Goal: Task Accomplishment & Management: Complete application form

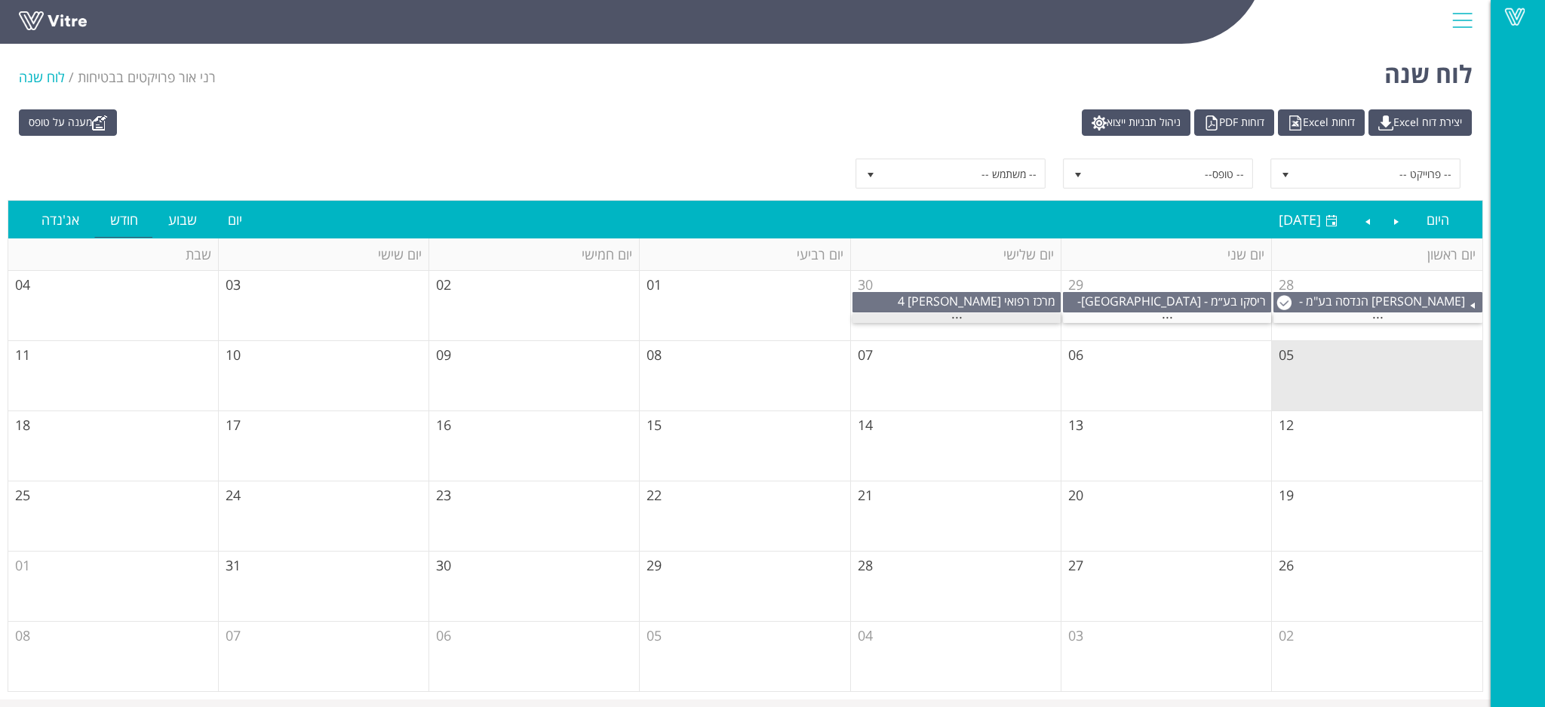
click at [957, 318] on span "..." at bounding box center [956, 313] width 11 height 17
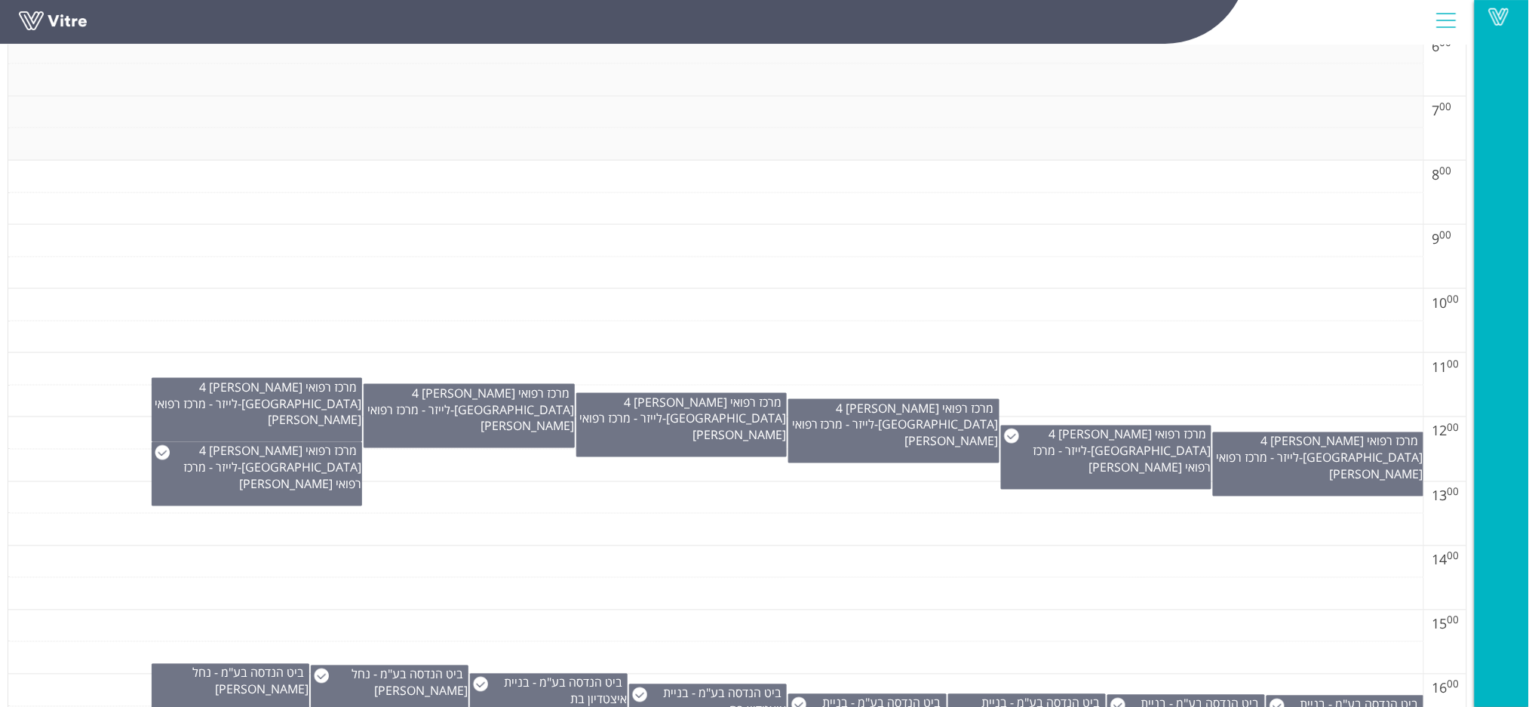
scroll to position [704, 0]
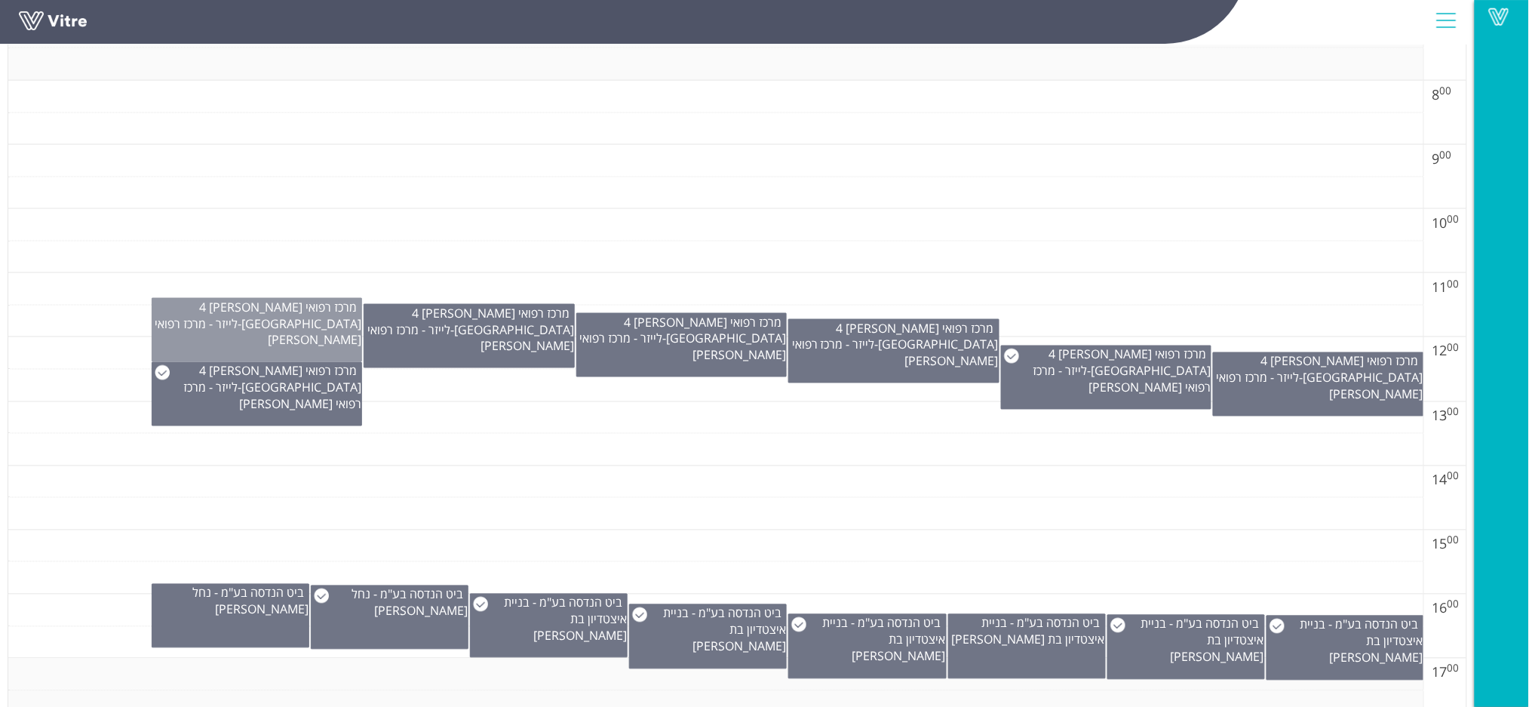
click at [250, 335] on div "מרכז רפואי [PERSON_NAME] - הידיד 4 [GEOGRAPHIC_DATA] - לייזר - מרכז רפואי [PERS…" at bounding box center [257, 330] width 211 height 64
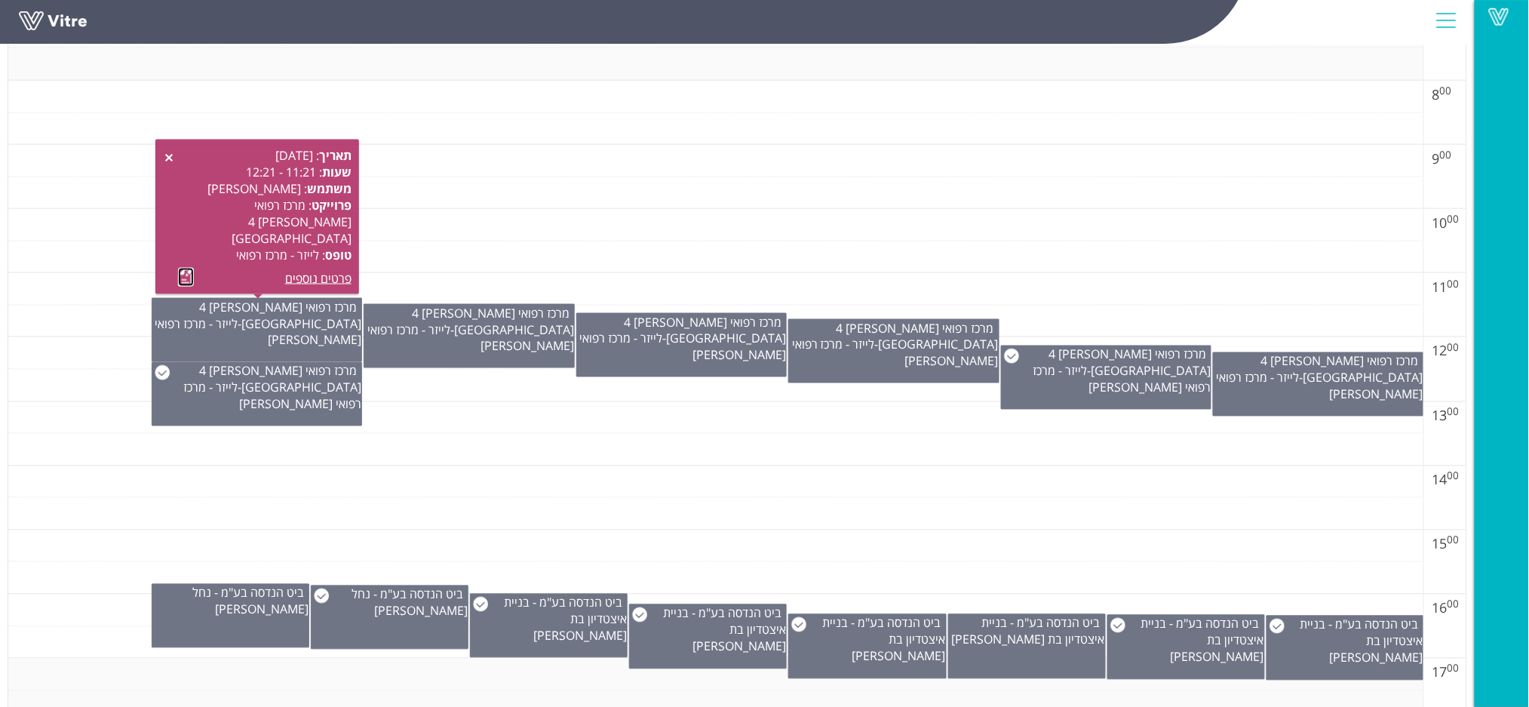
click at [190, 282] on link at bounding box center [186, 277] width 16 height 19
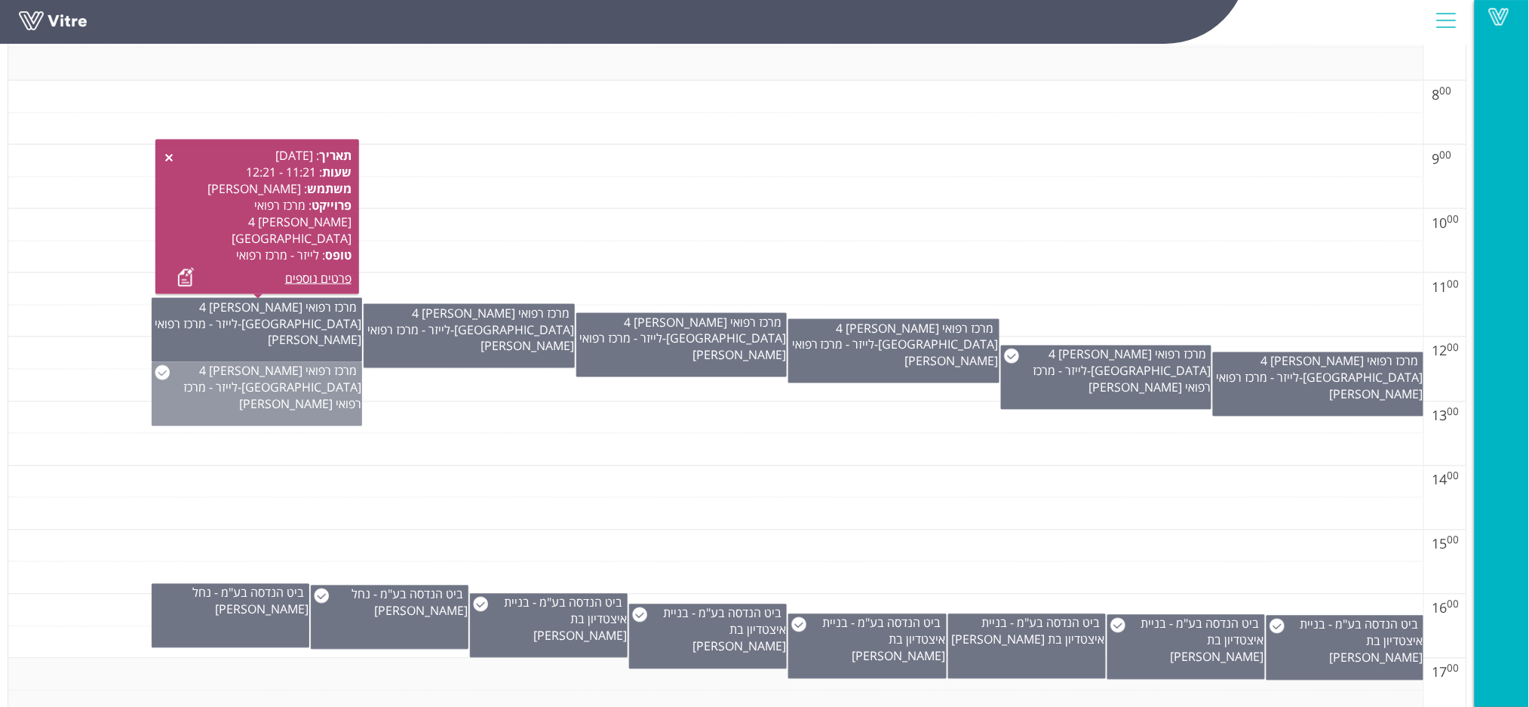
click at [226, 390] on div "מרכז רפואי מאיר - הידיד 4 כפר סבא - לייזר - מרכז רפואי מאיר" at bounding box center [257, 388] width 210 height 50
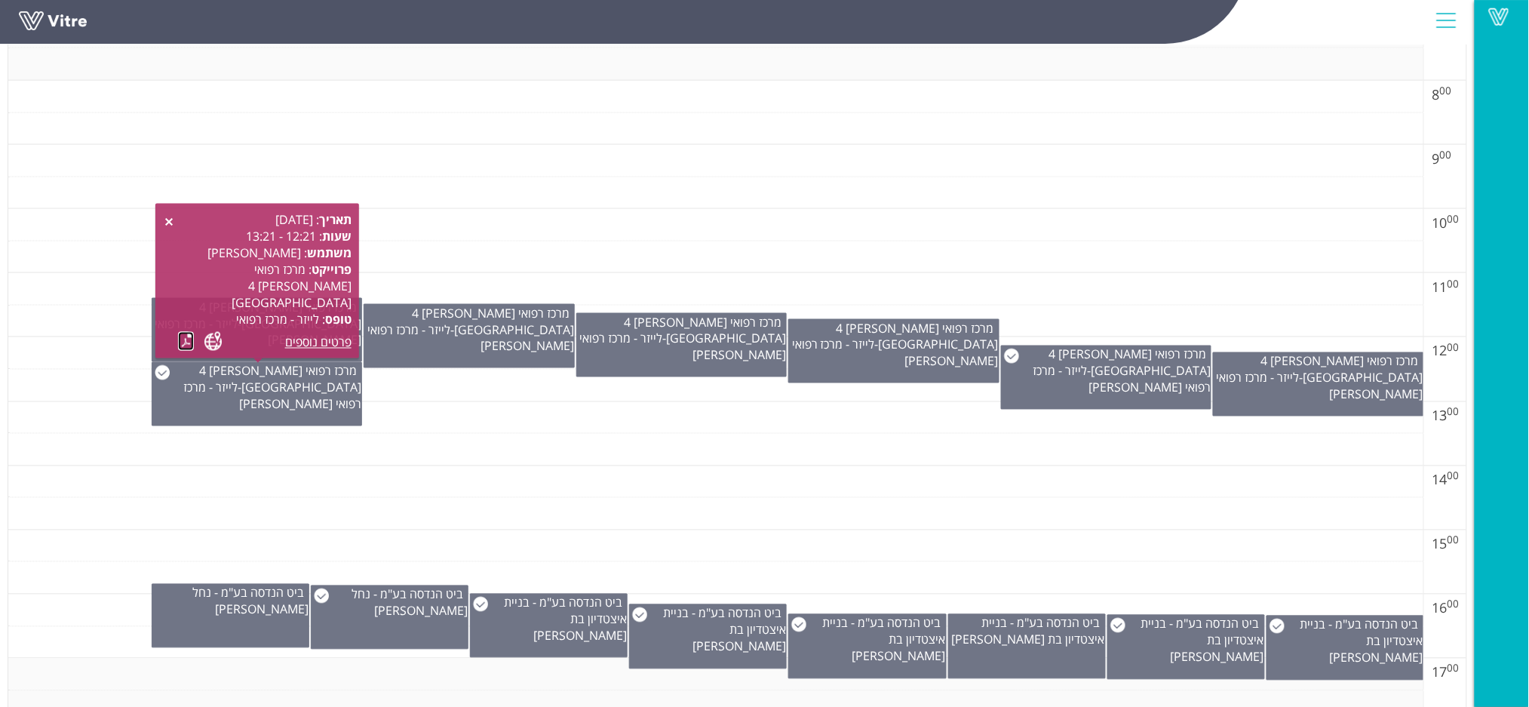
click at [182, 339] on link at bounding box center [186, 341] width 16 height 19
click at [431, 342] on div "מרכז רפואי מאיר - הידיד 4 כפר סבא - לייזר - מרכז רפואי מאיר" at bounding box center [469, 336] width 211 height 64
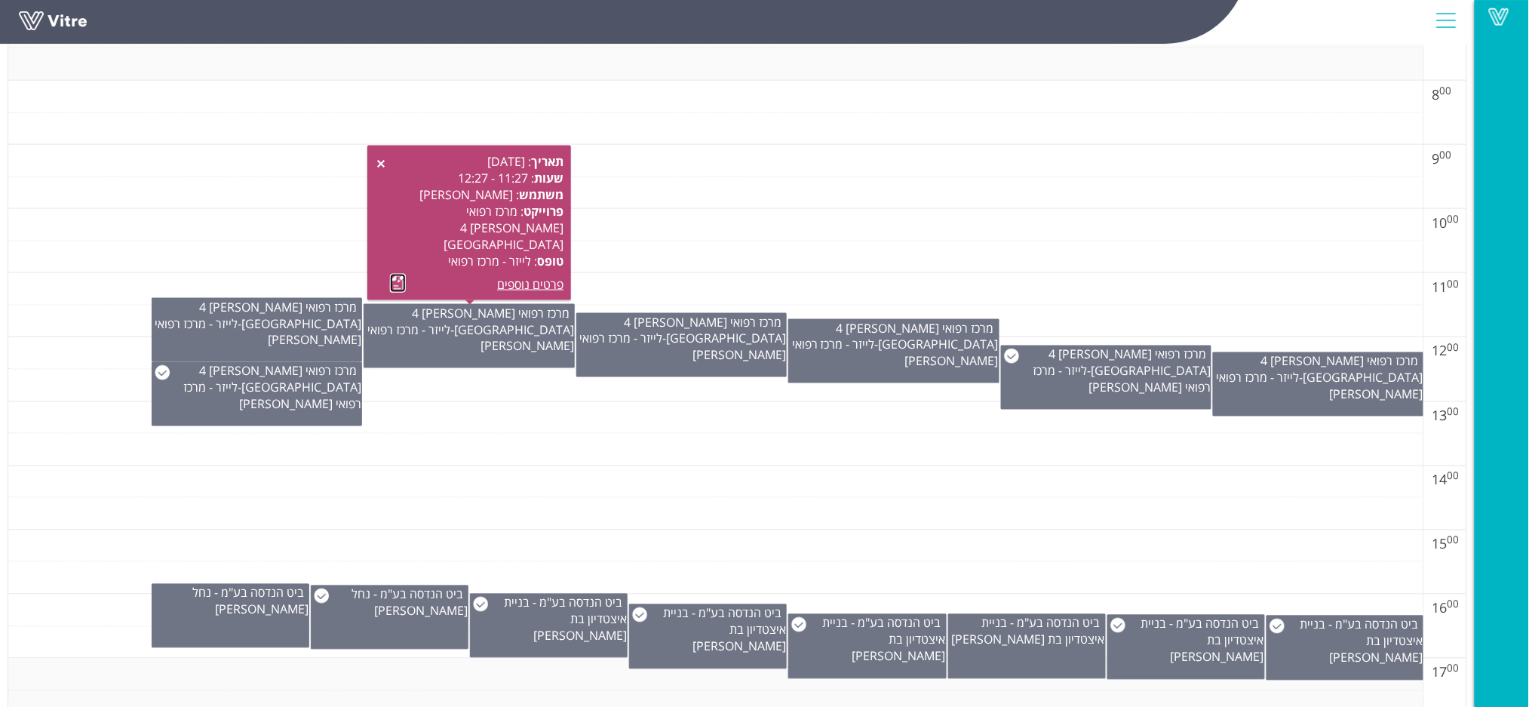
click at [400, 283] on link at bounding box center [398, 283] width 16 height 19
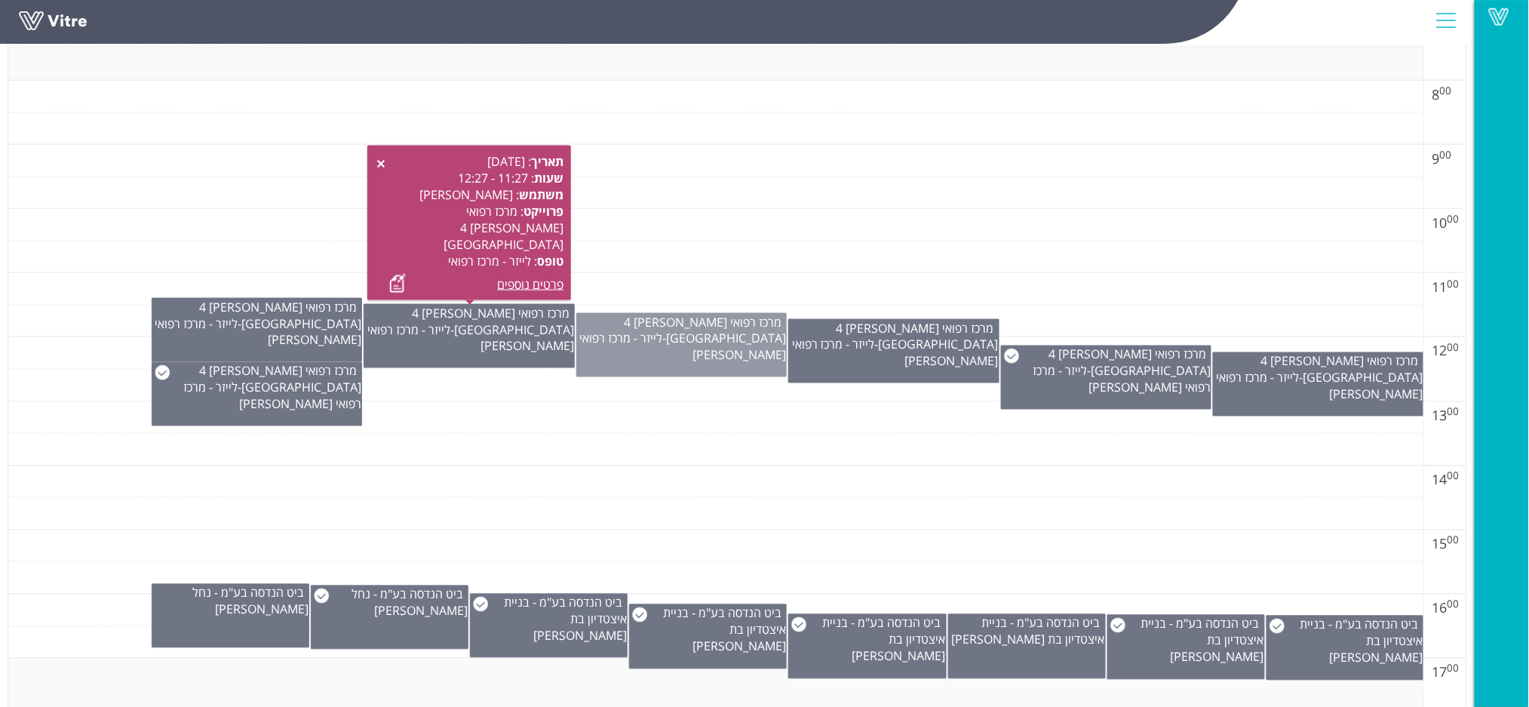
click at [707, 355] on div "מרכז רפואי מאיר - הידיד 4 כפר סבא - לייזר - מרכז רפואי מאיר" at bounding box center [681, 345] width 211 height 64
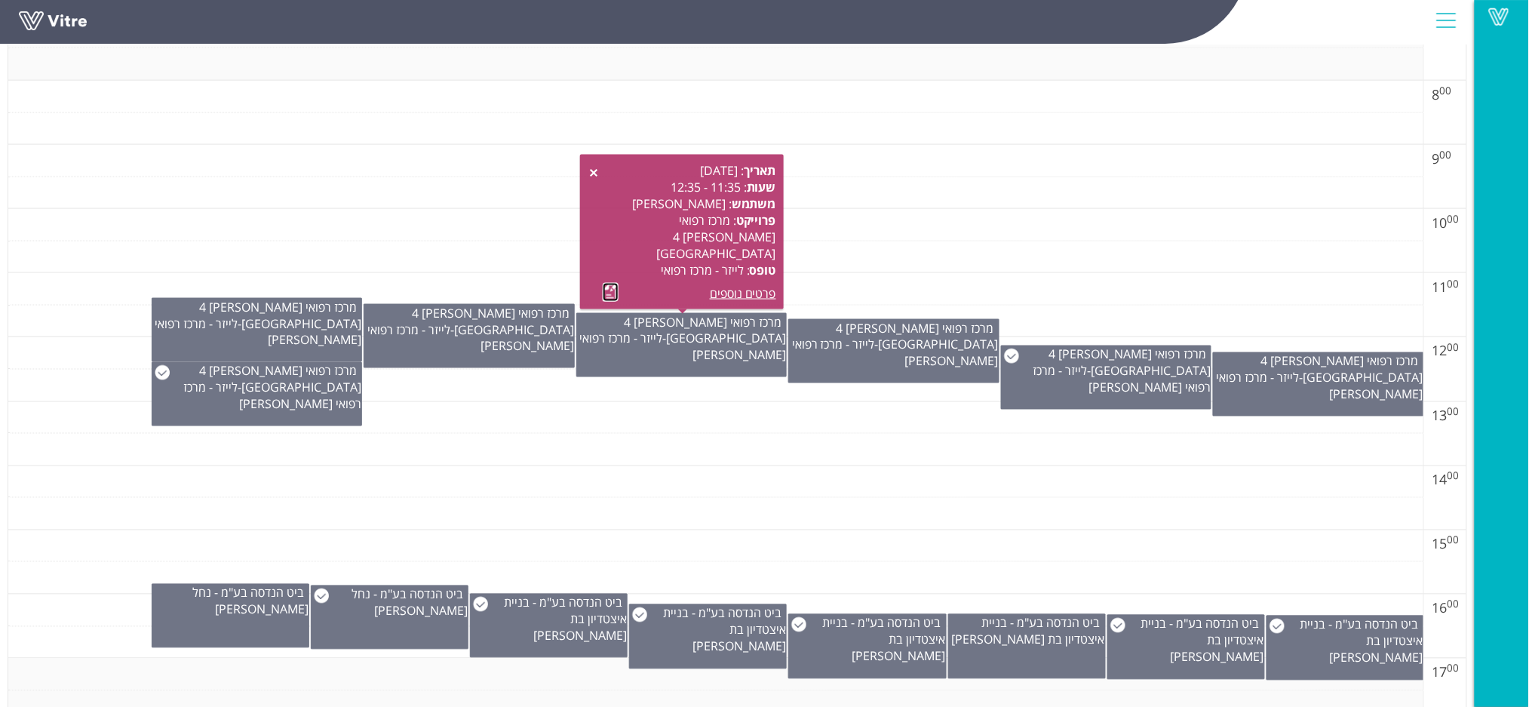
click at [607, 293] on link at bounding box center [611, 292] width 16 height 19
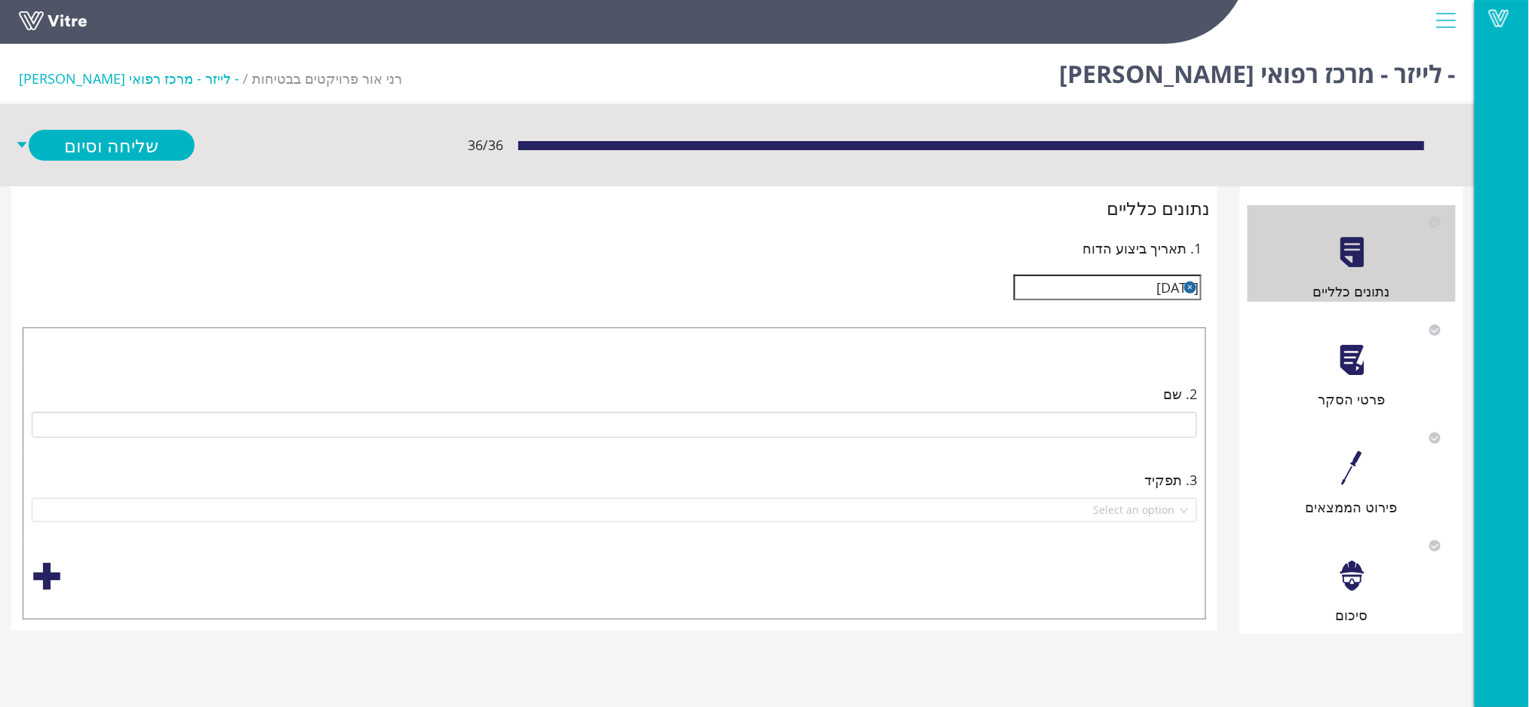
click at [1358, 388] on div "פרטי הסקר" at bounding box center [1351, 398] width 208 height 21
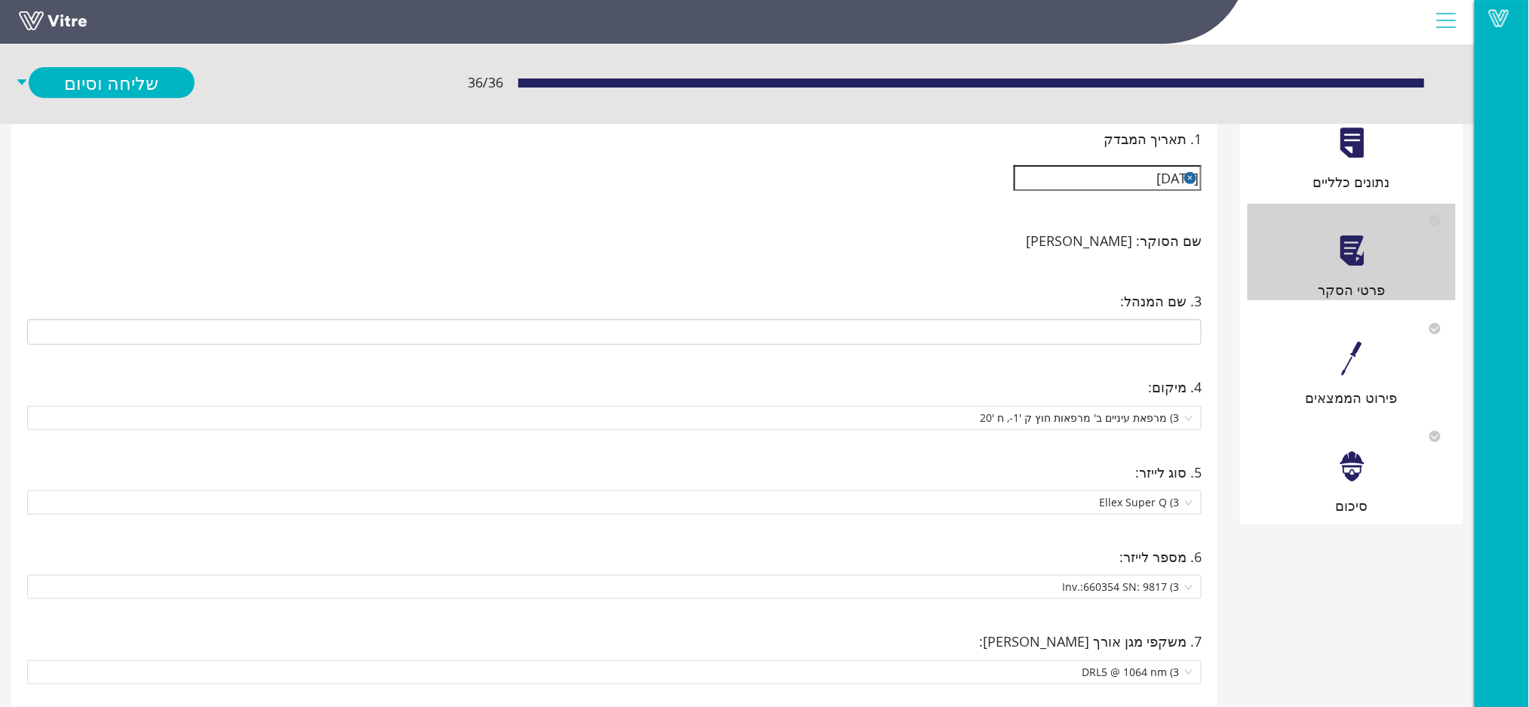
scroll to position [232, 0]
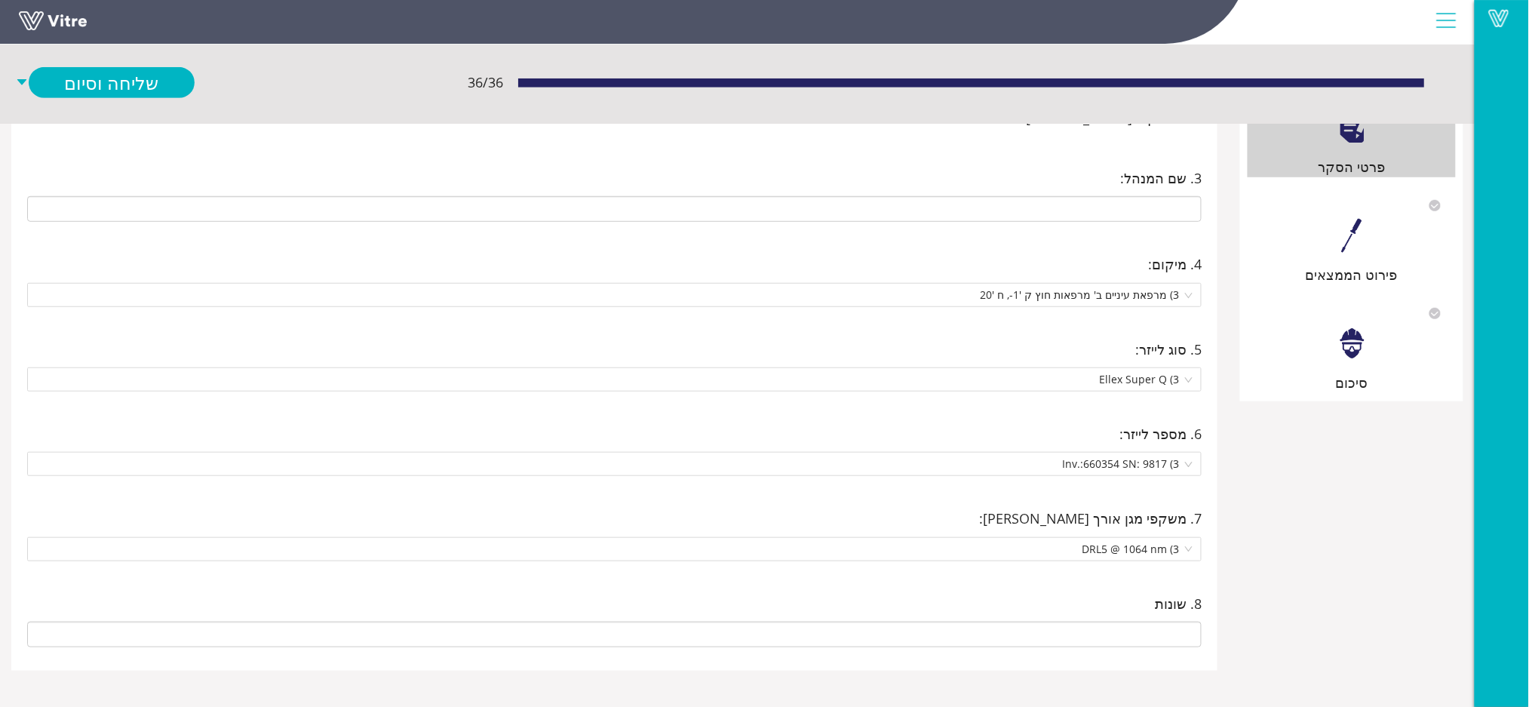
click at [1349, 229] on div at bounding box center [1352, 236] width 34 height 34
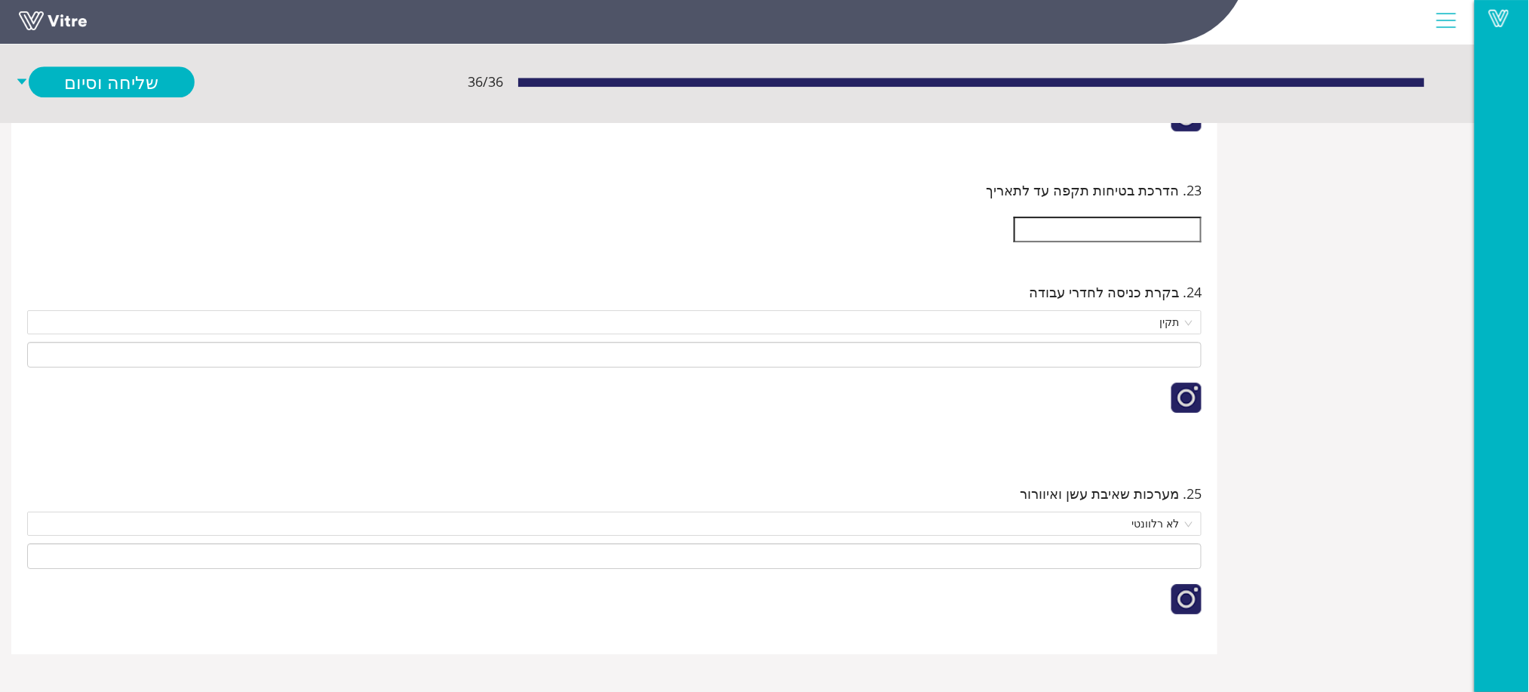
scroll to position [20313, 0]
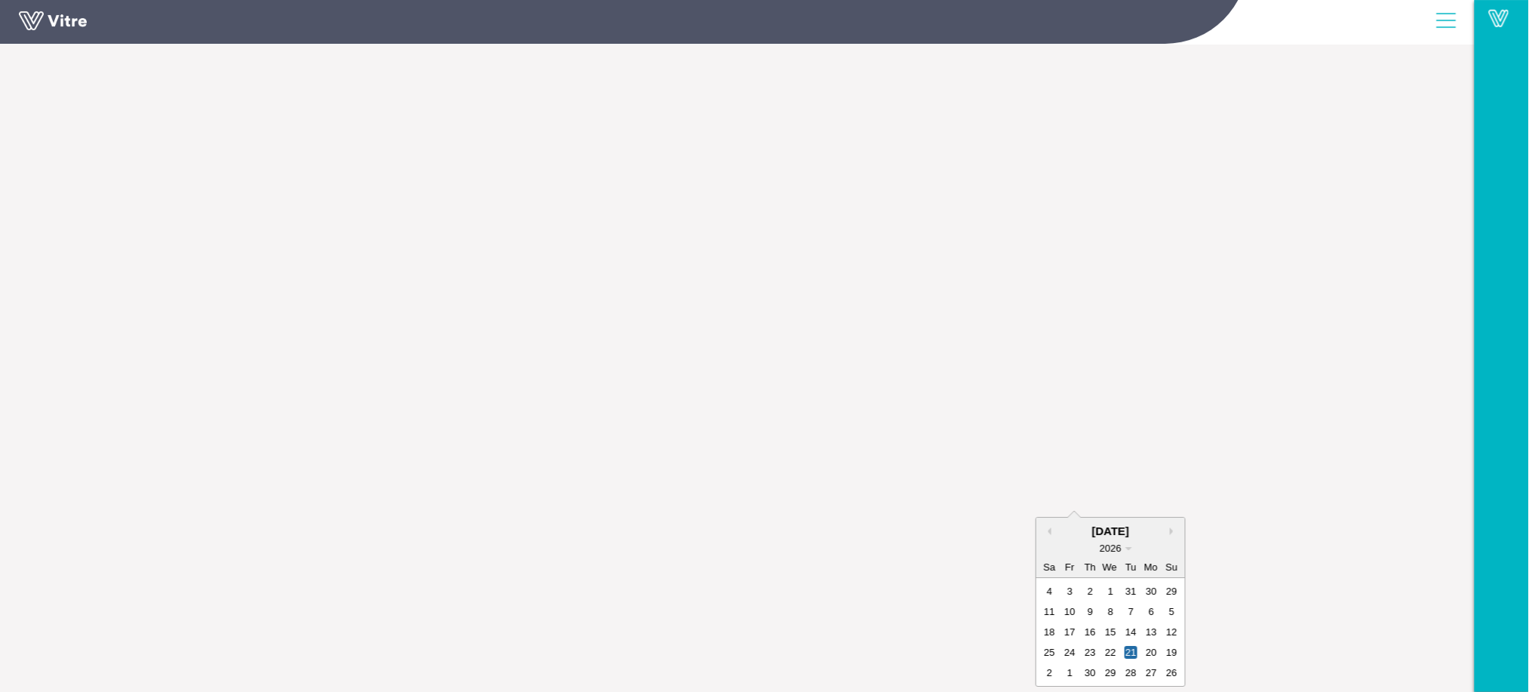
type input "21/04/2026"
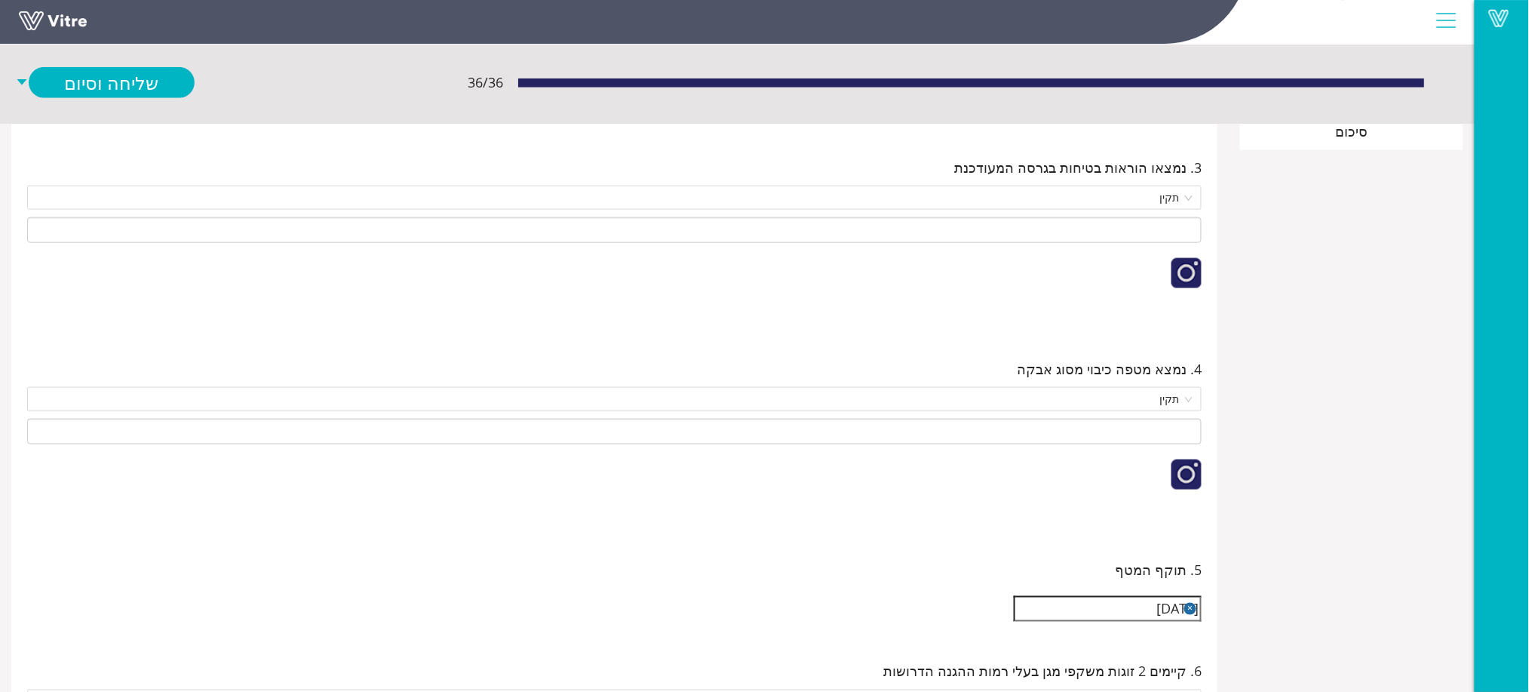
scroll to position [166, 0]
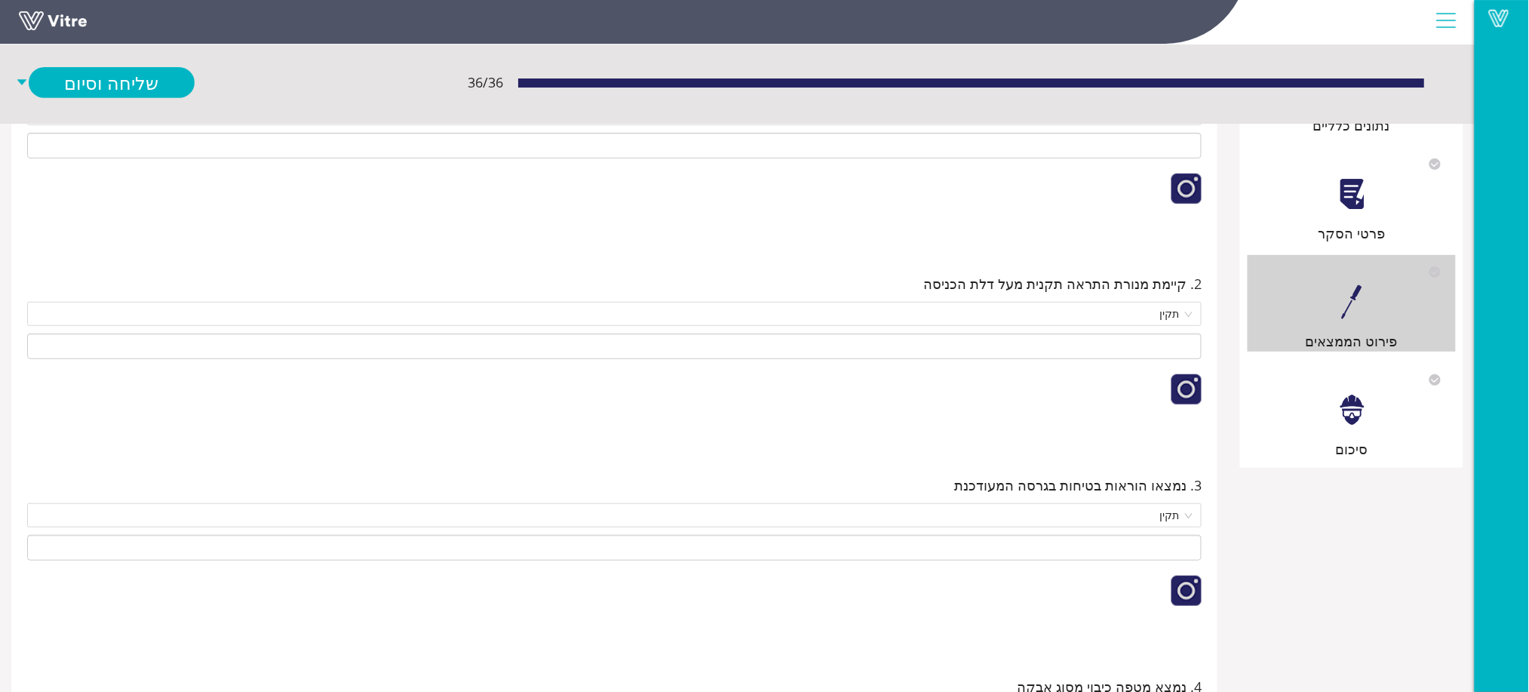
click at [1345, 440] on div "סיכום" at bounding box center [1351, 448] width 208 height 21
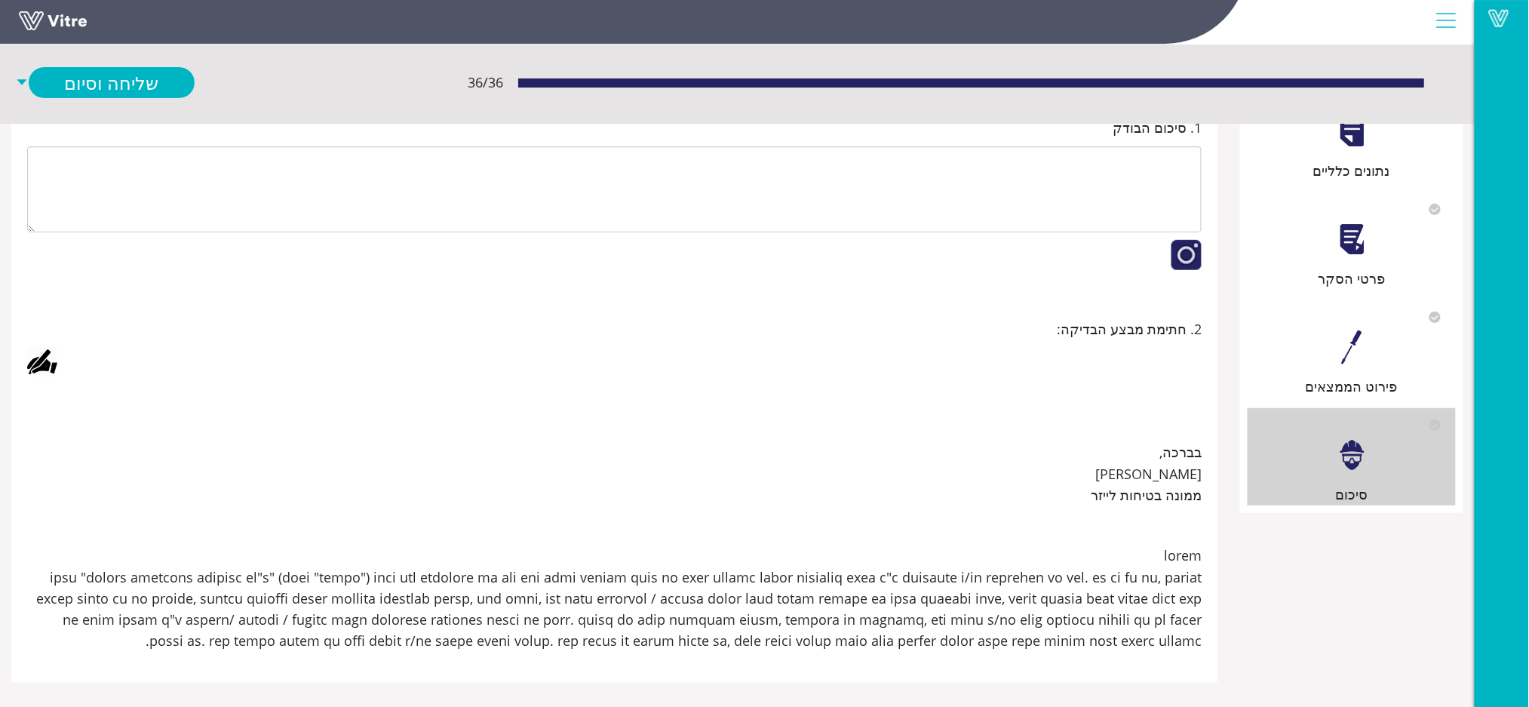
scroll to position [134, 0]
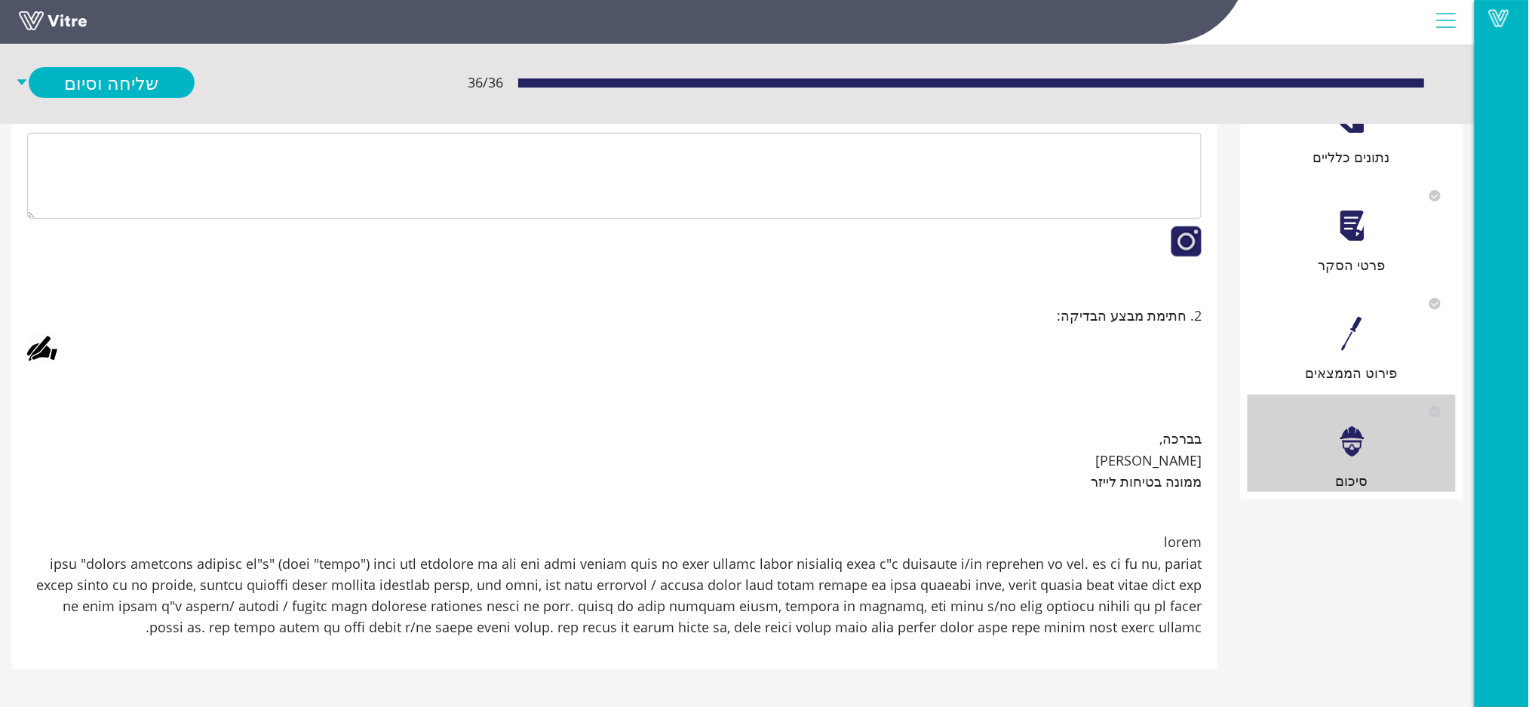
click at [38, 351] on div at bounding box center [42, 348] width 30 height 30
click at [852, 440] on div "Clear Save Cancel" at bounding box center [627, 364] width 490 height 377
click at [481, 493] on link "Save" at bounding box center [485, 493] width 43 height 26
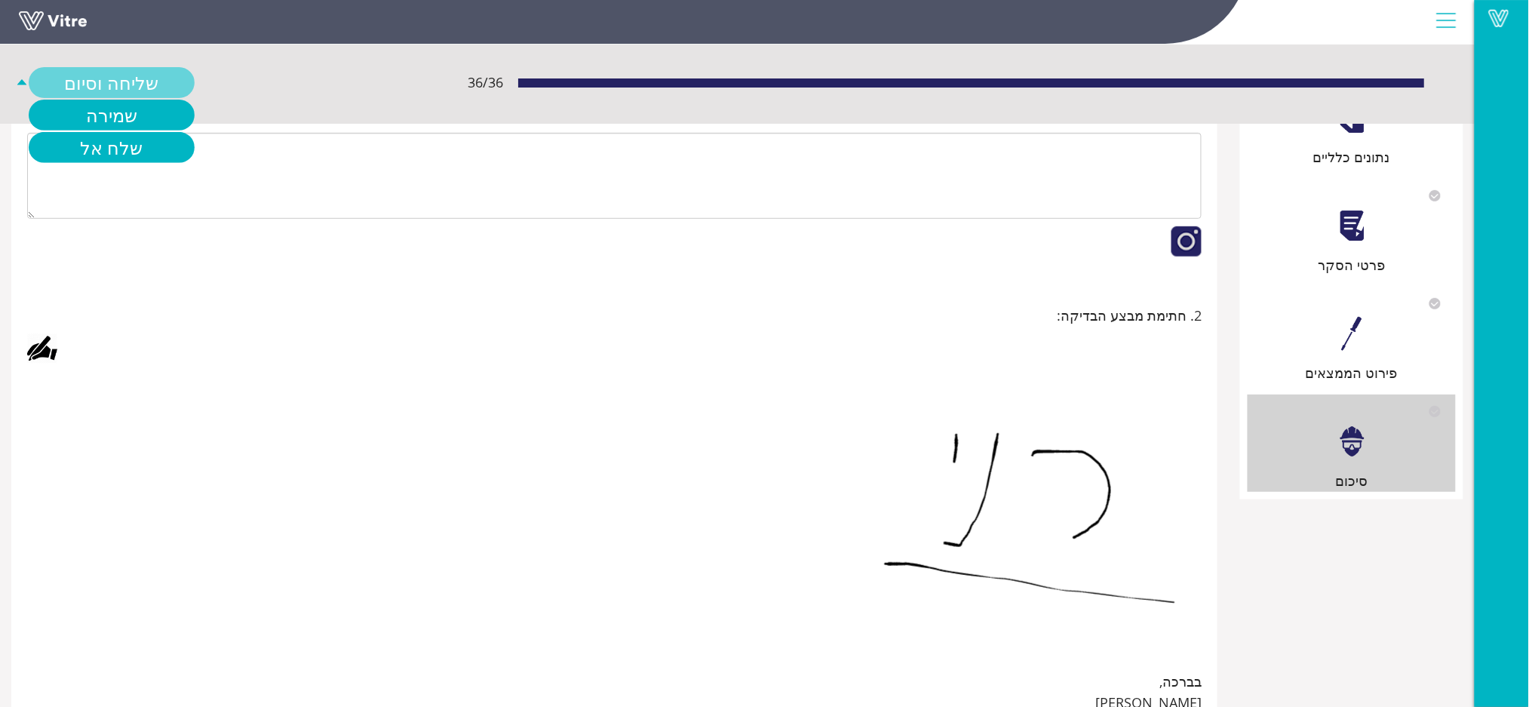
click at [146, 78] on link "שליחה וסיום" at bounding box center [112, 82] width 166 height 31
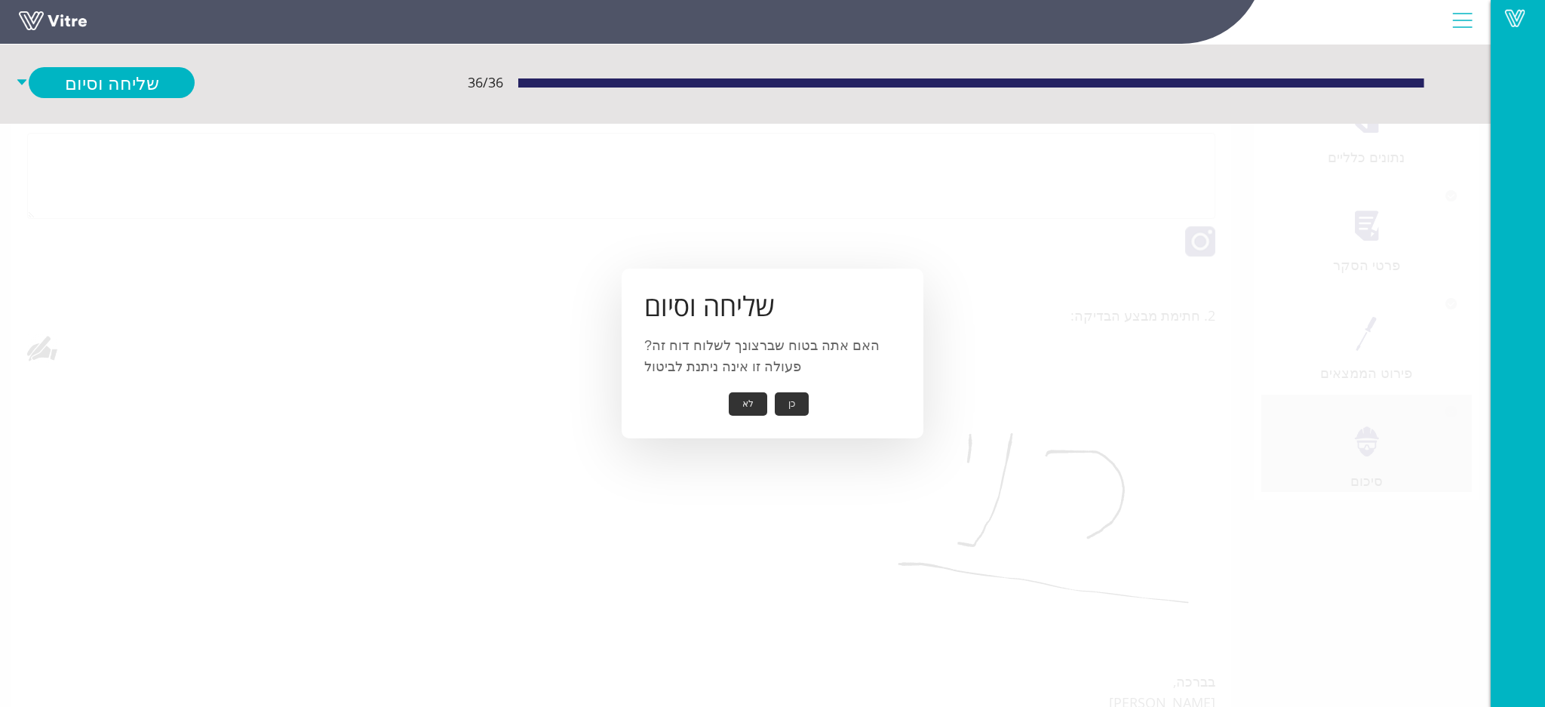
click at [787, 405] on button "כן" at bounding box center [792, 403] width 34 height 23
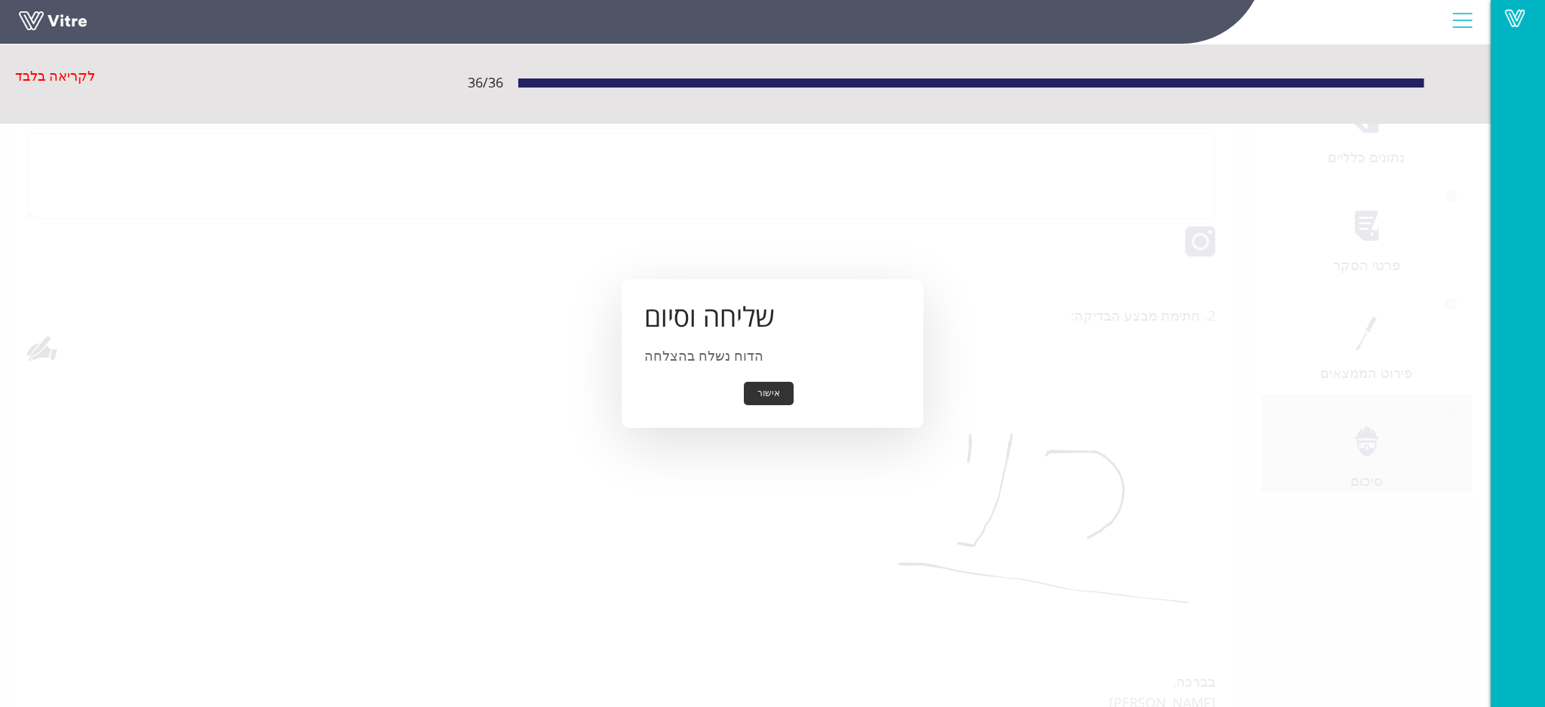
click at [777, 386] on button "אישור" at bounding box center [769, 393] width 50 height 23
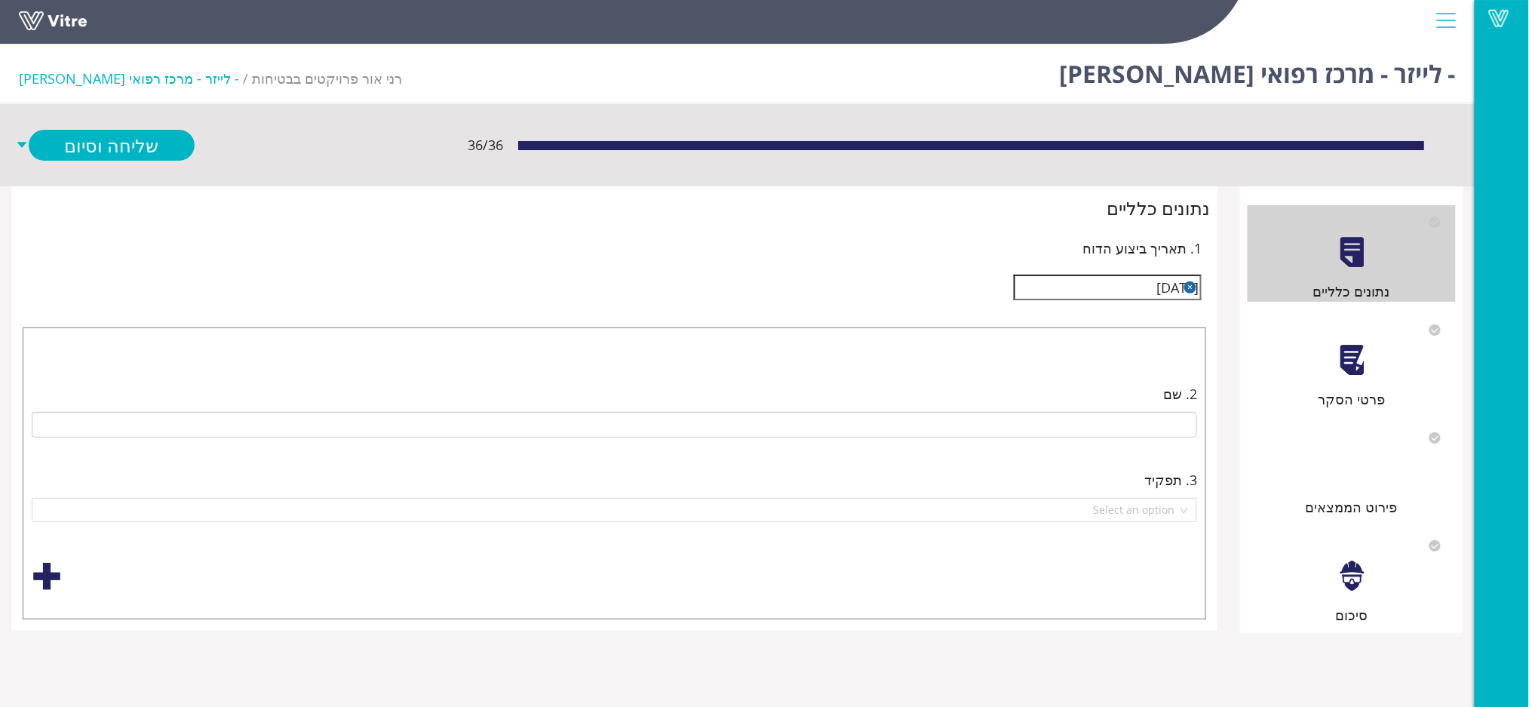
click at [1341, 361] on div at bounding box center [1352, 360] width 34 height 34
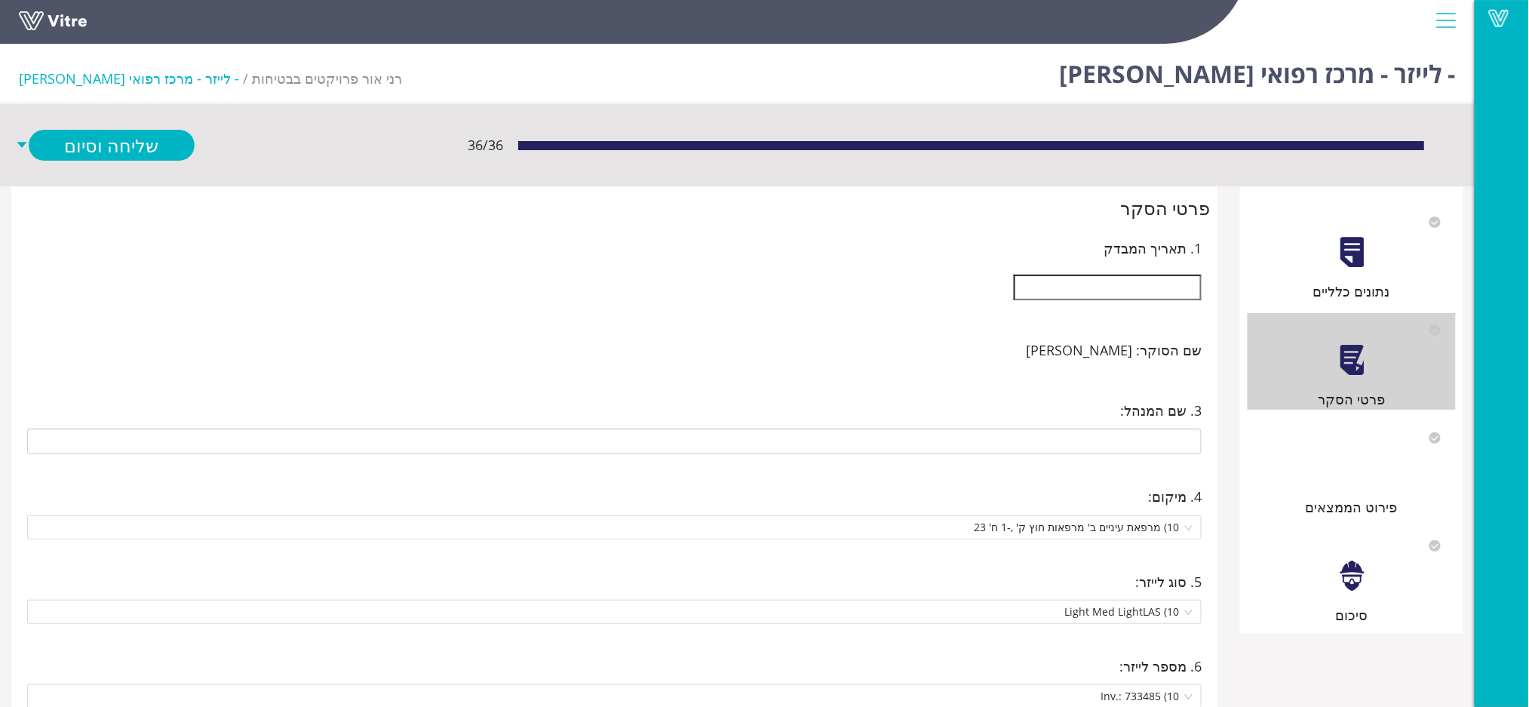
click at [1135, 287] on input "text" at bounding box center [1108, 288] width 188 height 26
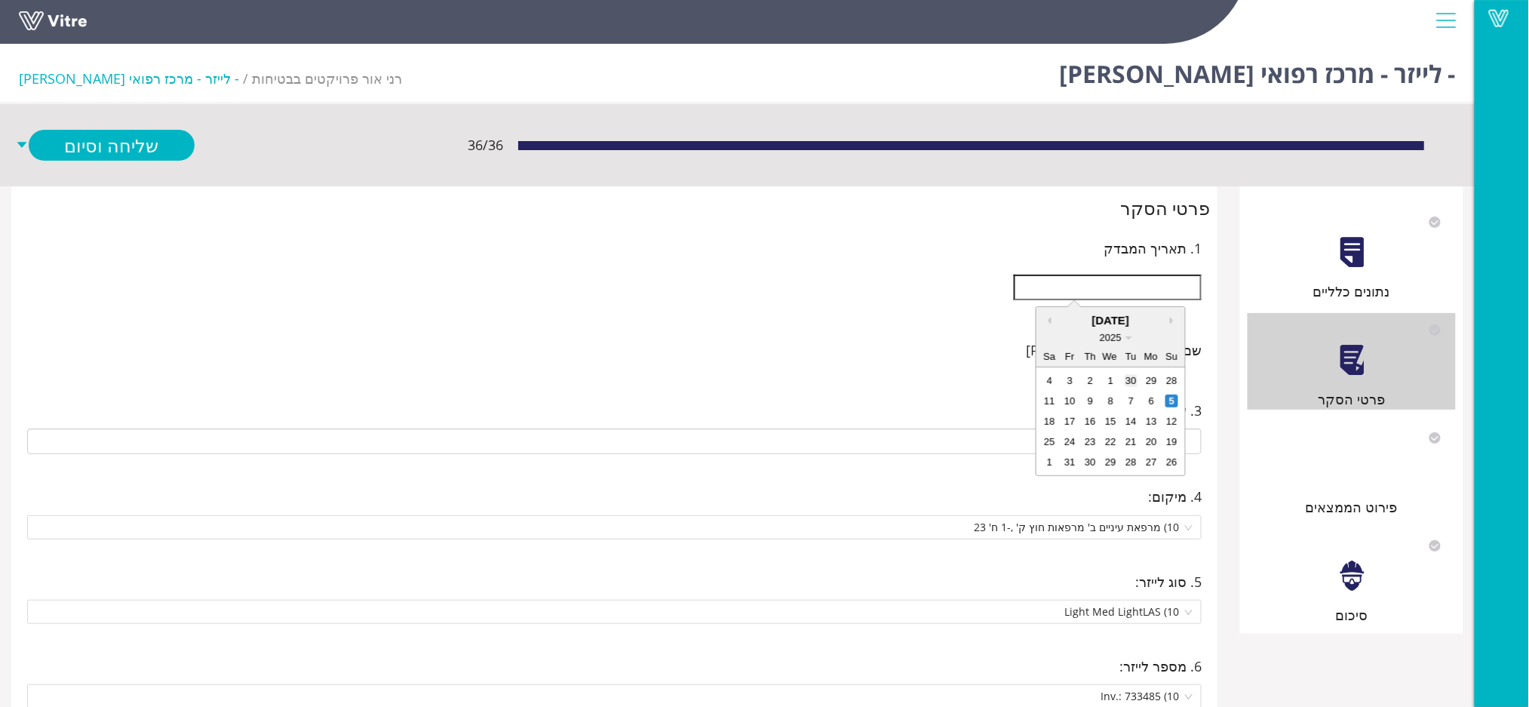
click at [1131, 381] on div "30" at bounding box center [1131, 380] width 13 height 13
type input "[DATE]"
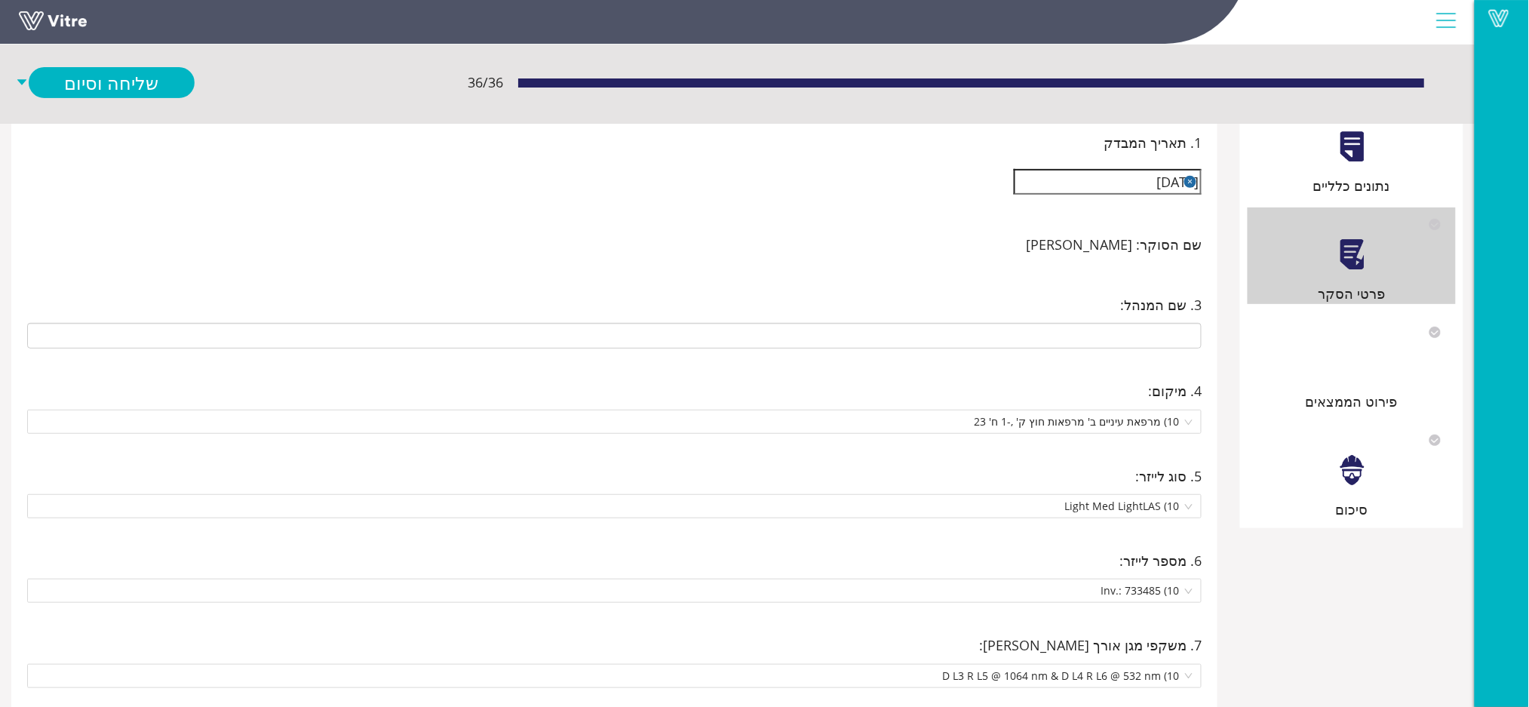
scroll to position [232, 0]
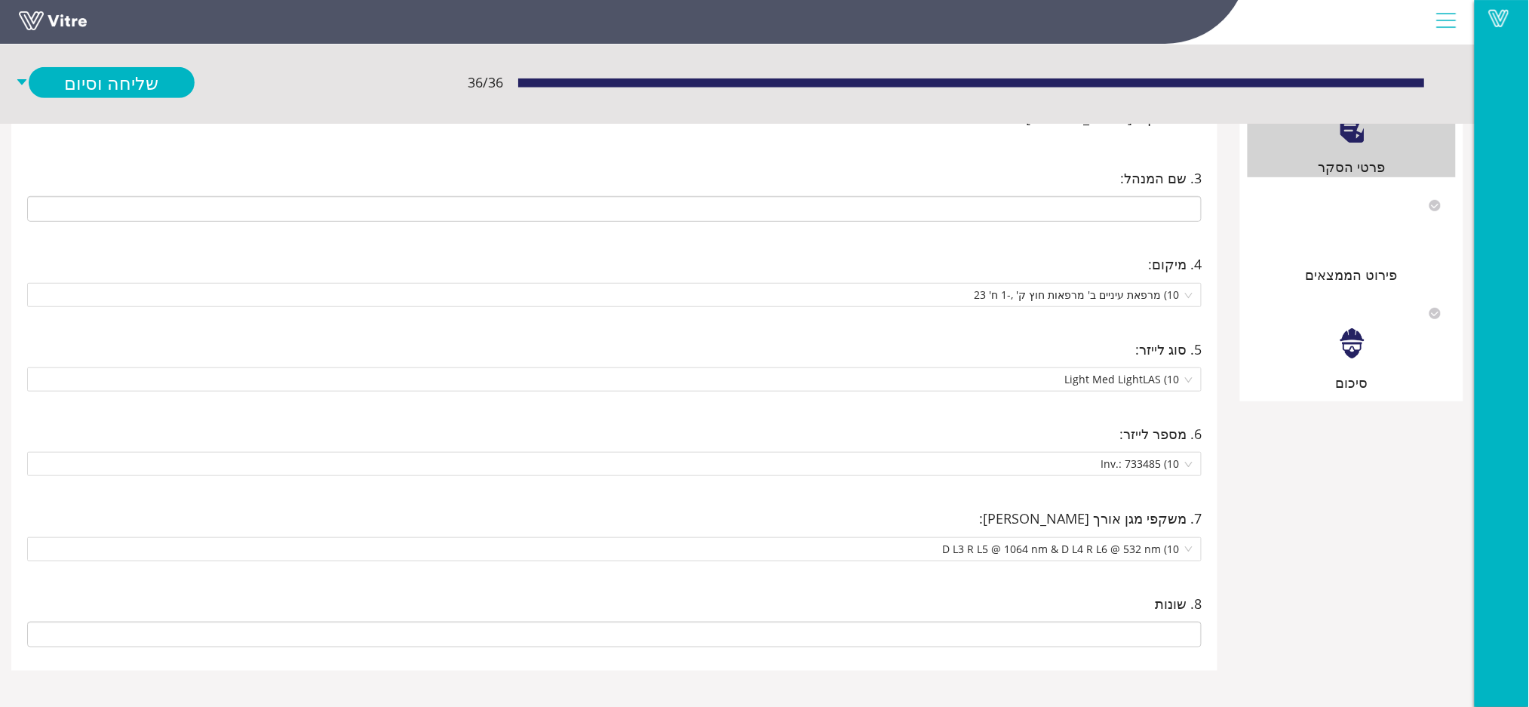
click at [1346, 248] on div at bounding box center [1352, 236] width 34 height 34
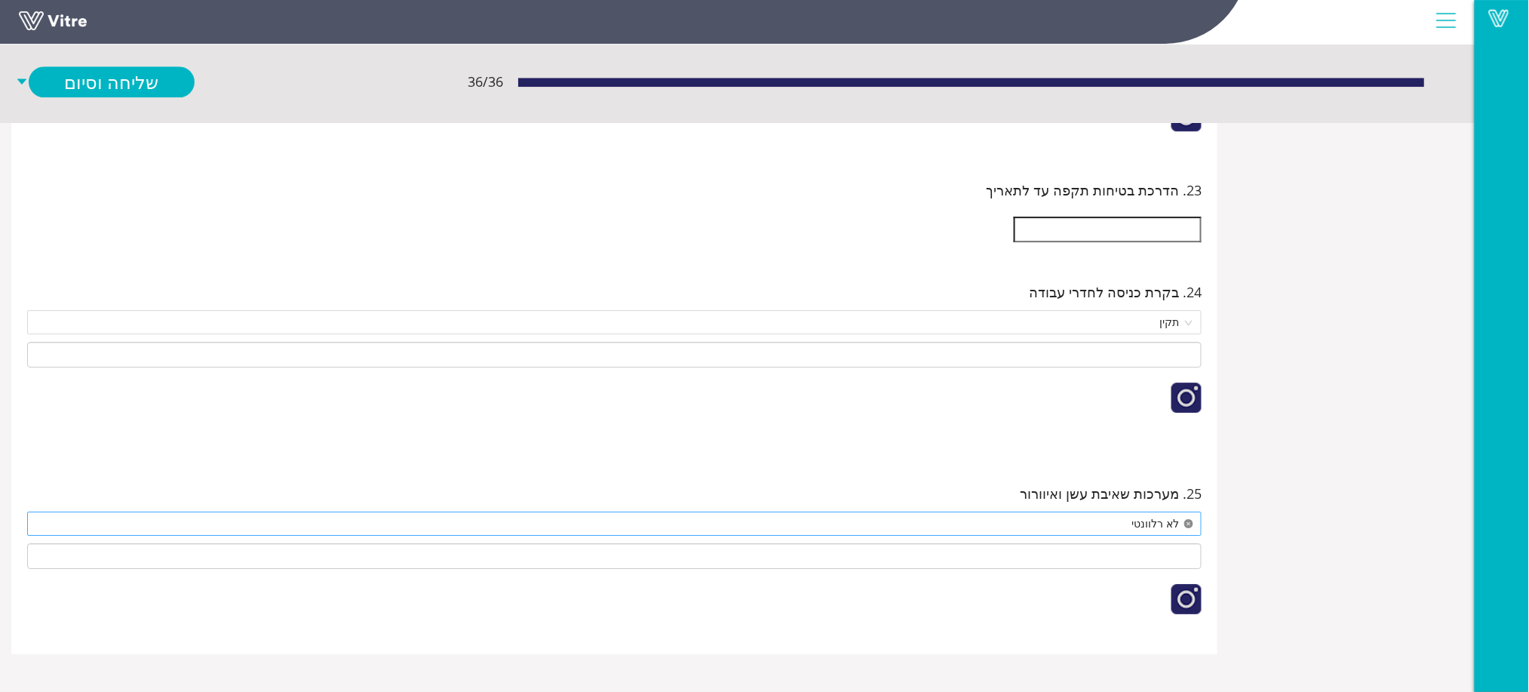
scroll to position [20252, 0]
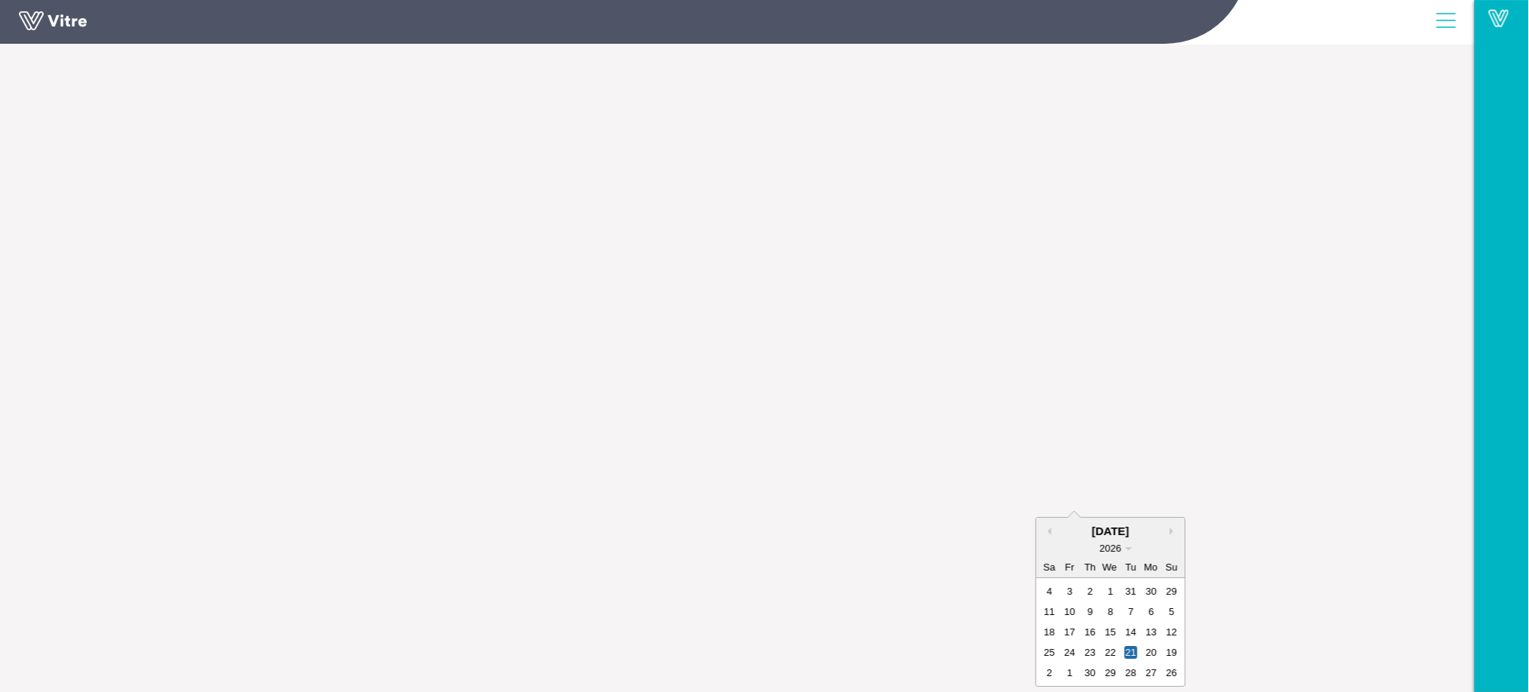
type input "21/04/2026"
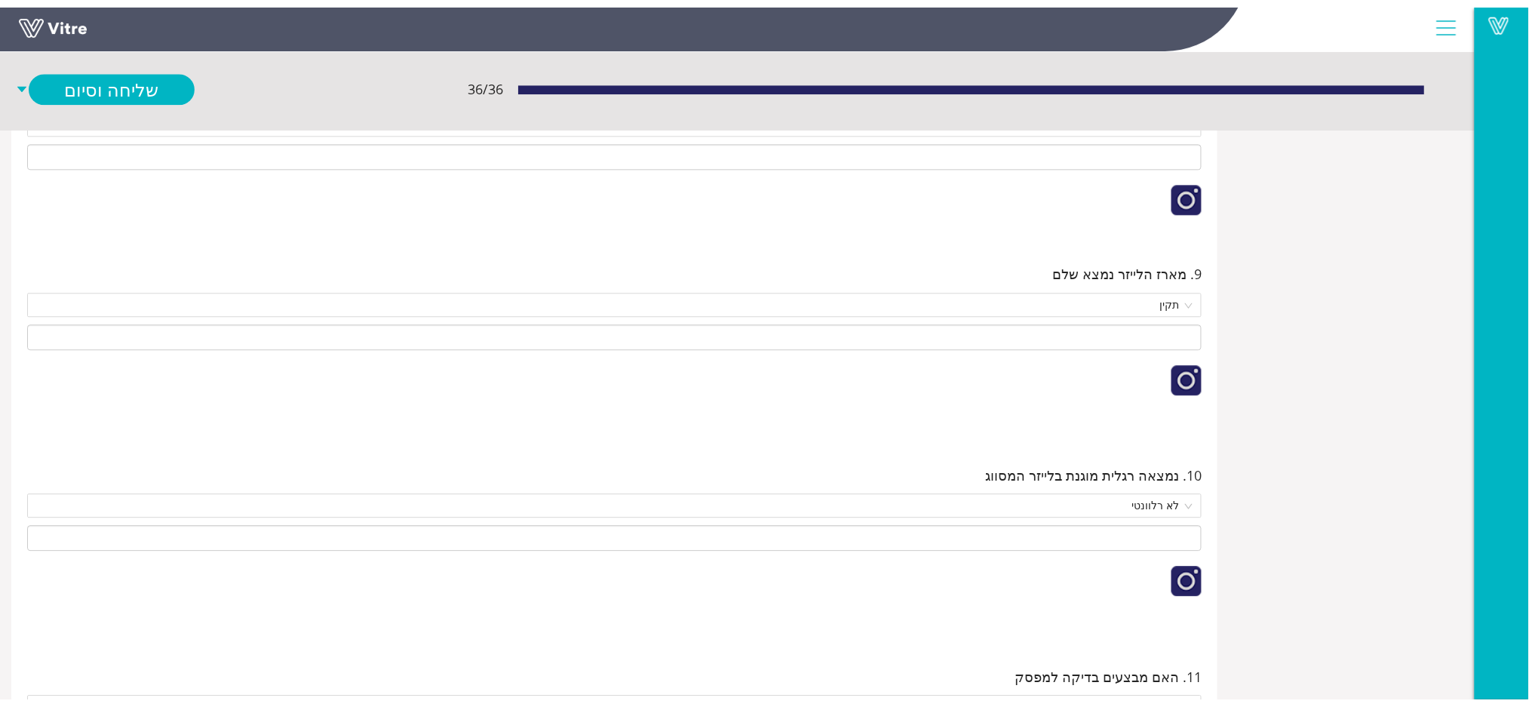
scroll to position [0, 0]
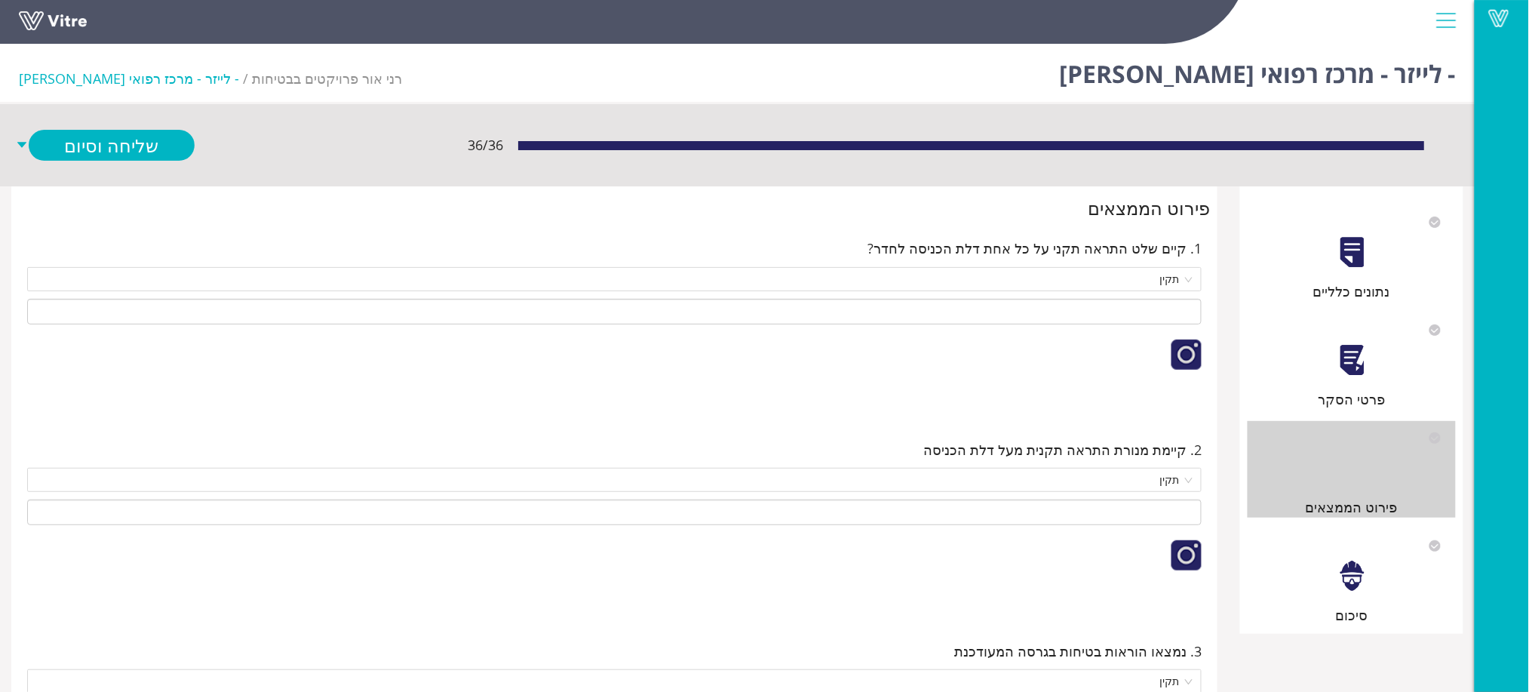
click at [1358, 569] on div at bounding box center [1352, 576] width 34 height 34
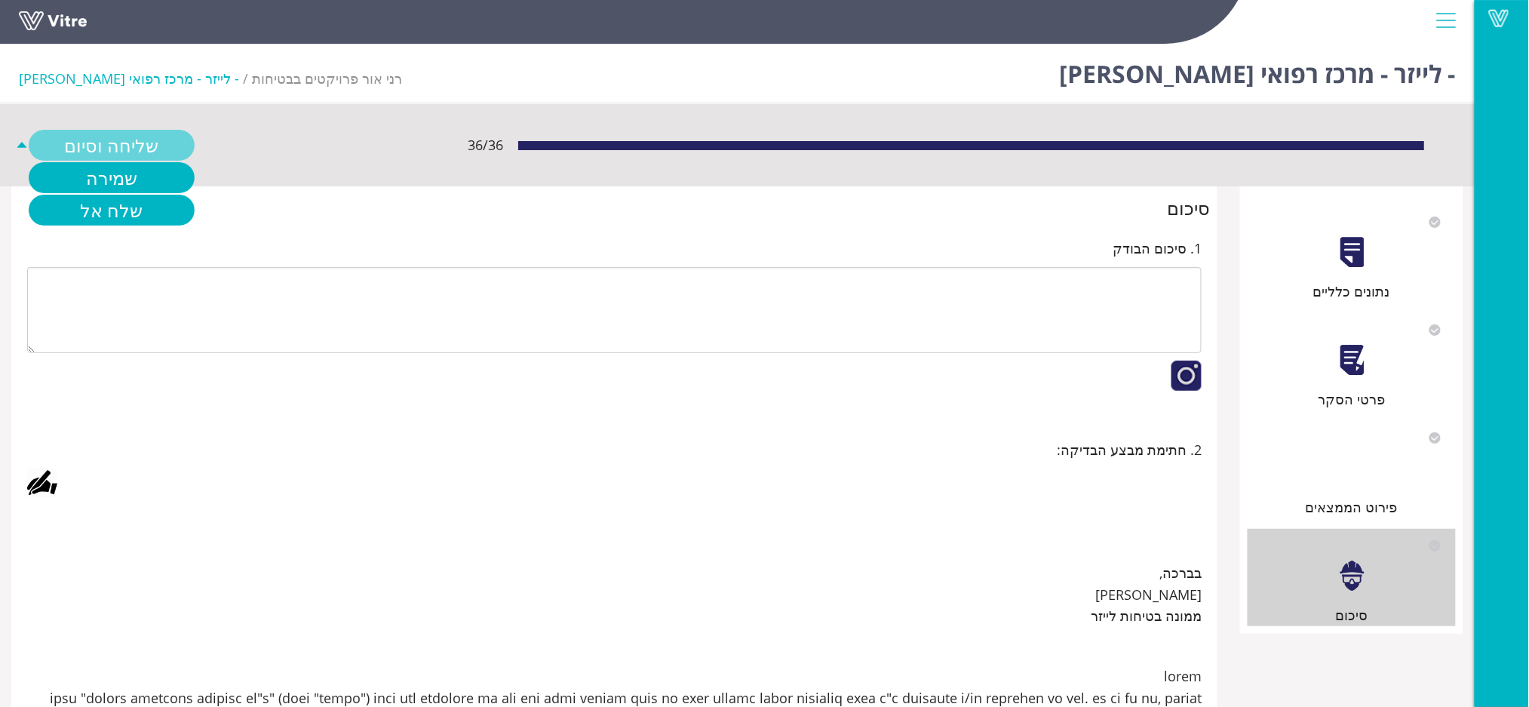
click at [112, 141] on link "שליחה וסיום" at bounding box center [112, 145] width 166 height 31
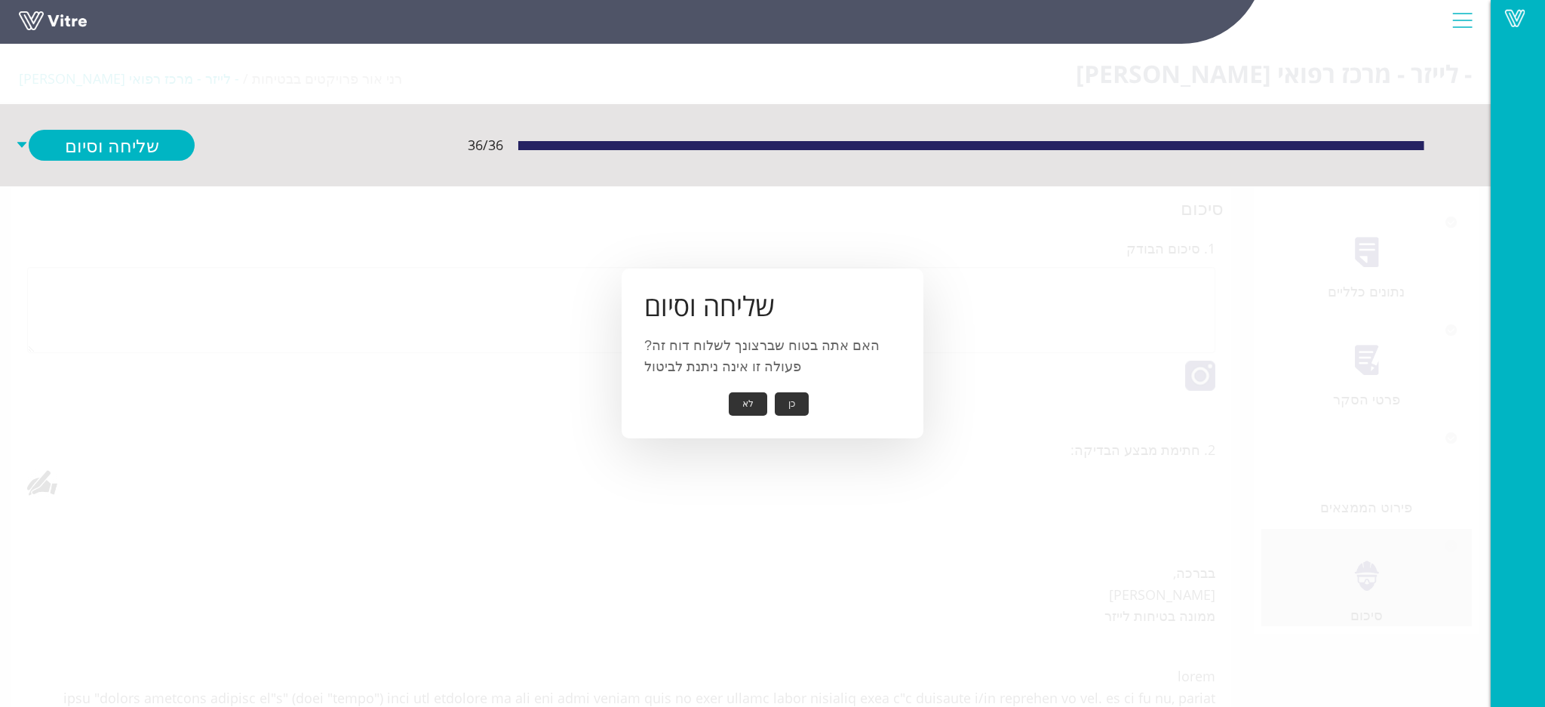
click at [793, 399] on button "כן" at bounding box center [792, 403] width 34 height 23
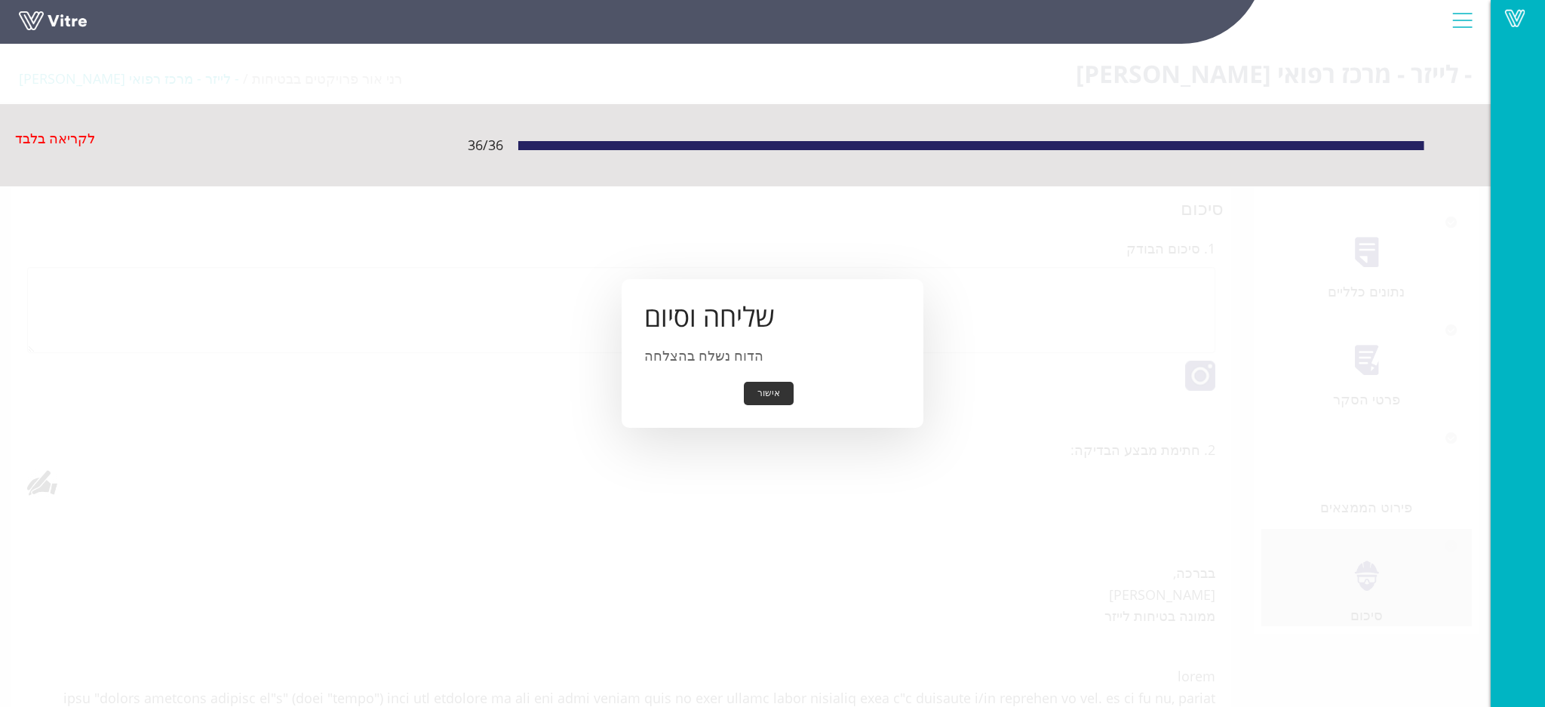
click at [763, 395] on button "אישור" at bounding box center [769, 393] width 50 height 23
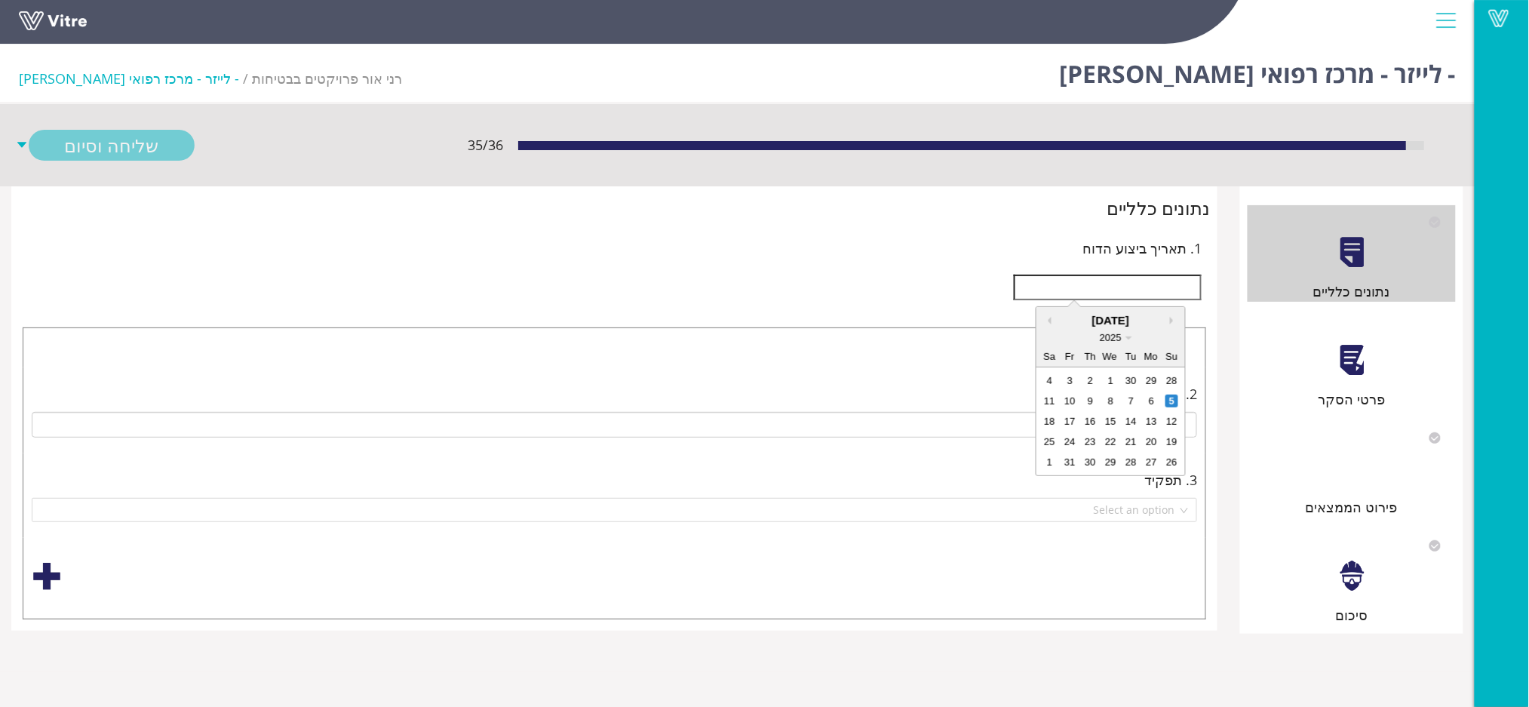
click at [1079, 290] on input "text" at bounding box center [1108, 288] width 188 height 26
click at [1130, 379] on div "30" at bounding box center [1131, 380] width 13 height 13
type input "[DATE]"
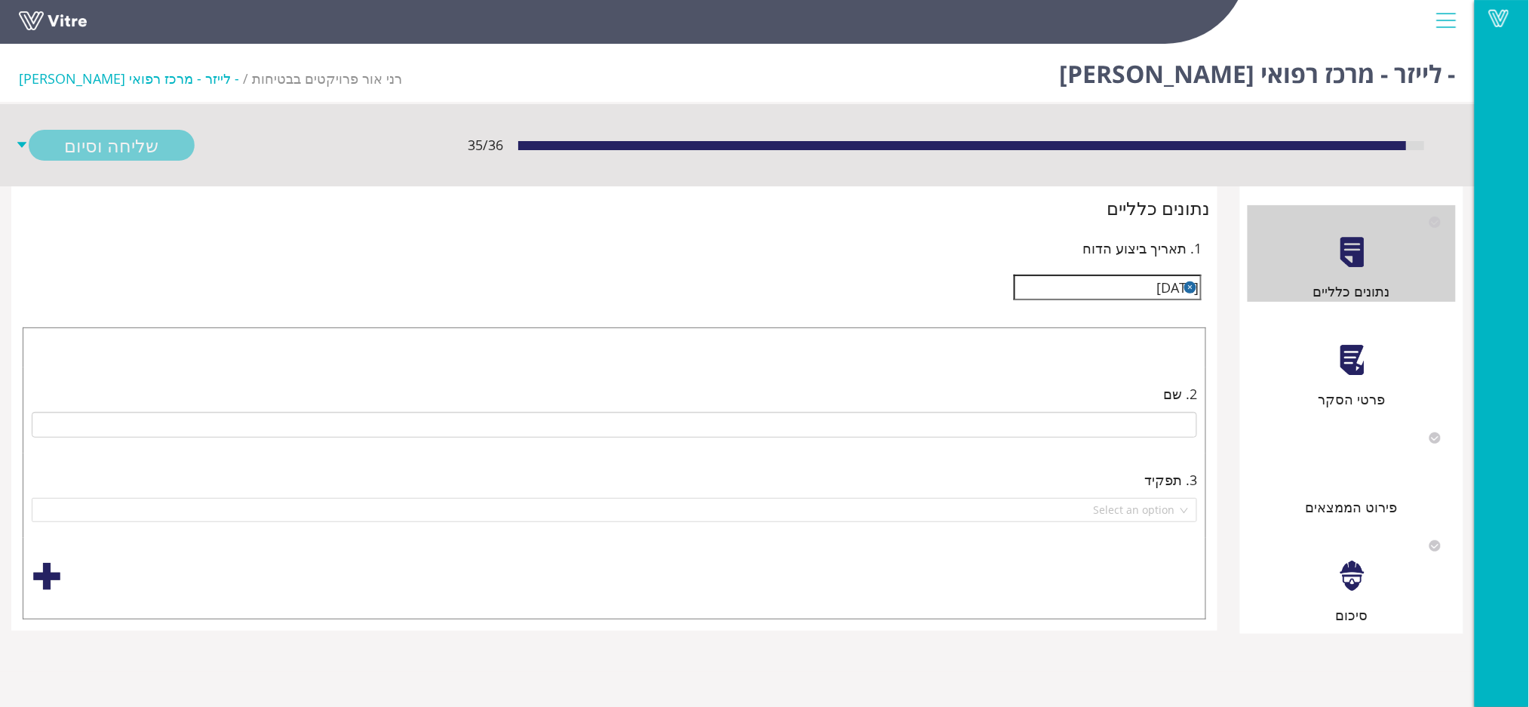
click at [1361, 373] on div at bounding box center [1352, 360] width 34 height 34
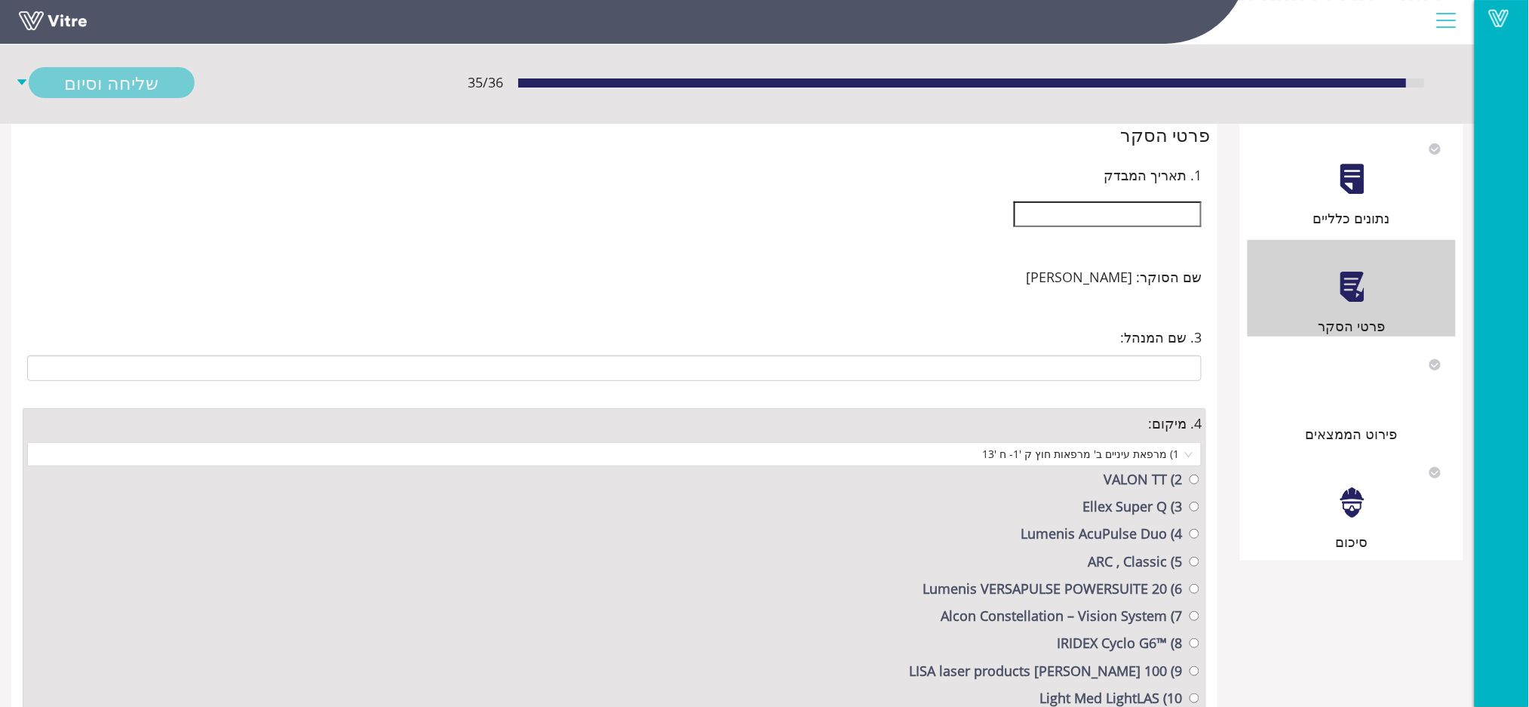
scroll to position [41, 0]
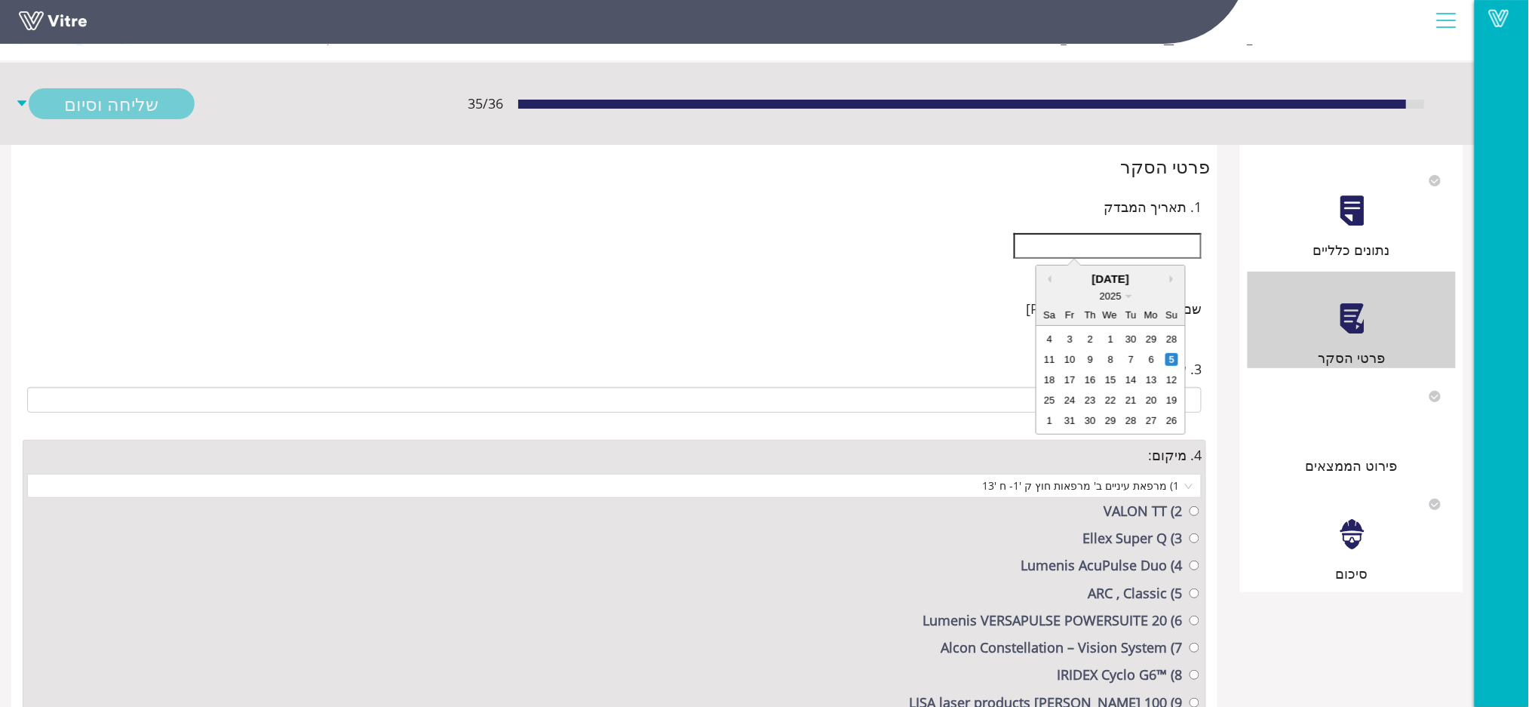
click at [1106, 243] on input "text" at bounding box center [1108, 246] width 188 height 26
click at [1128, 336] on div "30" at bounding box center [1131, 339] width 13 height 13
type input "[DATE]"
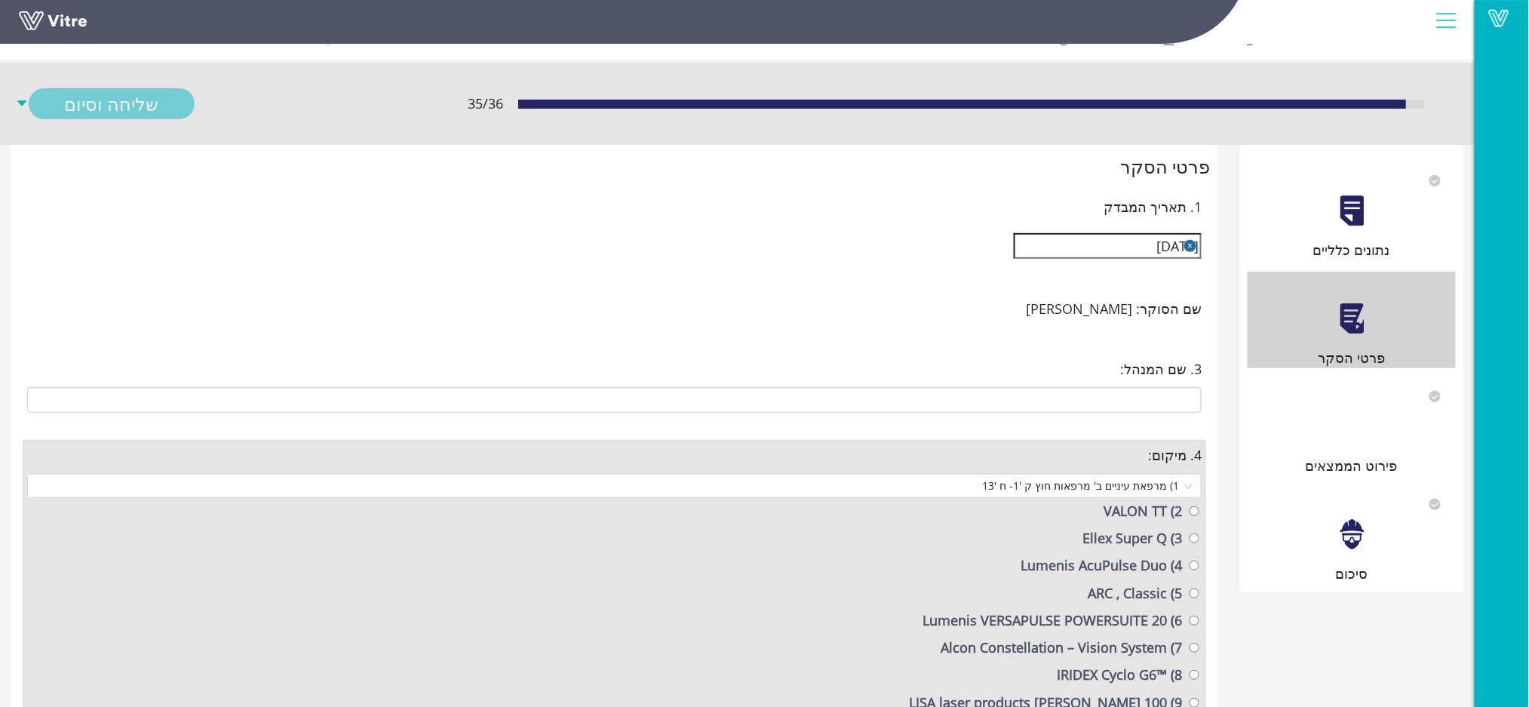
click at [1036, 329] on div "שם הסוקר: רני אוחנה" at bounding box center [614, 312] width 1183 height 38
click at [1343, 439] on div at bounding box center [1352, 427] width 34 height 34
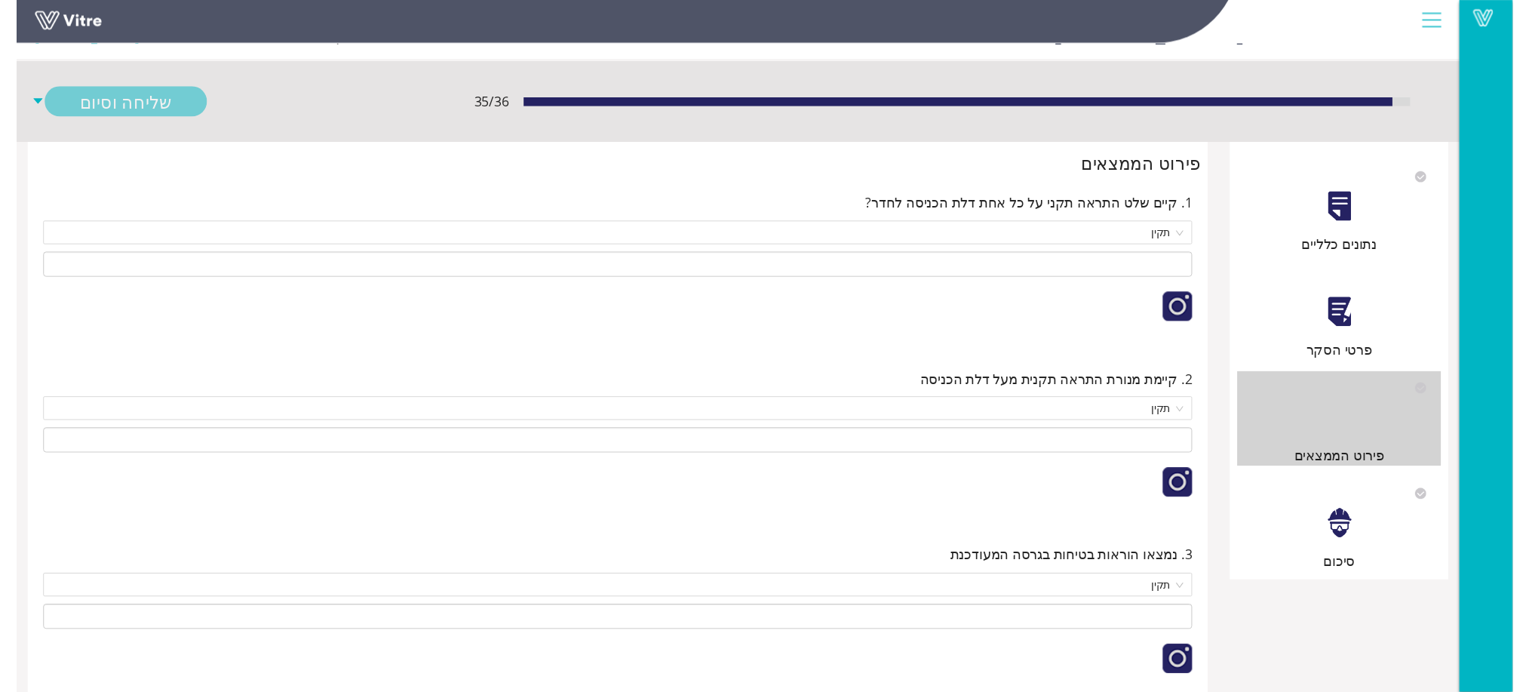
scroll to position [0, 0]
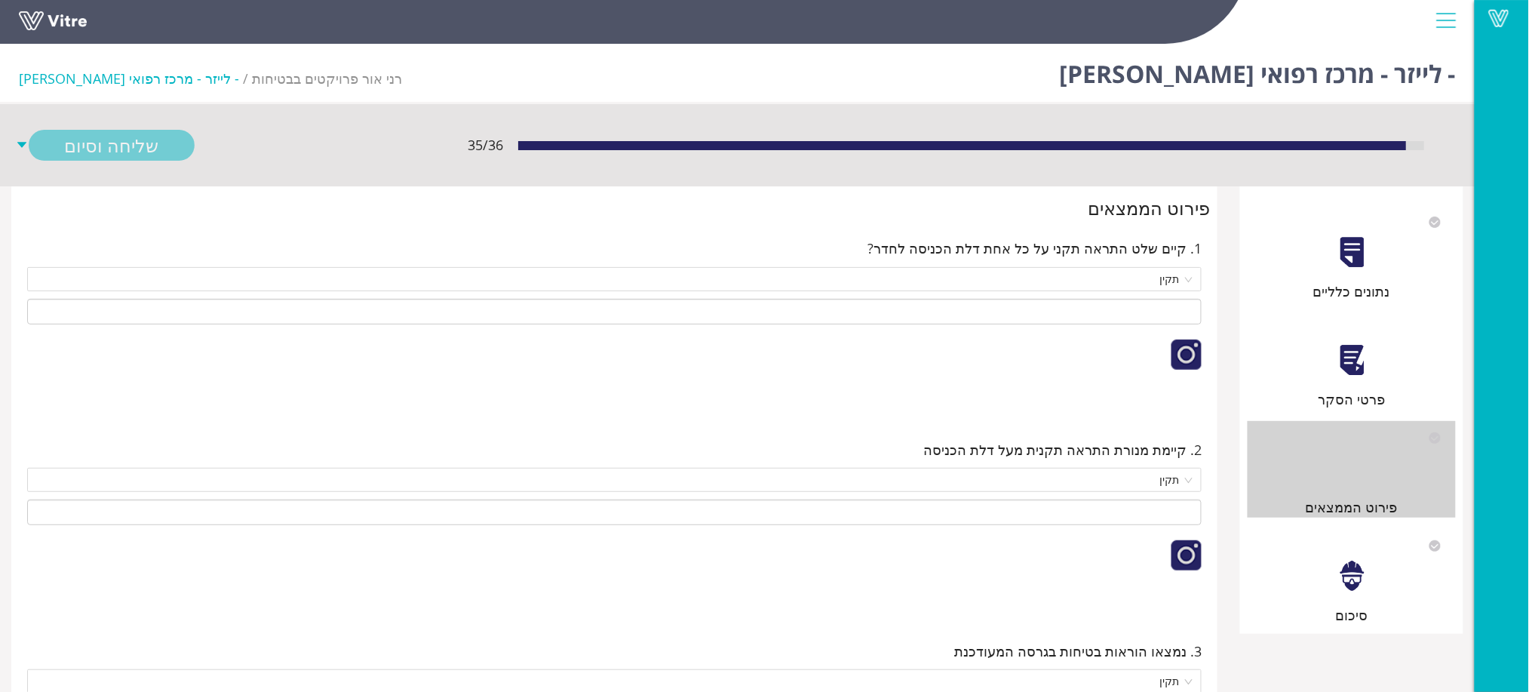
click at [1343, 569] on div at bounding box center [1352, 576] width 34 height 34
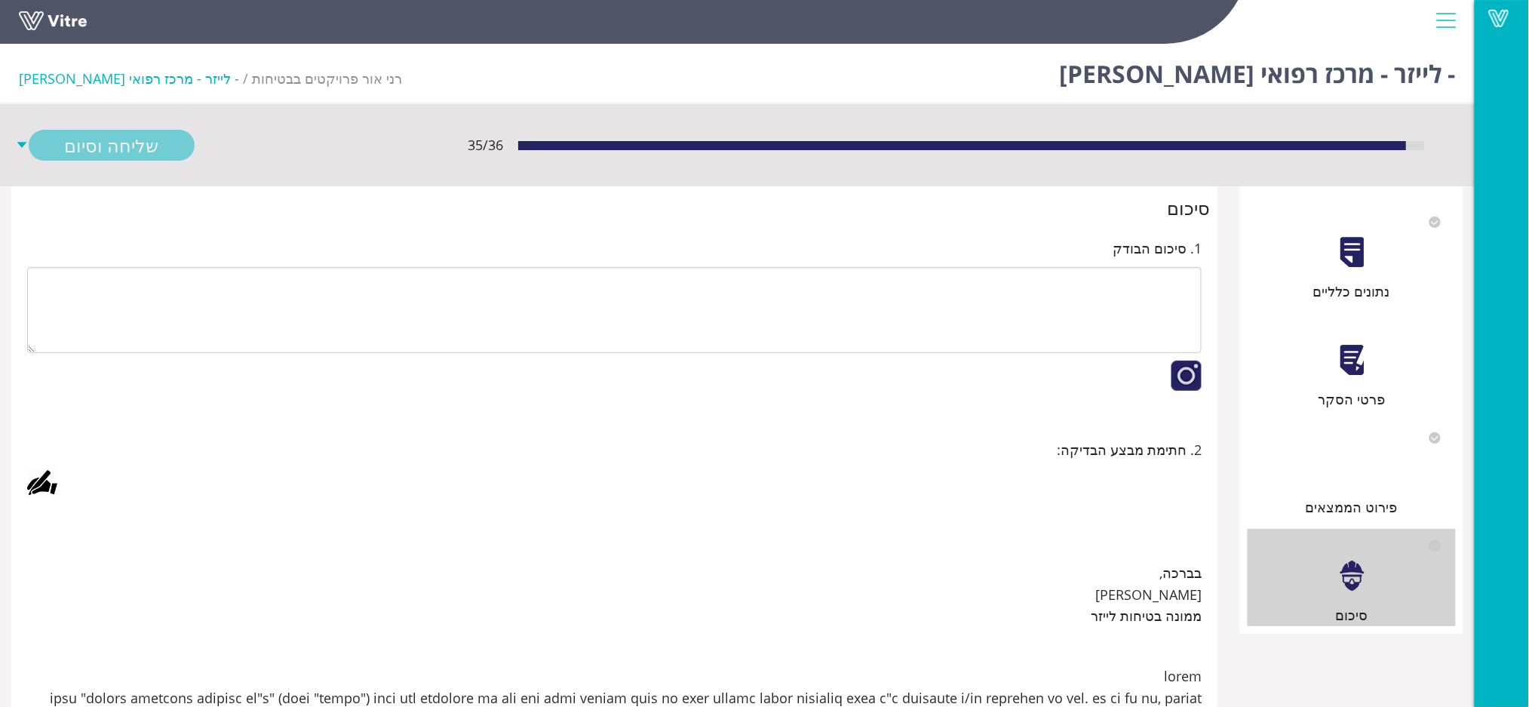
click at [1358, 489] on div "פירוט הממצאים" at bounding box center [1351, 469] width 208 height 97
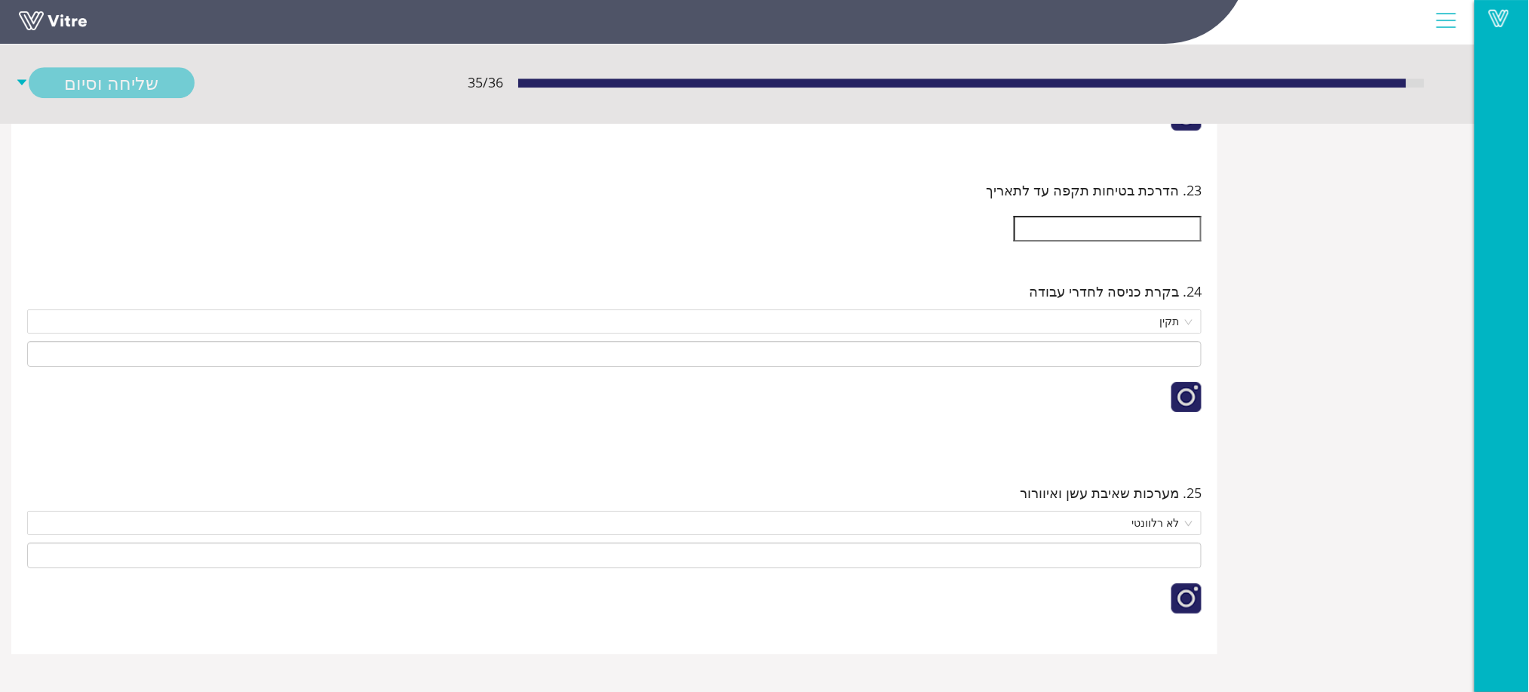
scroll to position [20295, 0]
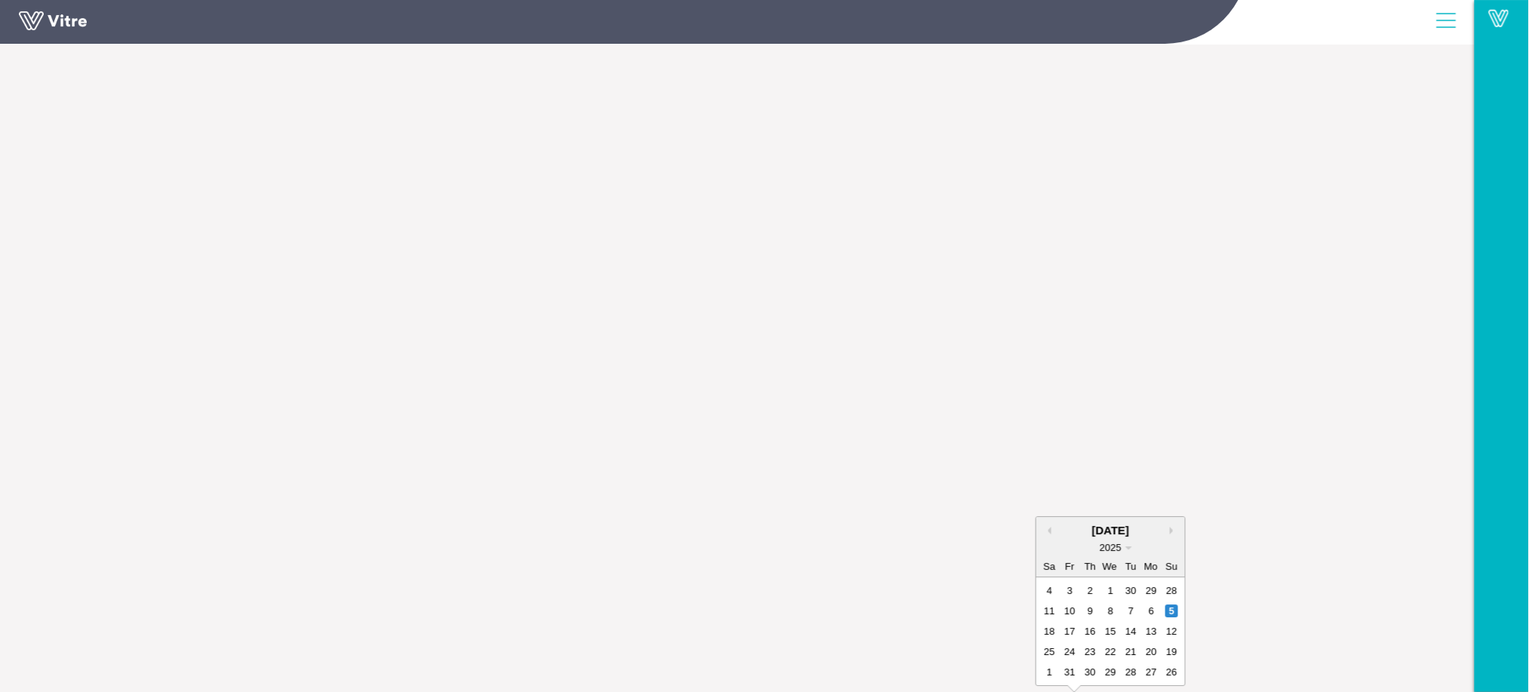
type input "21/04/2026"
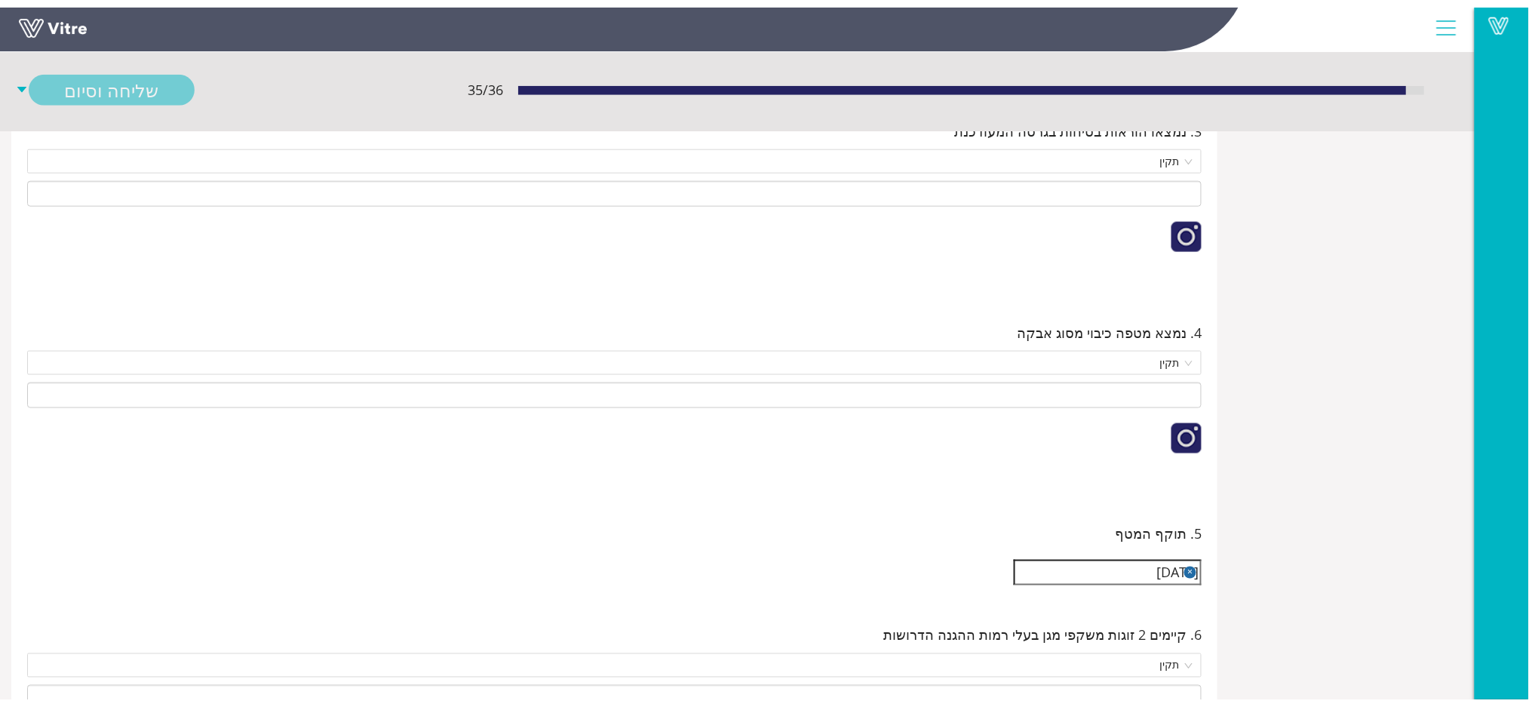
scroll to position [0, 0]
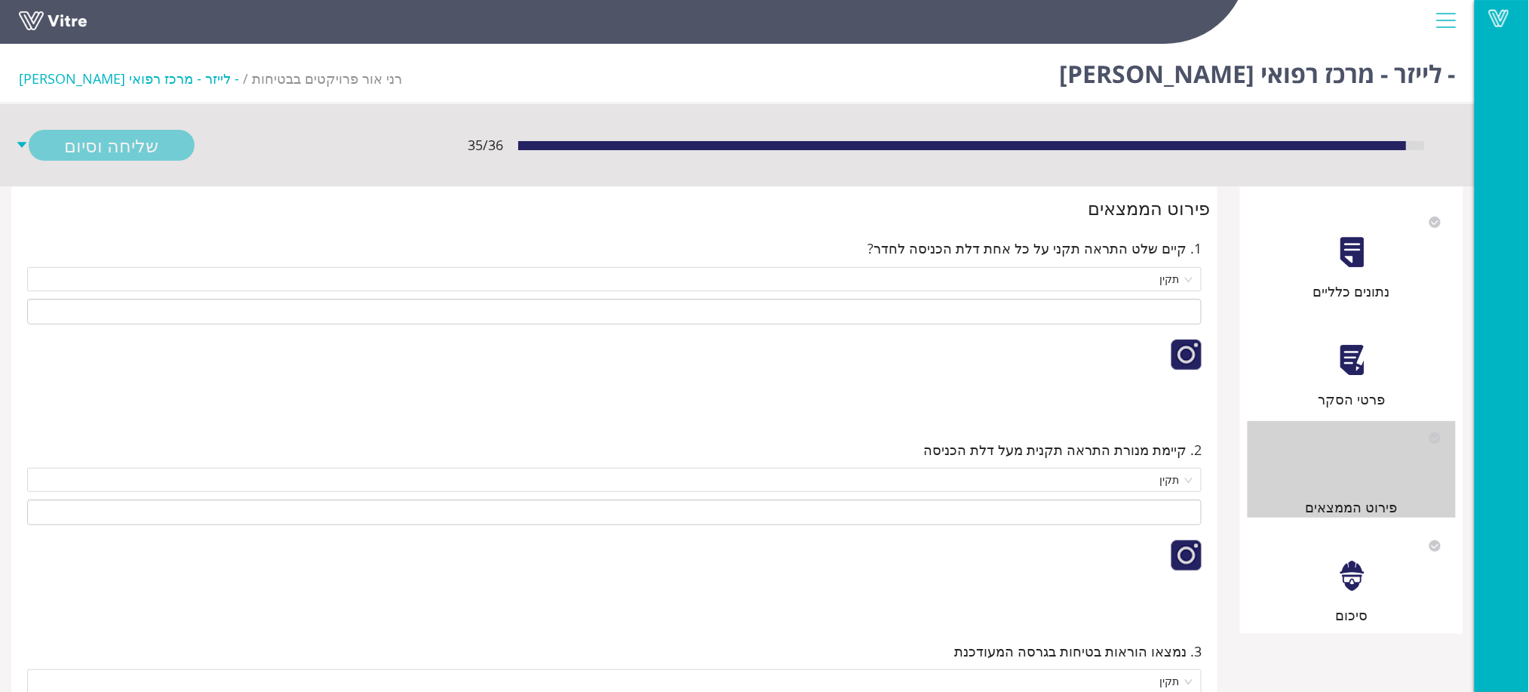
click at [1339, 562] on div at bounding box center [1352, 576] width 34 height 34
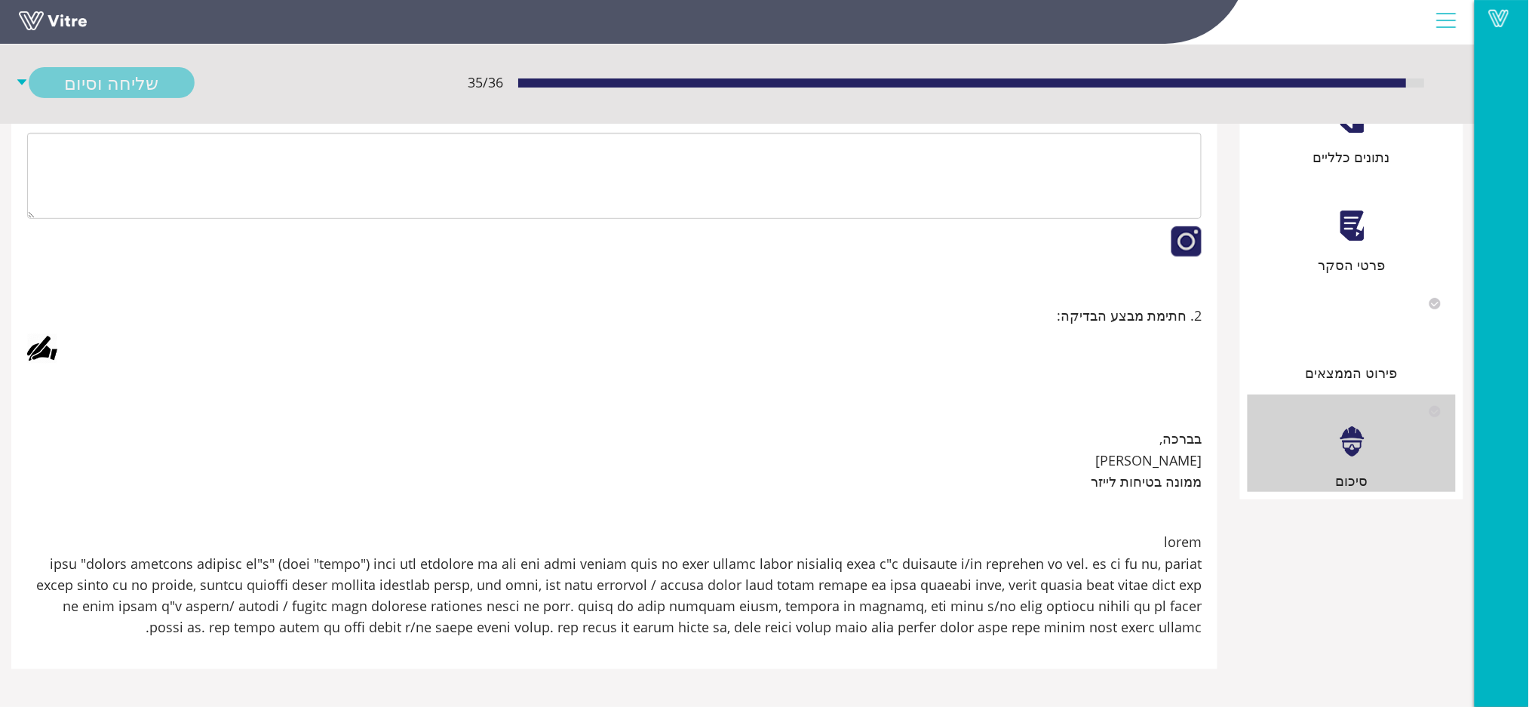
scroll to position [201, 0]
click at [38, 333] on div at bounding box center [42, 348] width 30 height 30
click at [468, 492] on link "Save" at bounding box center [485, 493] width 43 height 26
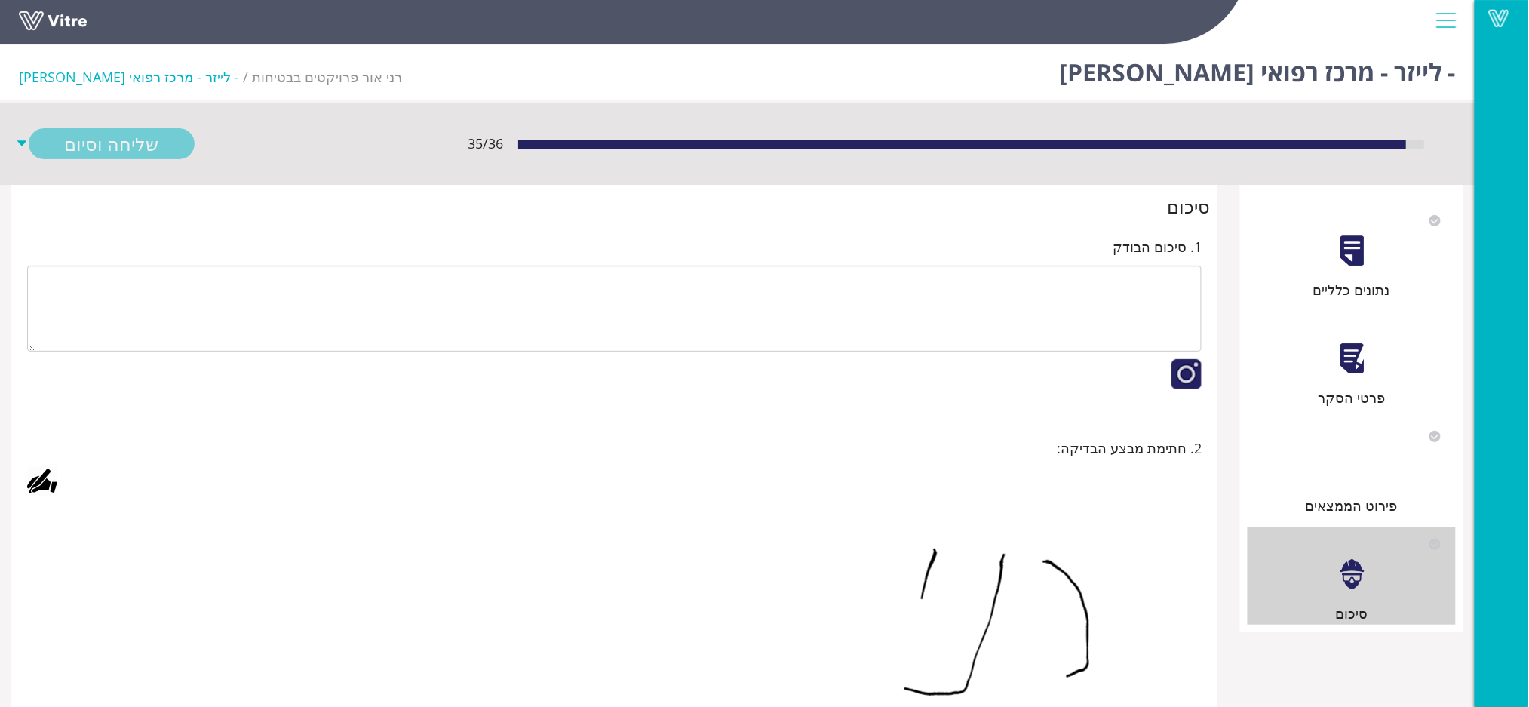
scroll to position [0, 0]
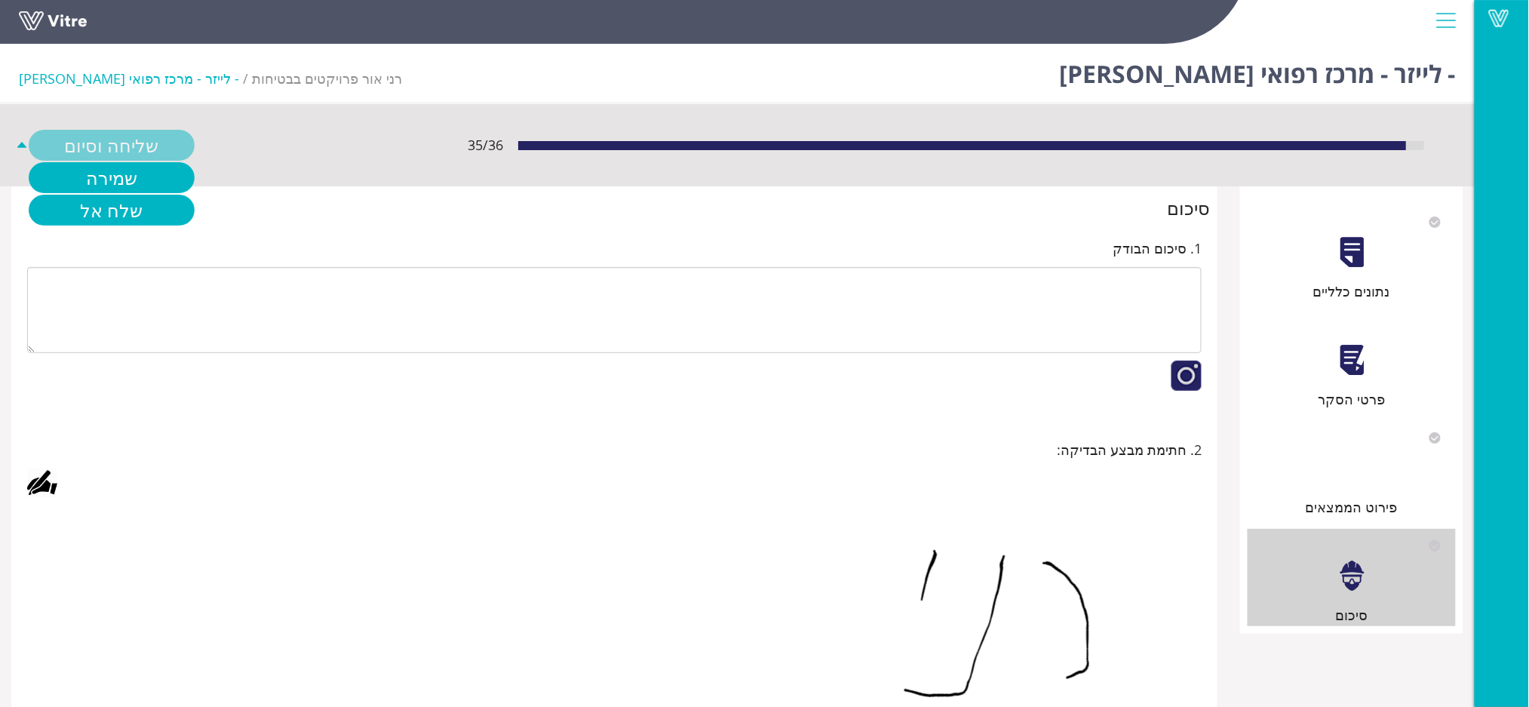
click at [111, 143] on div "שליחה וסיום" at bounding box center [112, 145] width 166 height 31
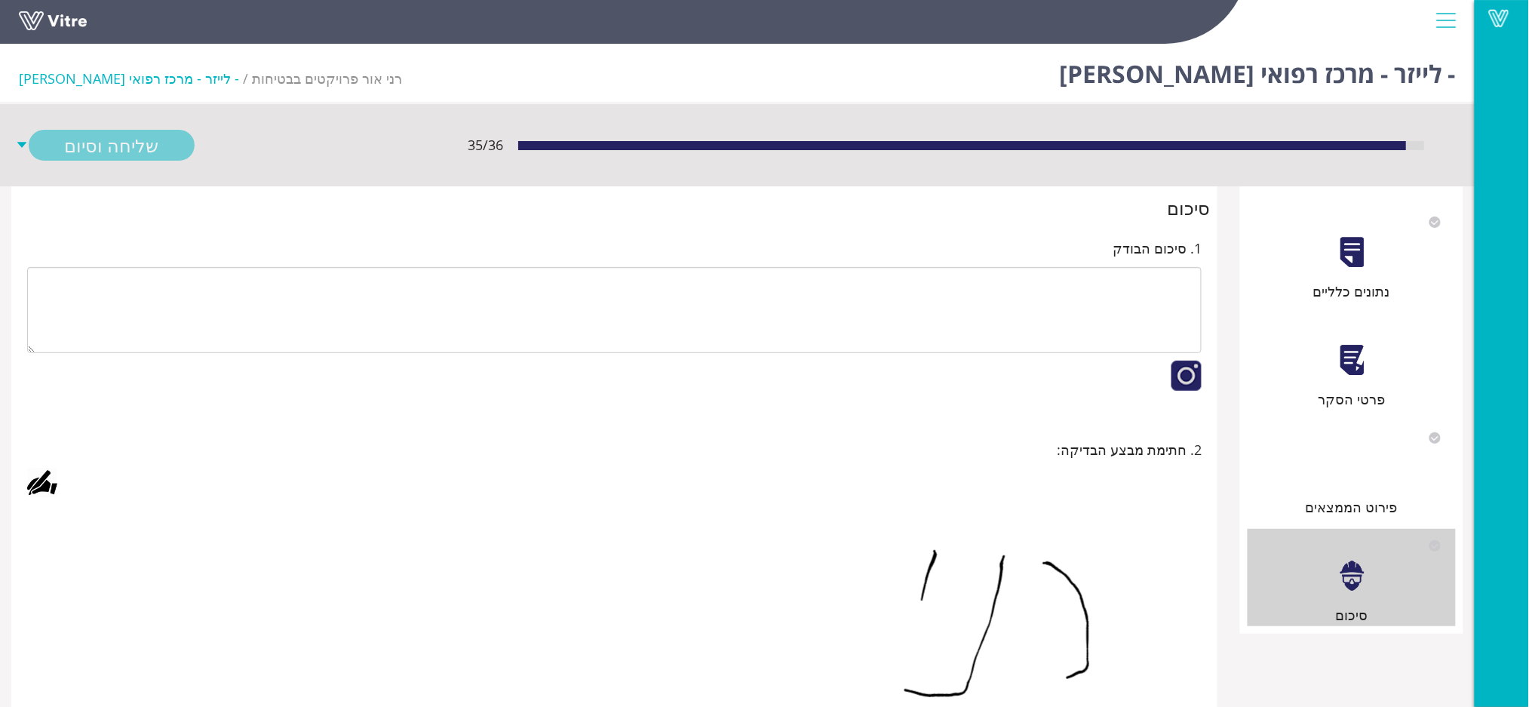
click at [295, 158] on div "שליחה וסיום" at bounding box center [241, 145] width 453 height 31
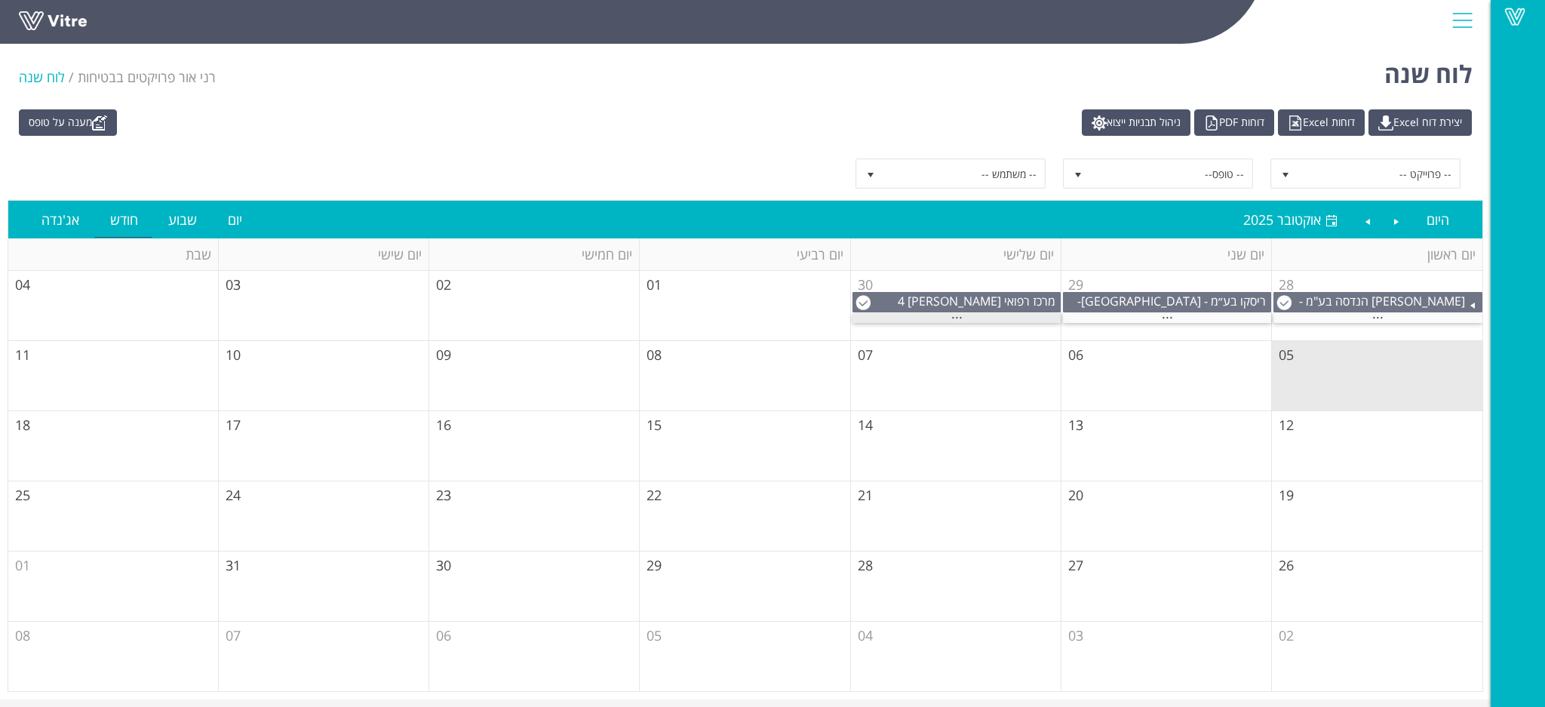
click at [959, 318] on span "..." at bounding box center [956, 313] width 11 height 17
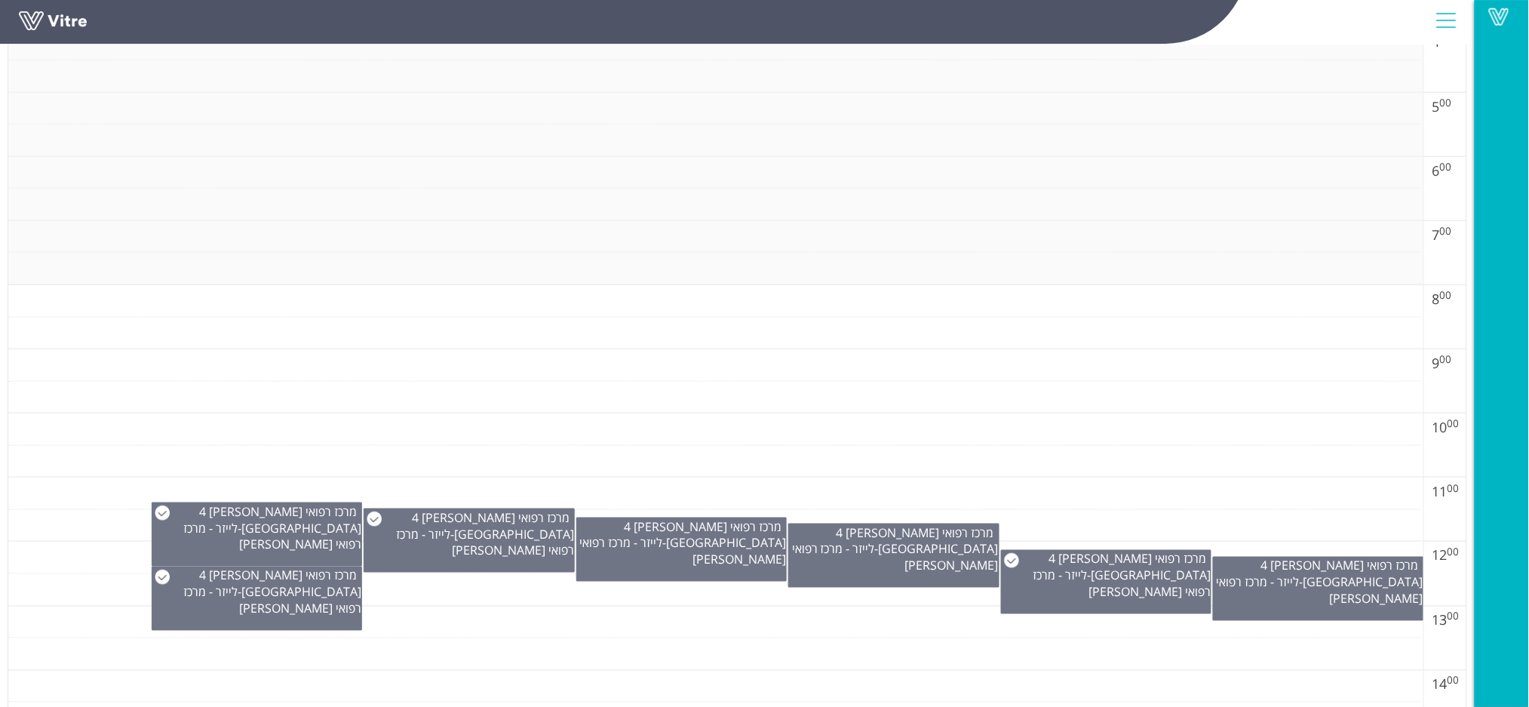
scroll to position [502, 0]
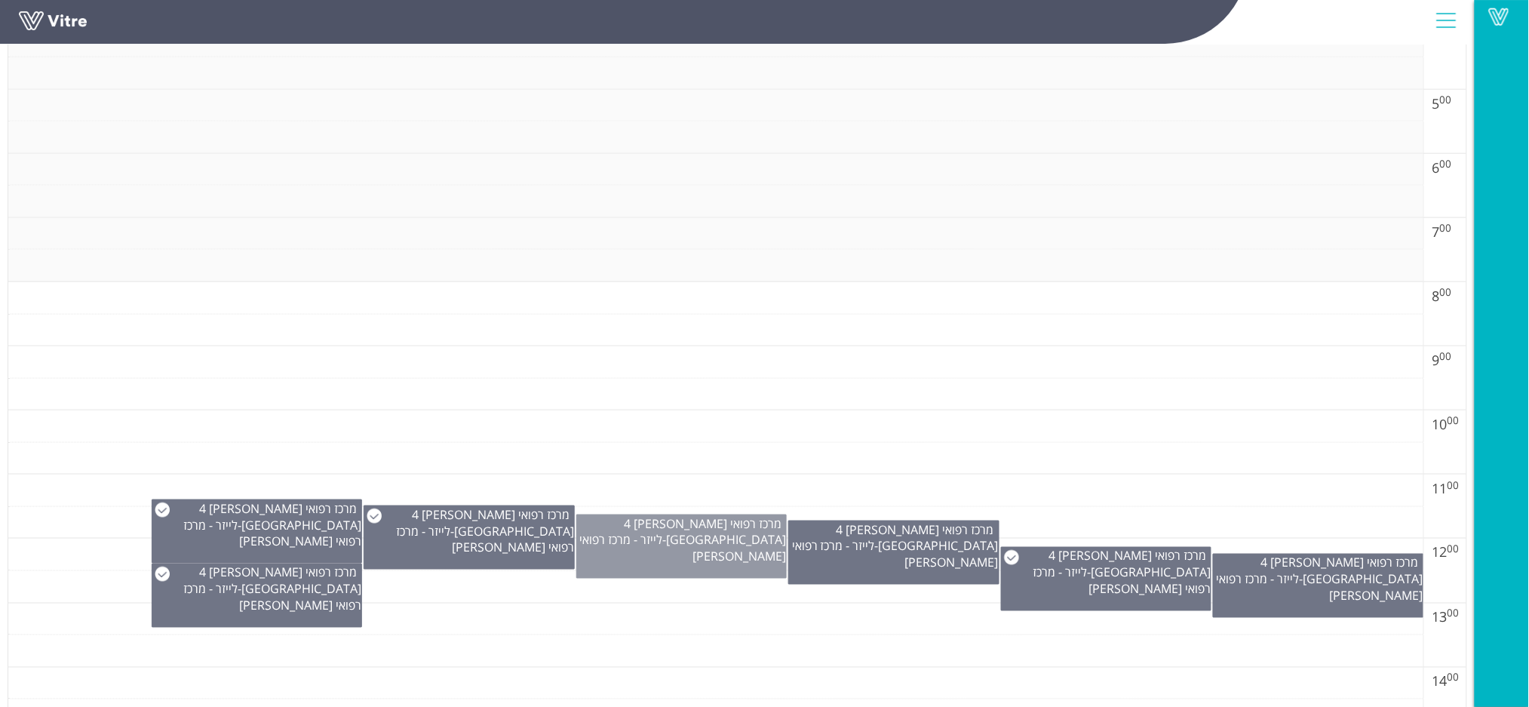
click at [708, 560] on div "מרכז רפואי [PERSON_NAME] - הידיד 4 [GEOGRAPHIC_DATA] - לייזר - מרכז רפואי [PERS…" at bounding box center [681, 546] width 211 height 64
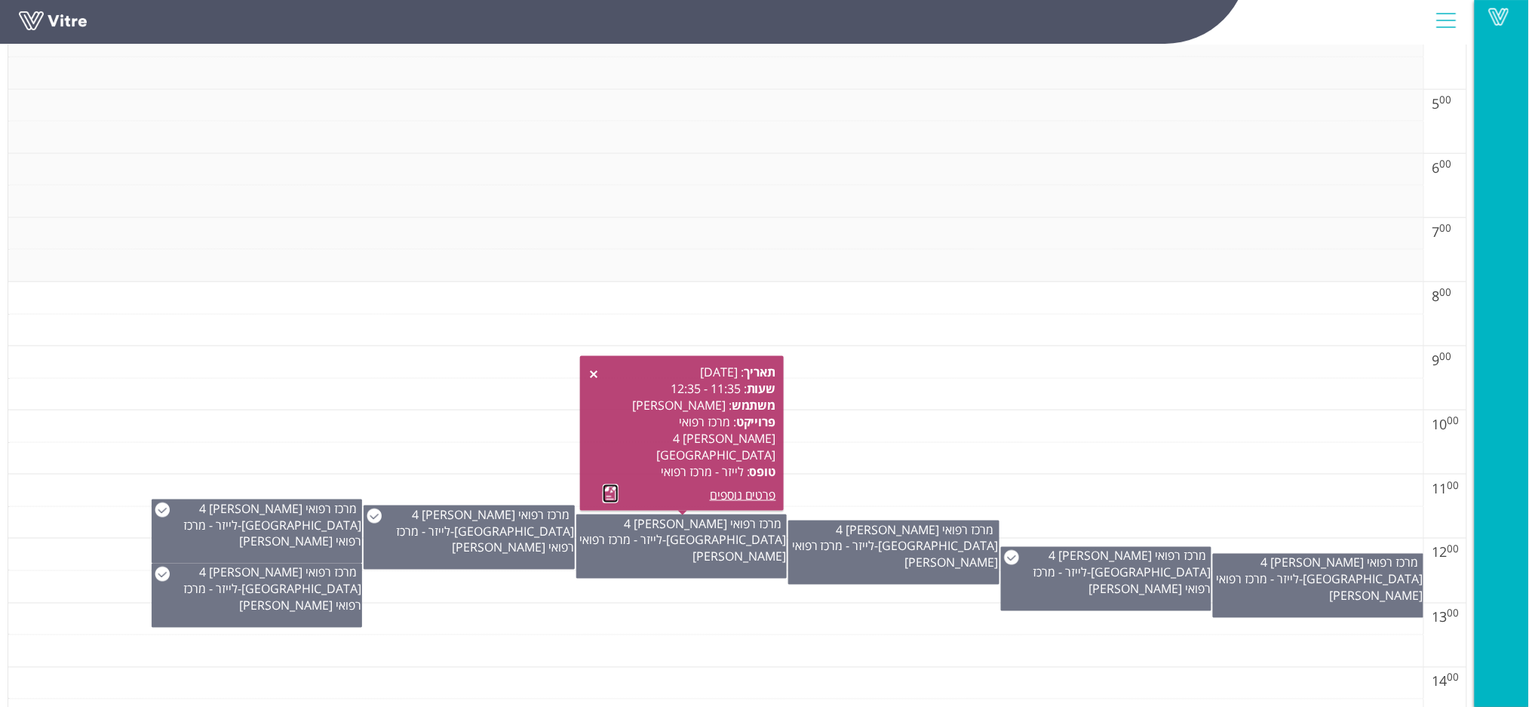
click at [605, 490] on link at bounding box center [611, 493] width 16 height 19
click at [974, 513] on td at bounding box center [715, 523] width 1415 height 32
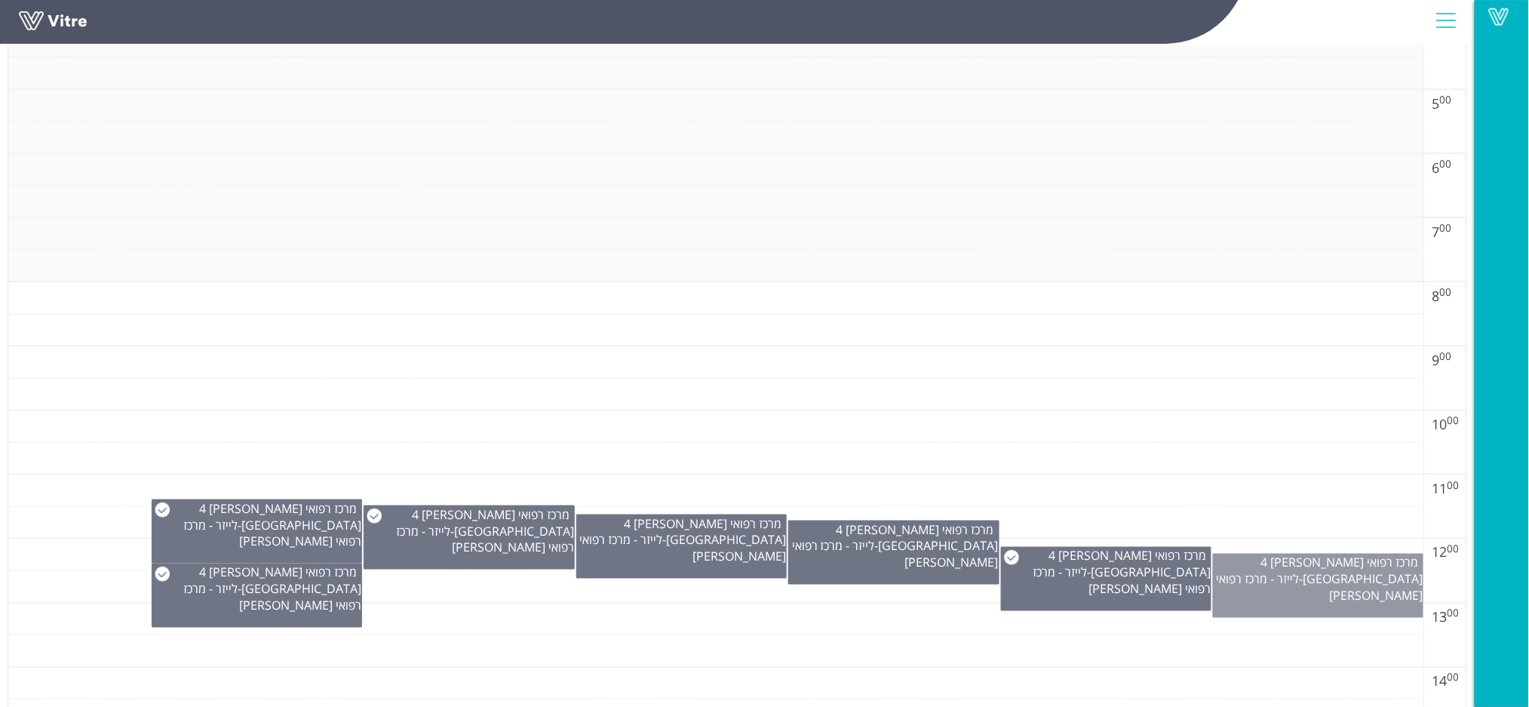
click at [1297, 585] on div "מרכז רפואי מאיר - הידיד 4 כפר סבא - לייזר - מרכז רפואי מאיר" at bounding box center [1319, 579] width 210 height 50
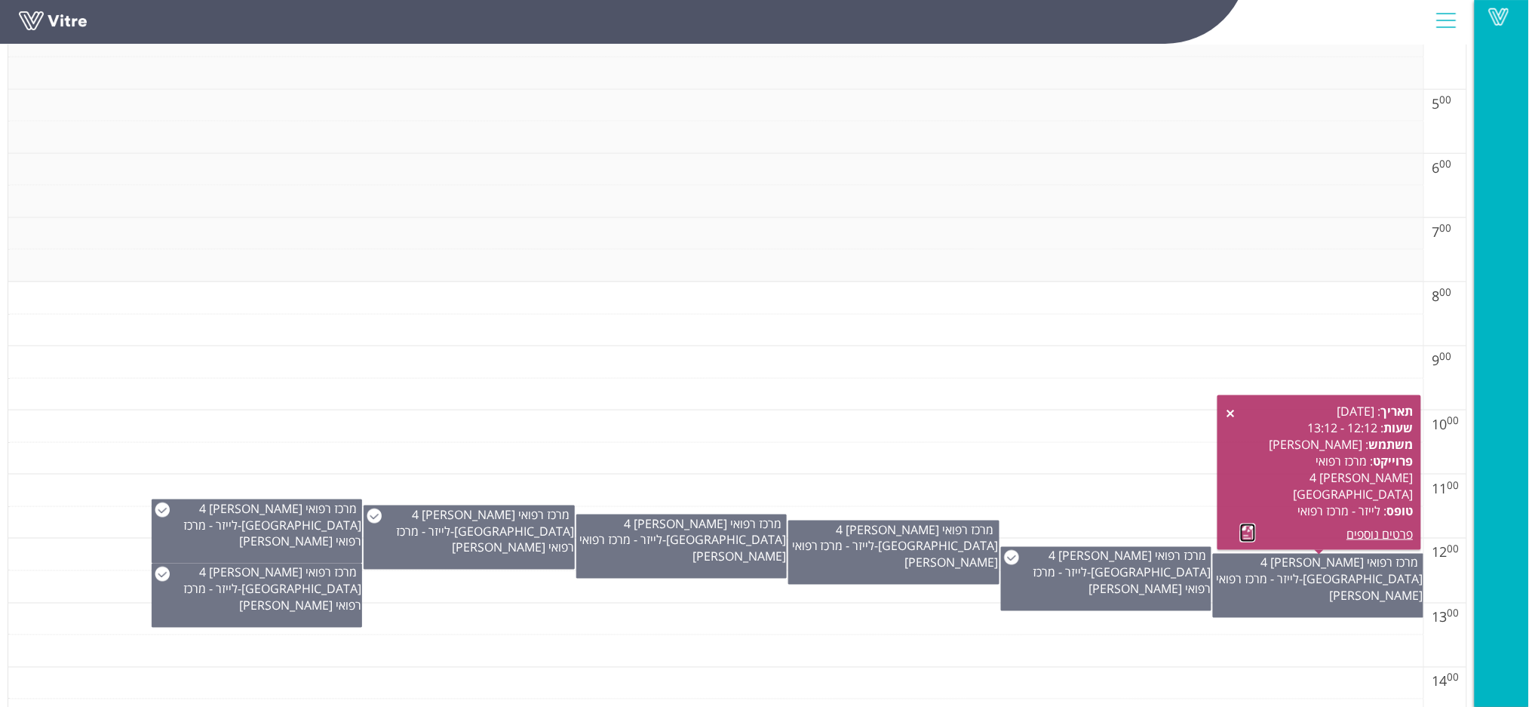
click at [1243, 531] on link at bounding box center [1248, 532] width 16 height 19
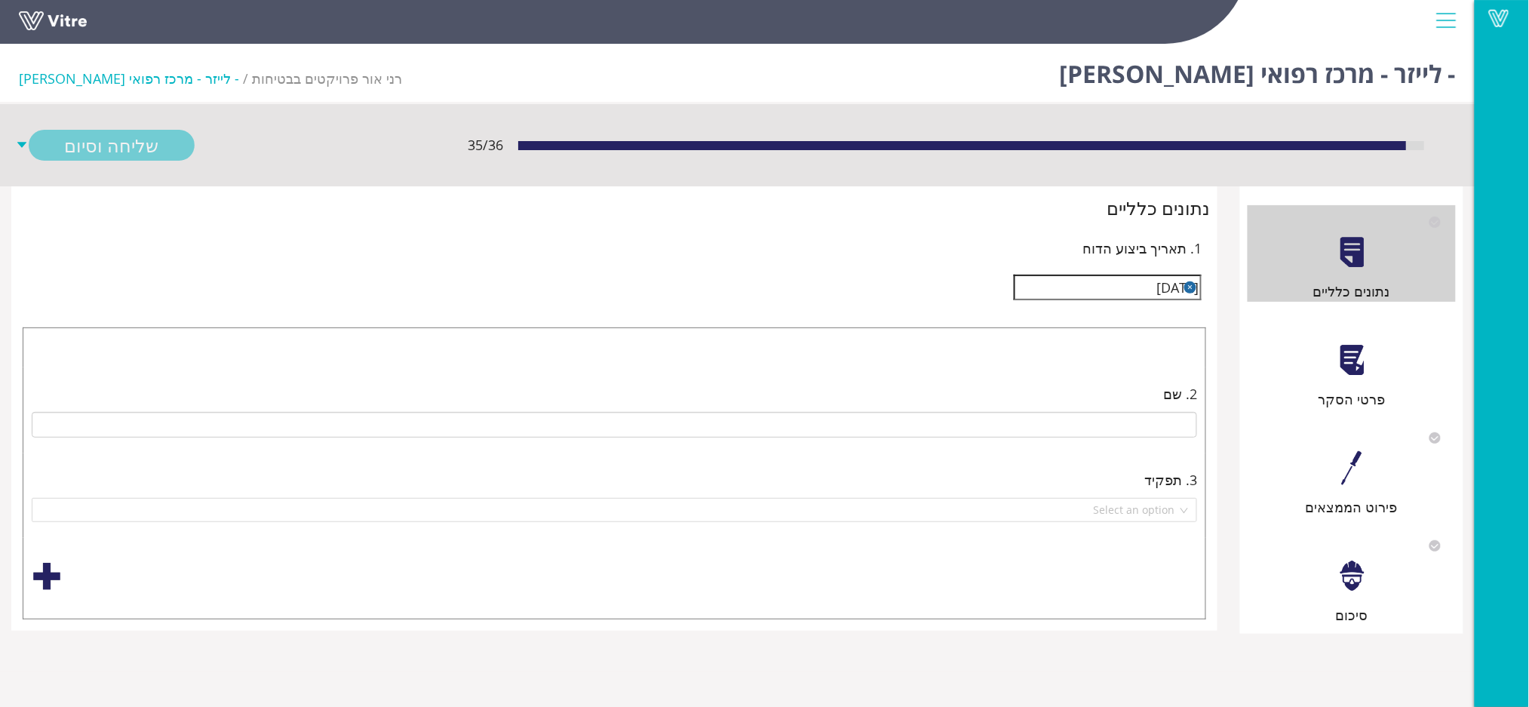
click at [1335, 375] on div at bounding box center [1352, 360] width 34 height 34
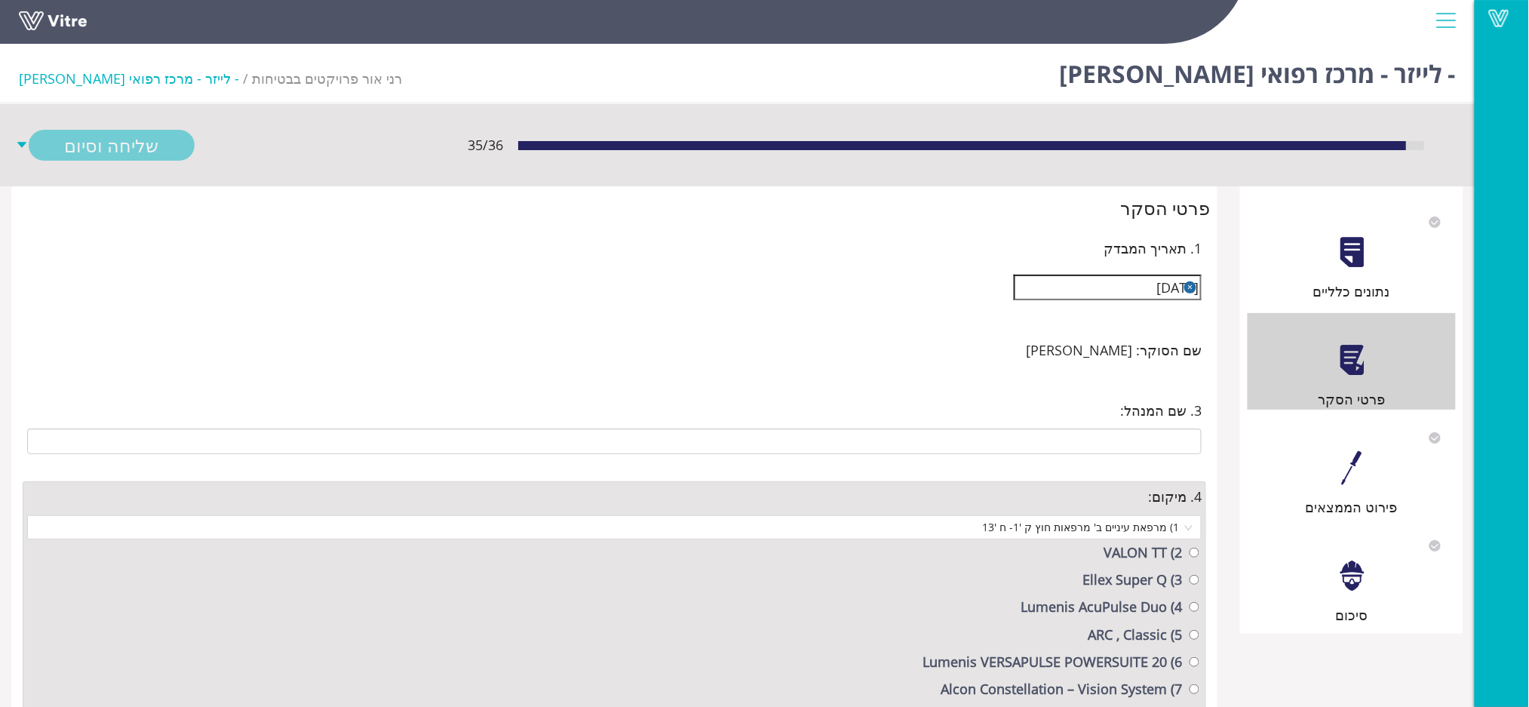
click at [1349, 483] on div at bounding box center [1352, 468] width 34 height 34
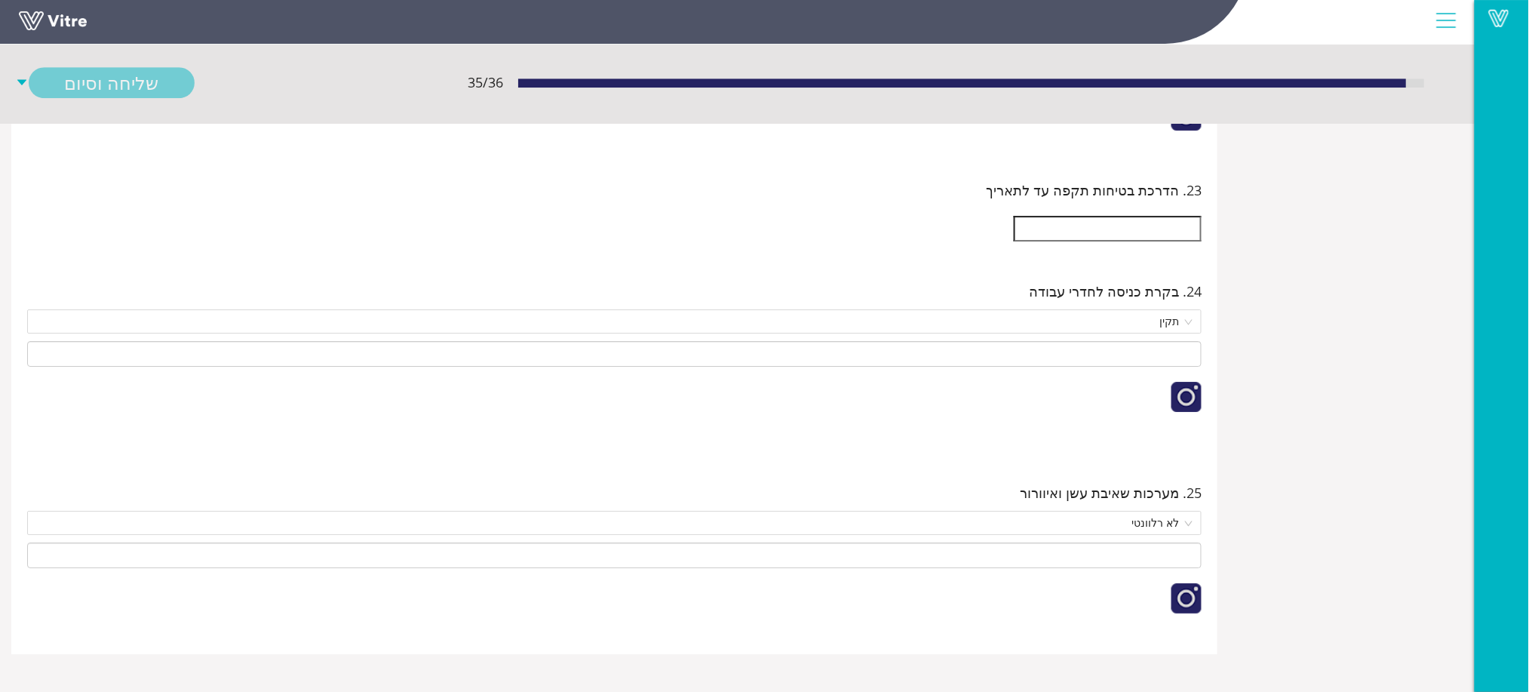
scroll to position [20825, 0]
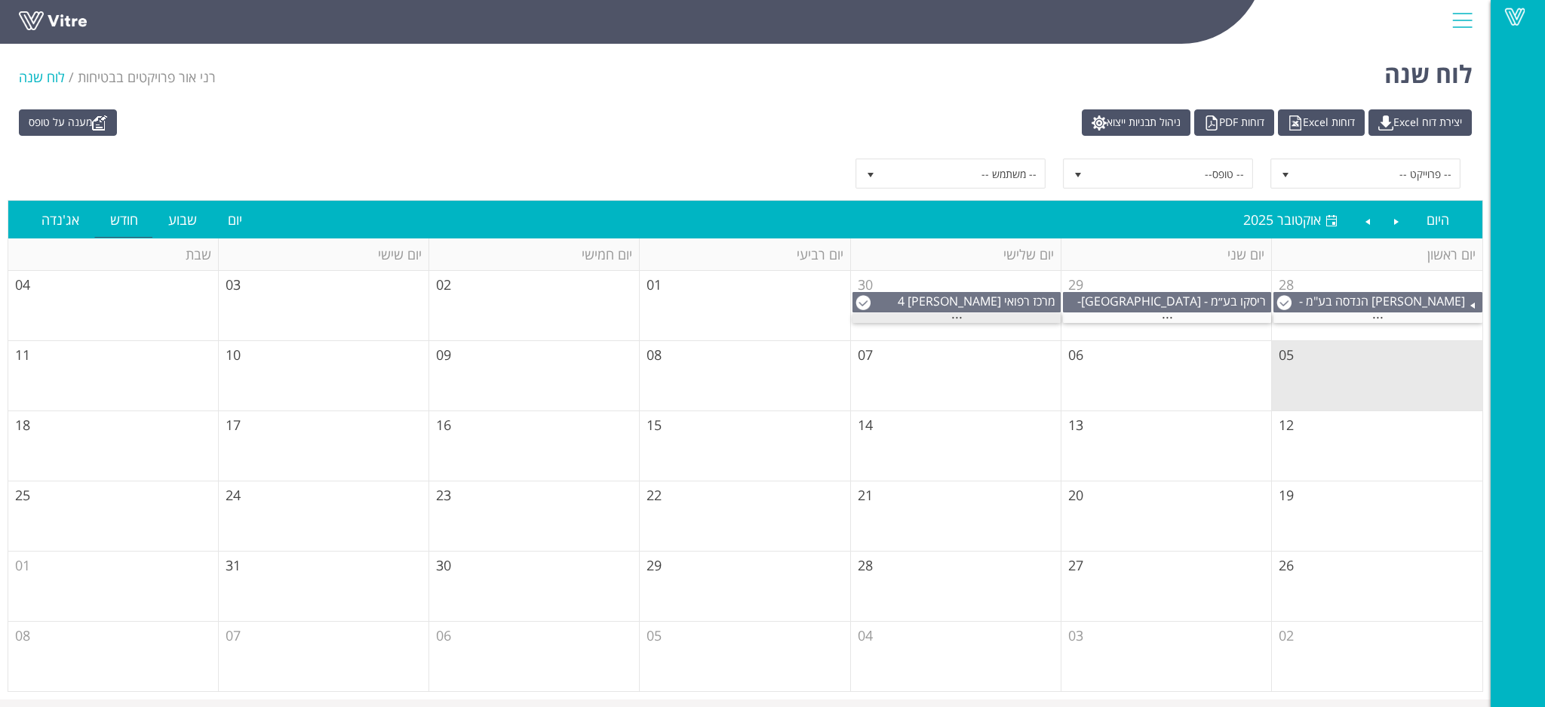
click at [947, 319] on div "..." at bounding box center [956, 318] width 208 height 10
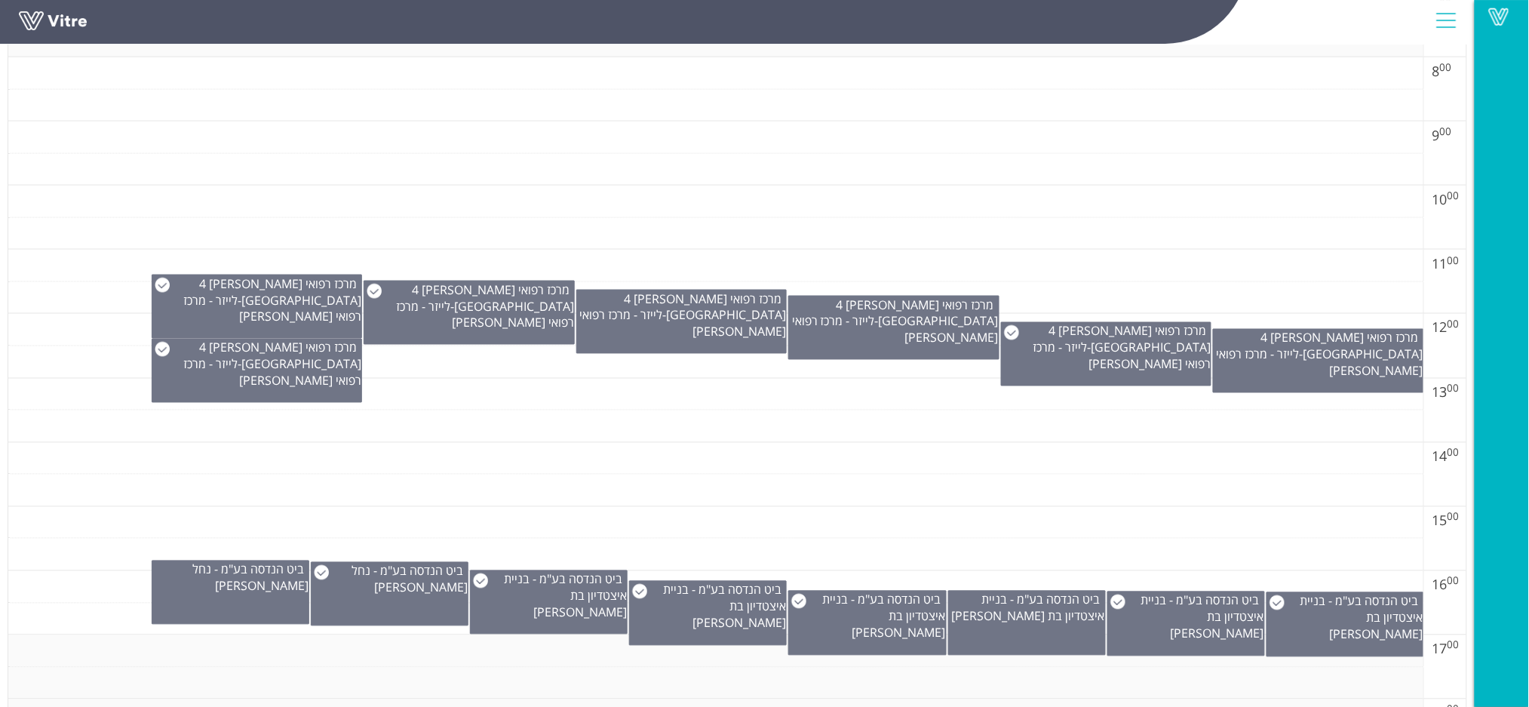
scroll to position [804, 0]
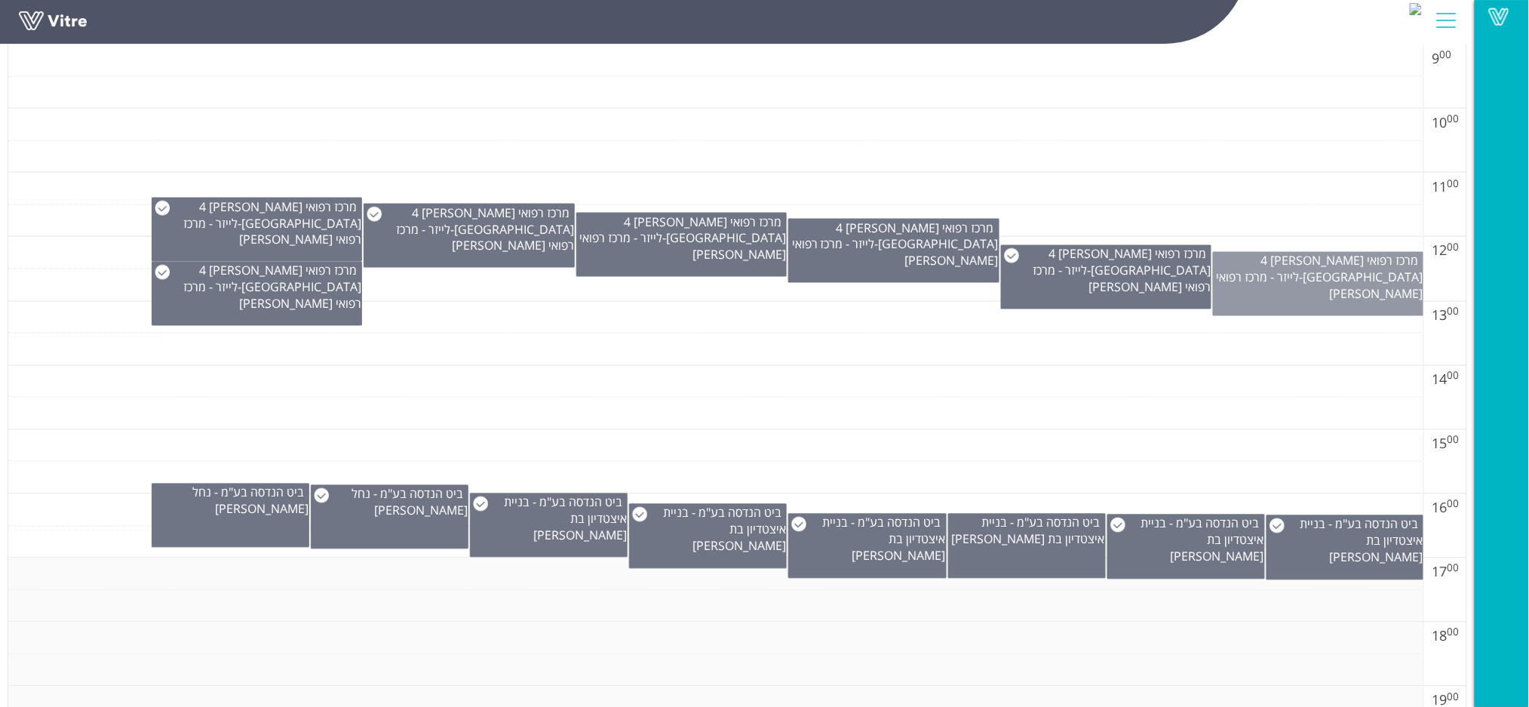
click at [1324, 300] on div "מרכז רפואי מאיר - הידיד 4 כפר סבא - לייזר - מרכז רפואי מאיר" at bounding box center [1318, 284] width 211 height 64
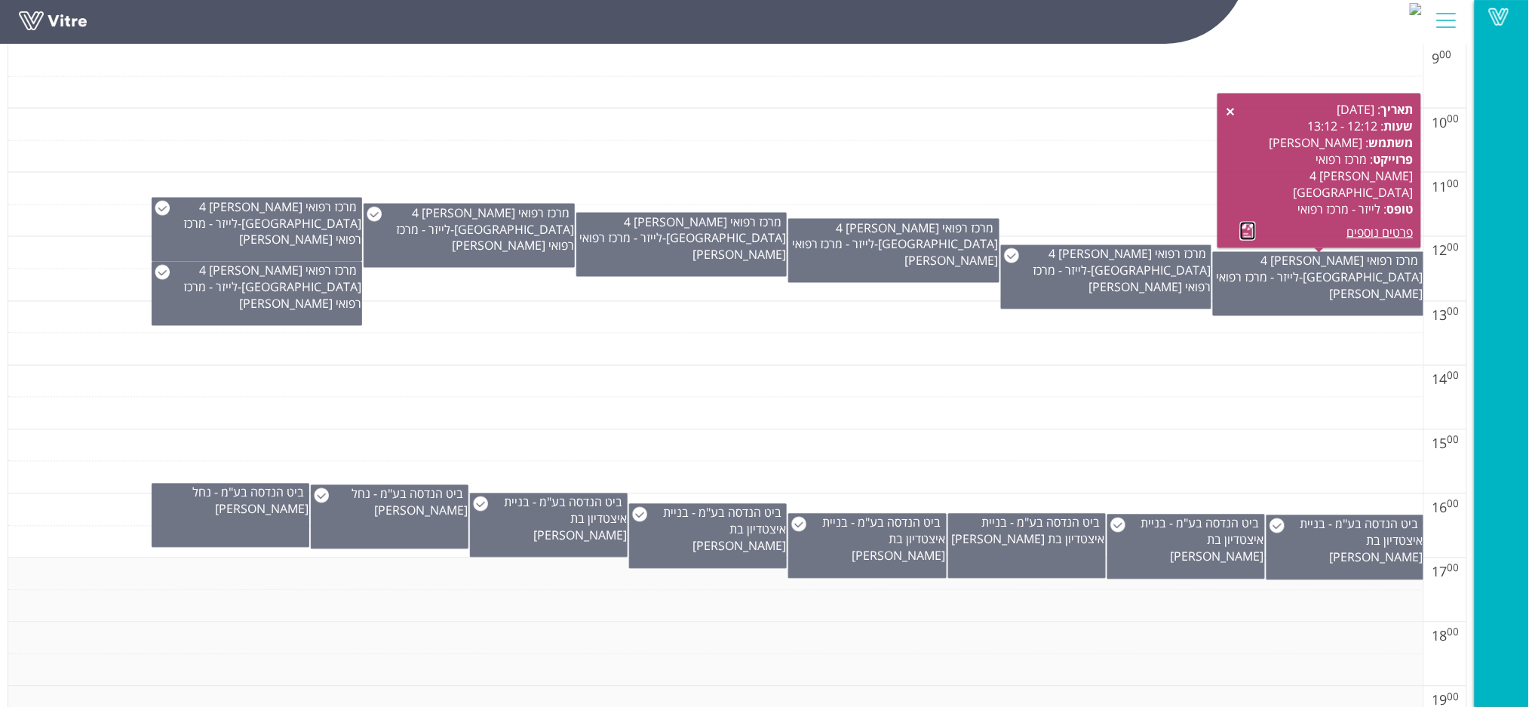
click at [1247, 230] on link at bounding box center [1248, 231] width 16 height 19
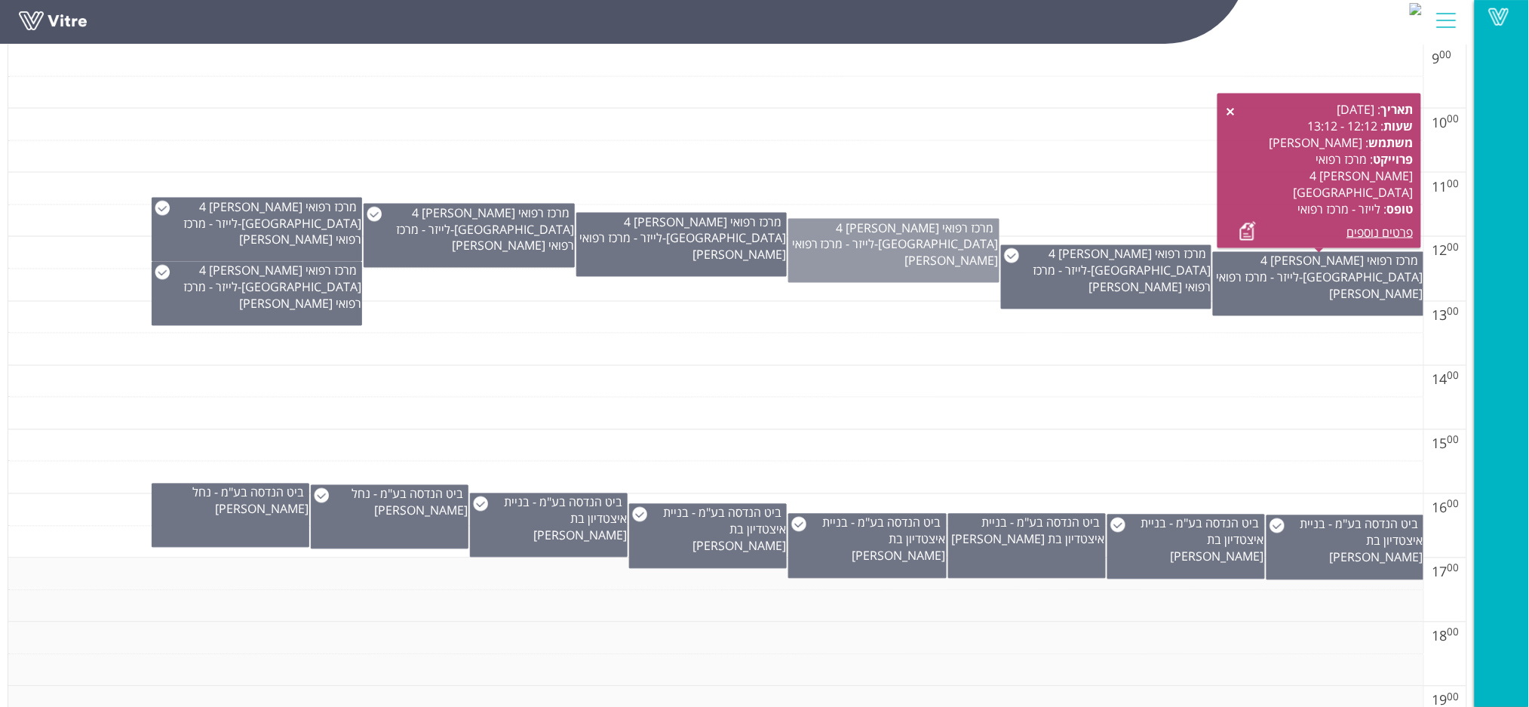
click at [858, 253] on div "מרכז רפואי מאיר - הידיד 4 כפר סבא - לייזר - מרכז רפואי מאיר" at bounding box center [893, 251] width 211 height 64
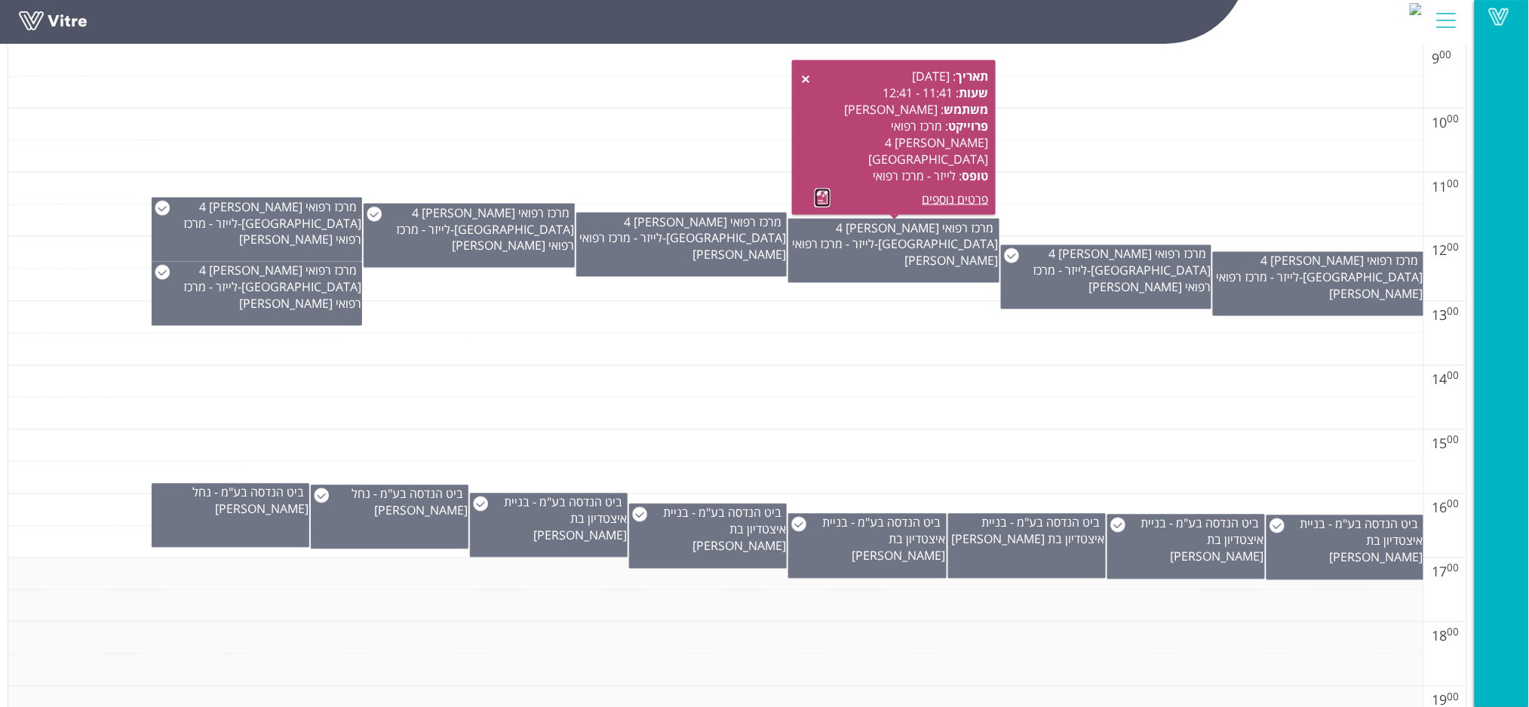
click at [823, 198] on link at bounding box center [823, 198] width 16 height 19
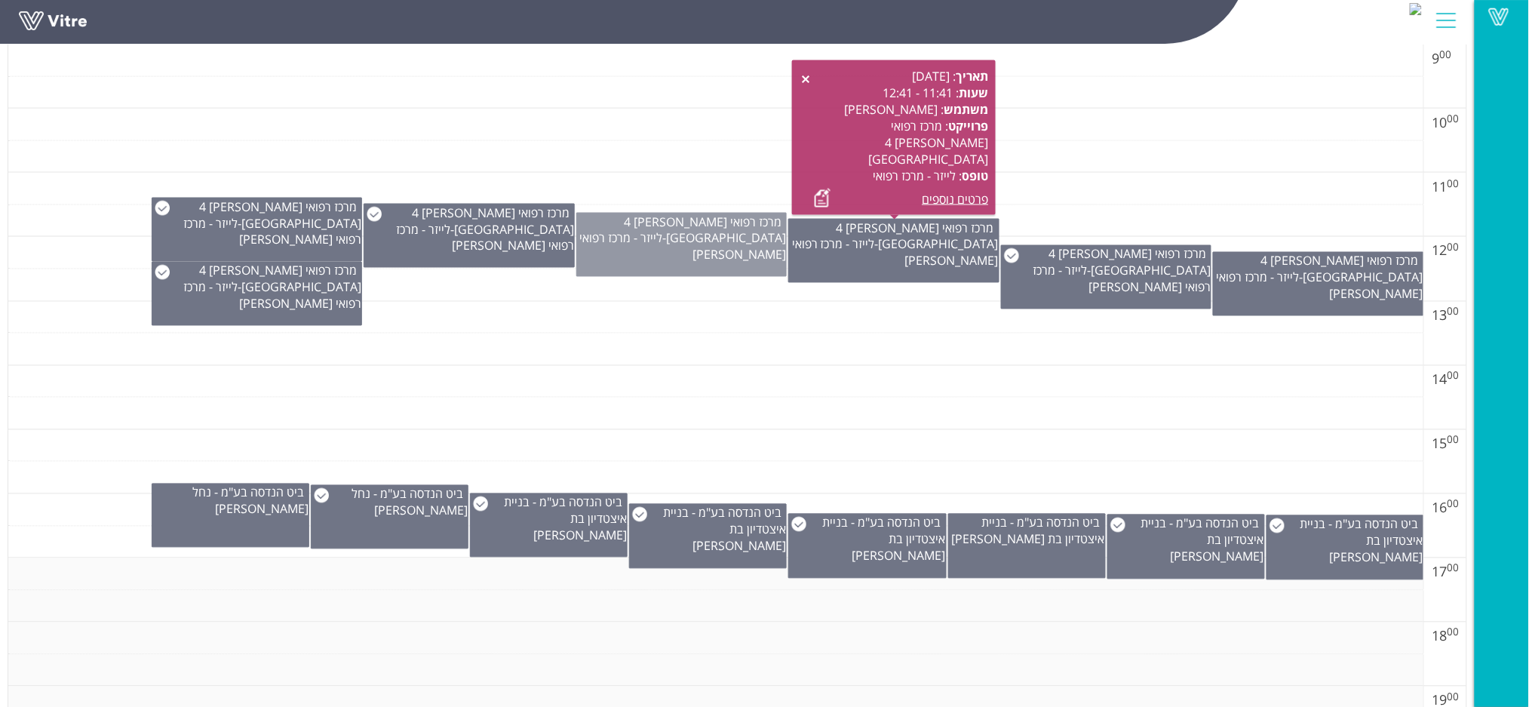
click at [667, 266] on div "מרכז רפואי מאיר - הידיד 4 כפר סבא - לייזר - מרכז רפואי מאיר" at bounding box center [681, 245] width 211 height 64
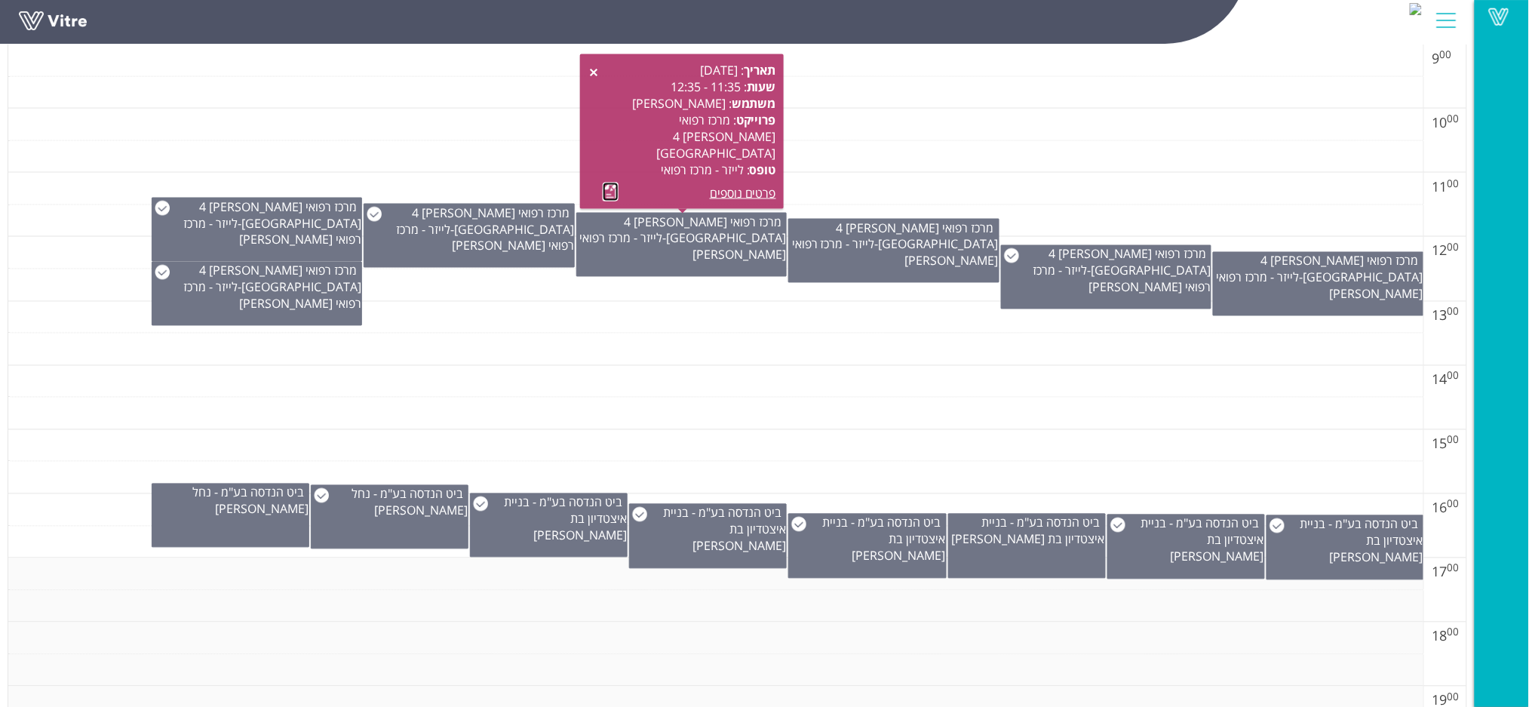
click at [606, 196] on link at bounding box center [611, 192] width 16 height 19
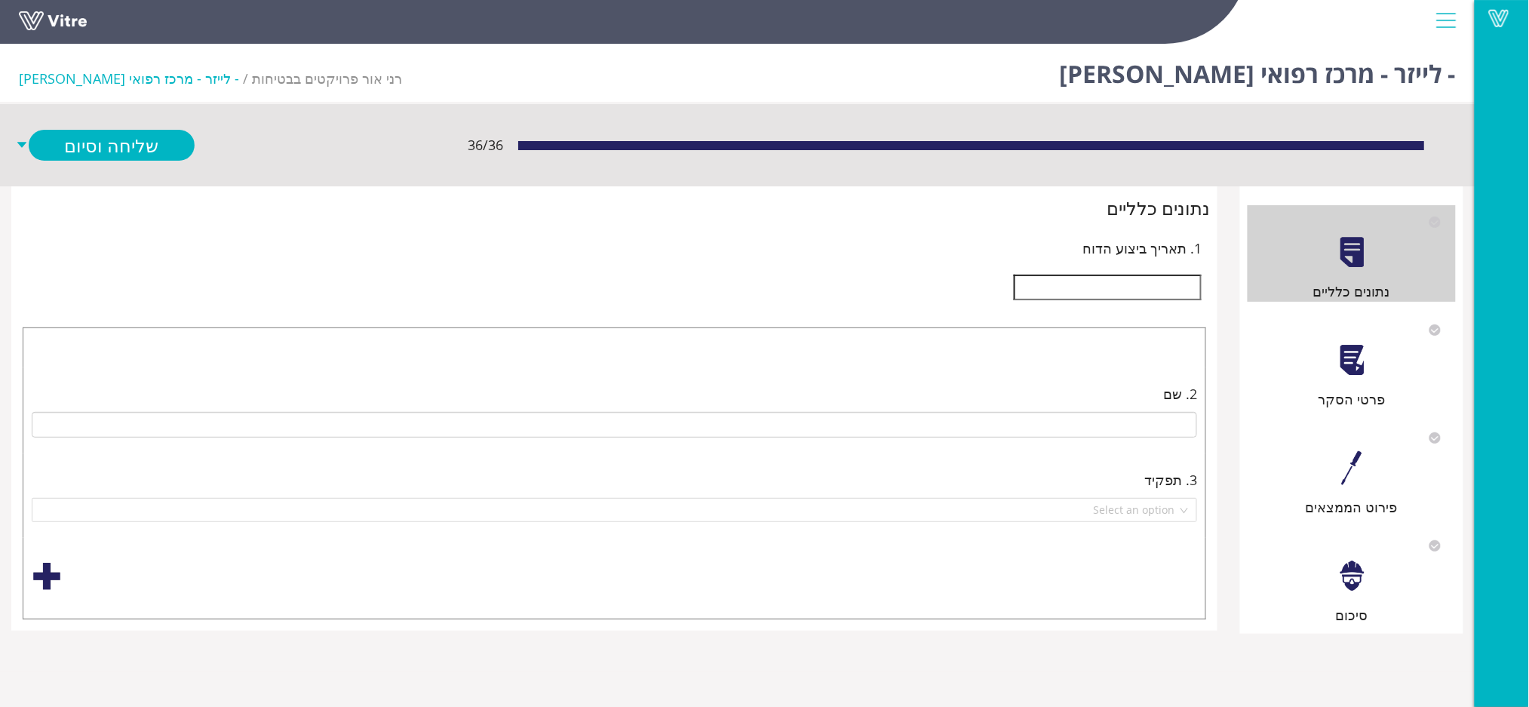
click at [1341, 363] on div at bounding box center [1352, 360] width 34 height 34
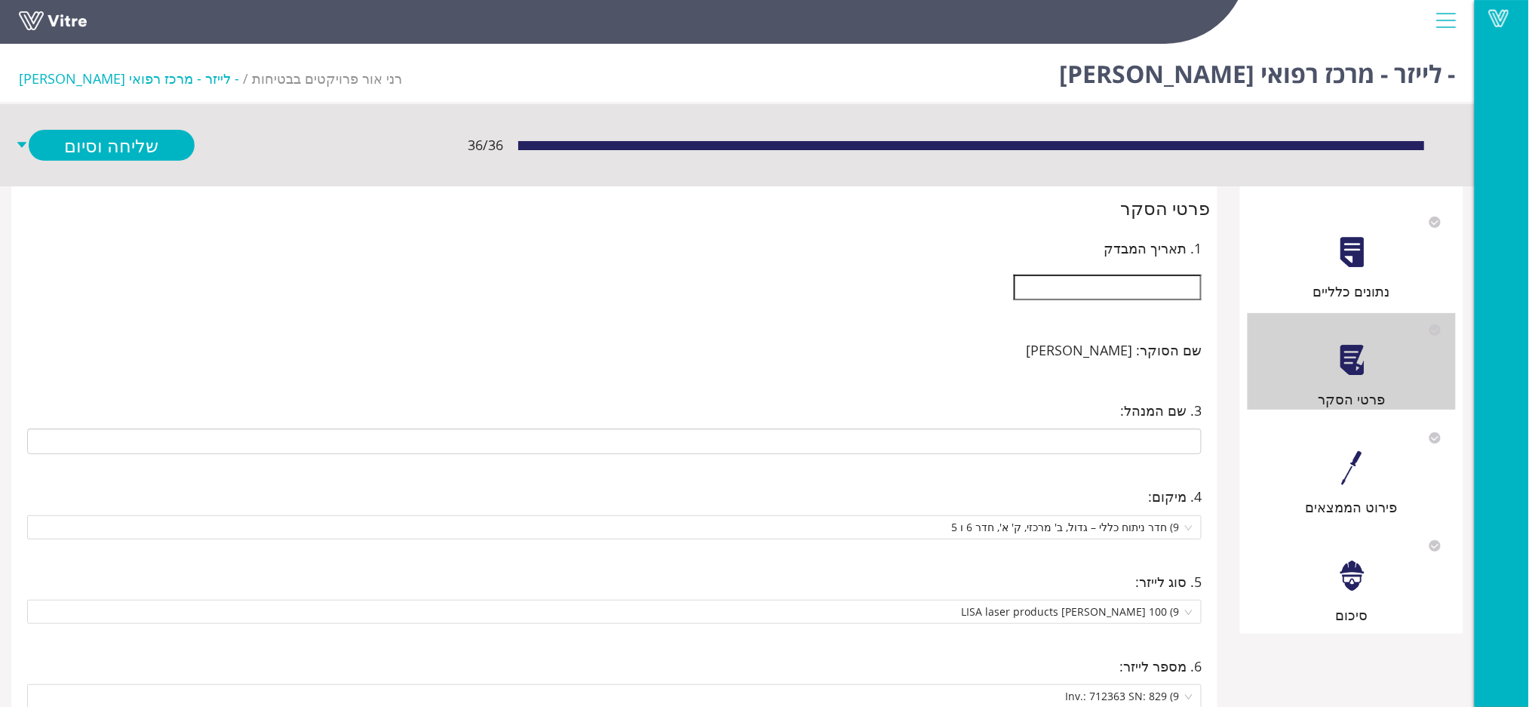
click at [1127, 277] on input "text" at bounding box center [1108, 288] width 188 height 26
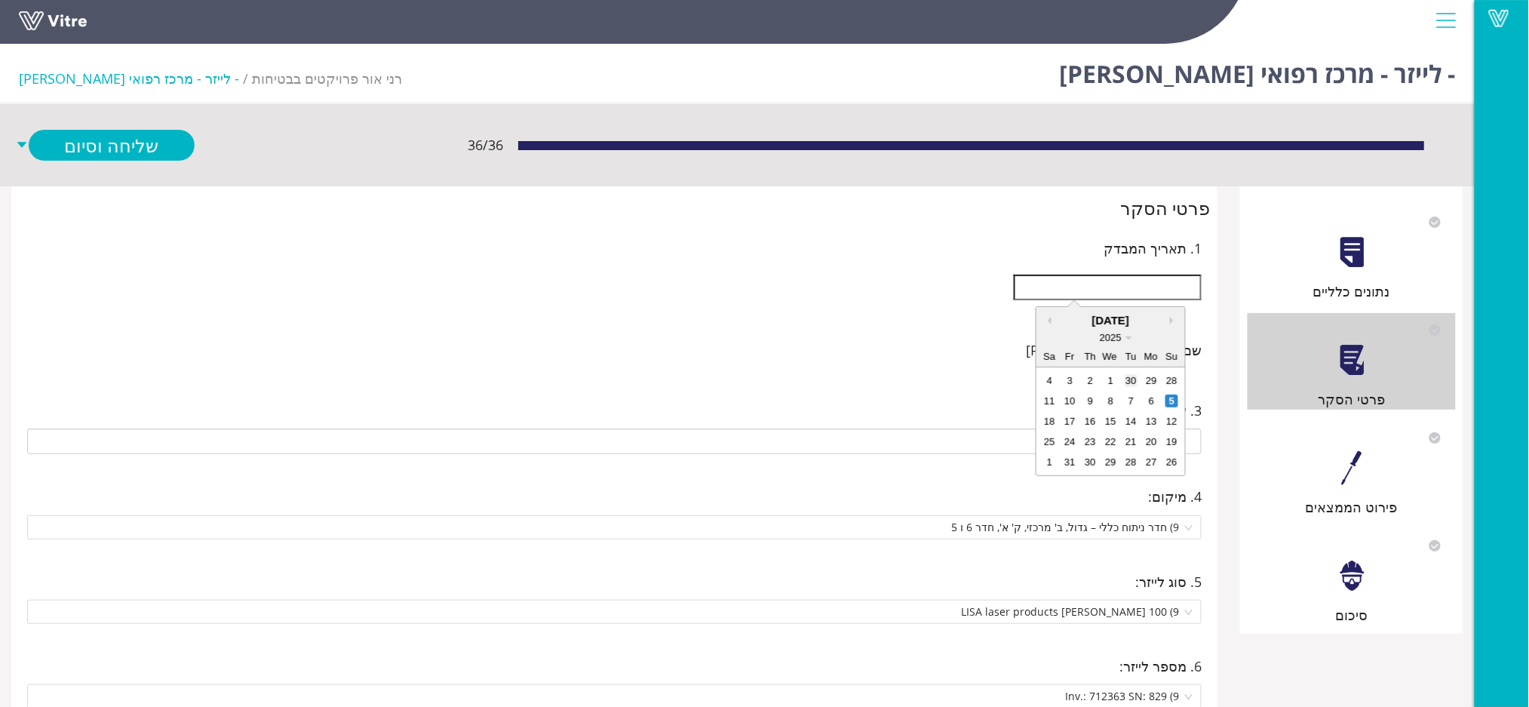
click at [1130, 377] on div "30" at bounding box center [1131, 380] width 13 height 13
type input "[DATE]"
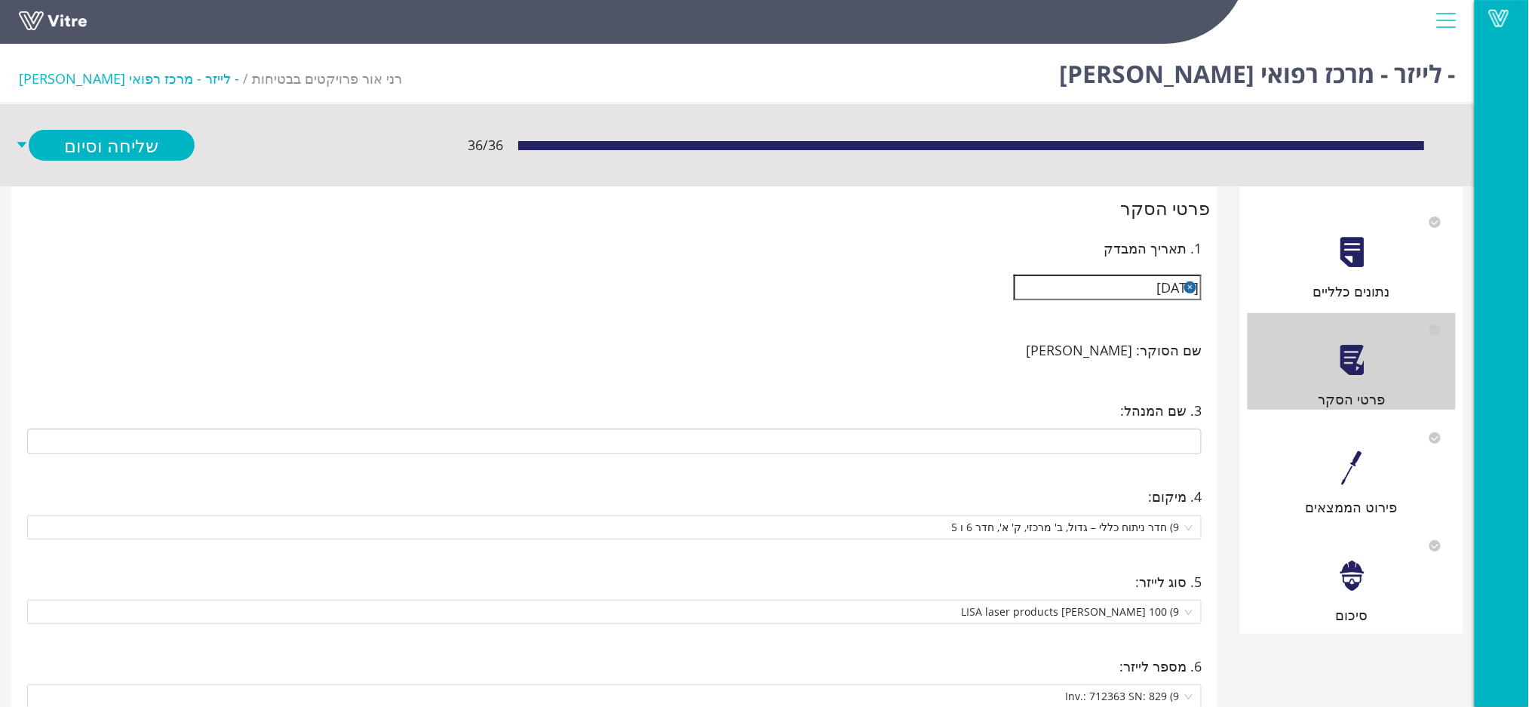
click at [1312, 269] on div "נתונים כלליים" at bounding box center [1351, 253] width 208 height 97
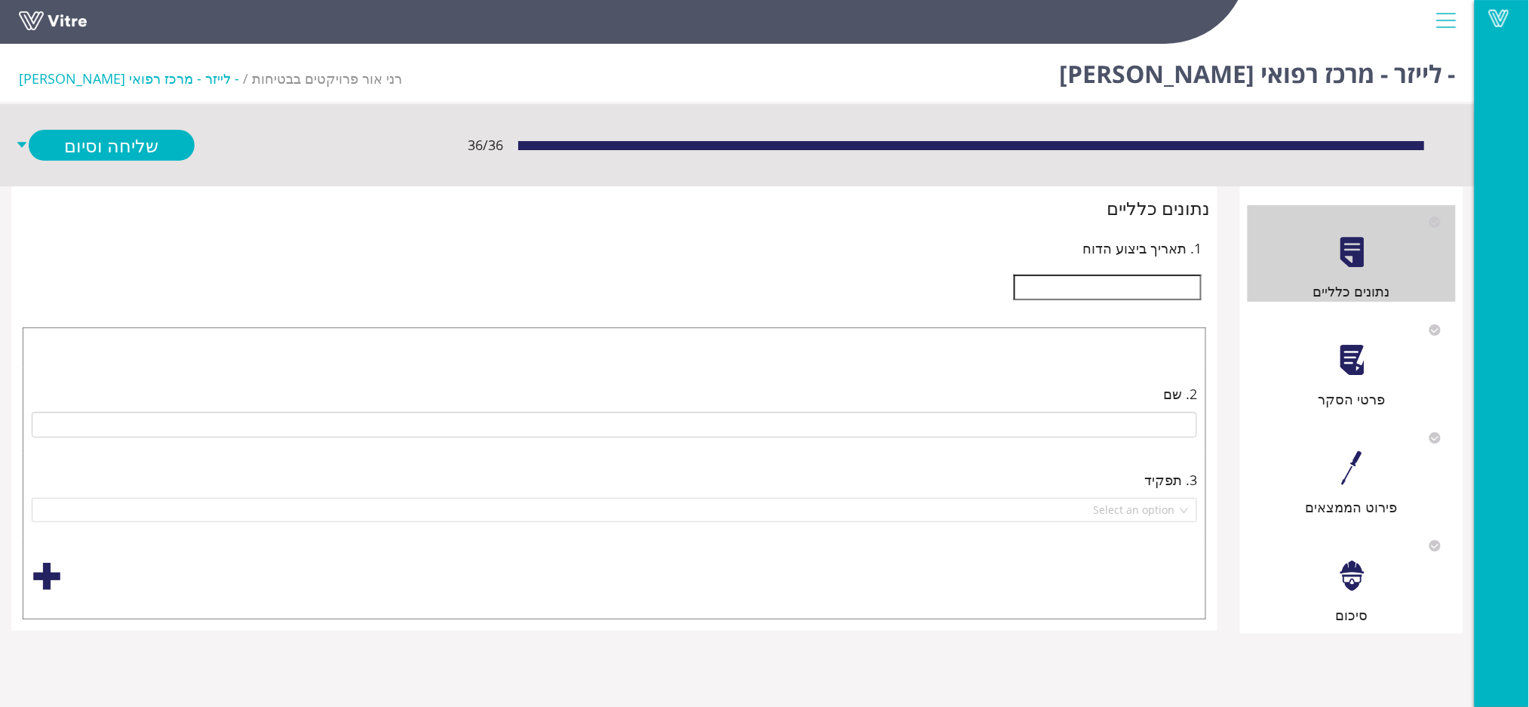
click at [1125, 289] on input "text" at bounding box center [1108, 288] width 188 height 26
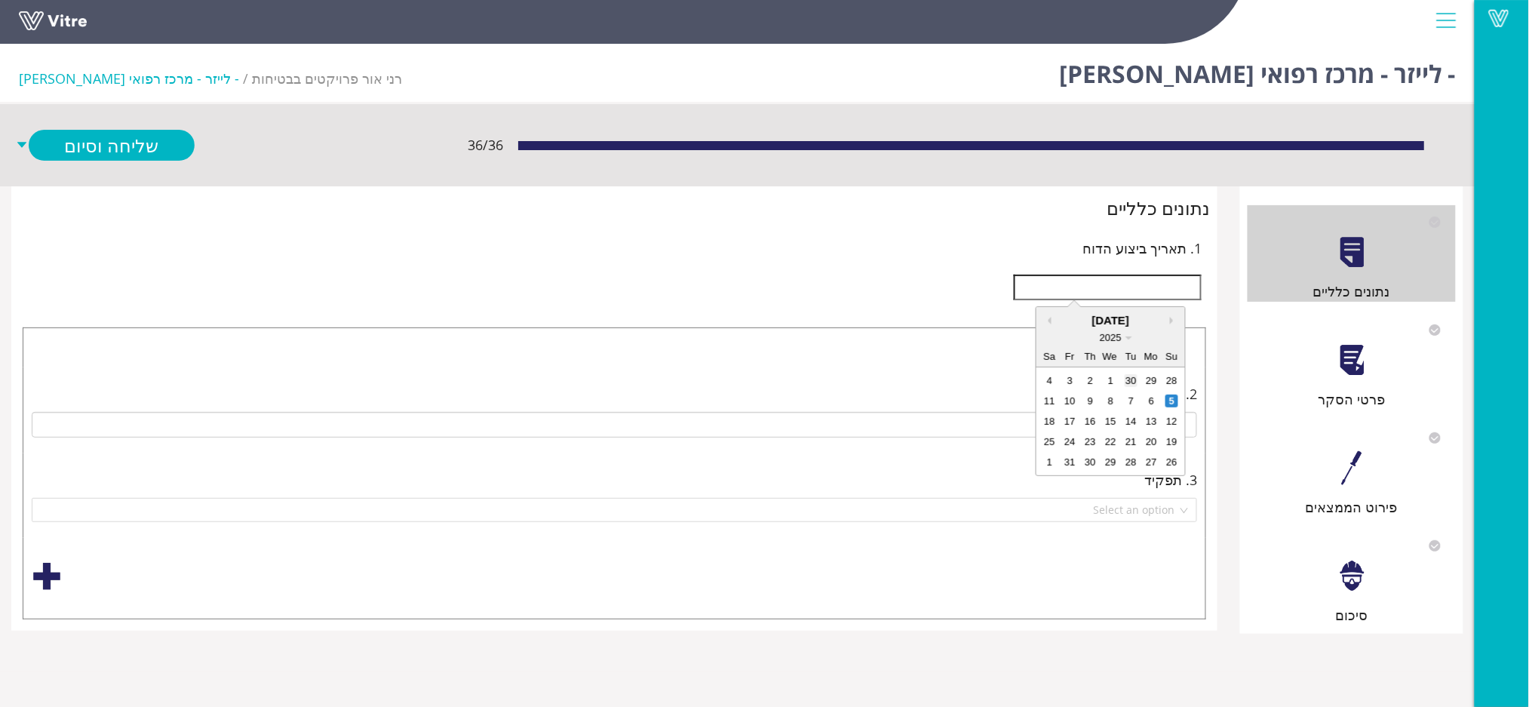
click at [1134, 377] on div "30" at bounding box center [1131, 380] width 13 height 13
type input "[DATE]"
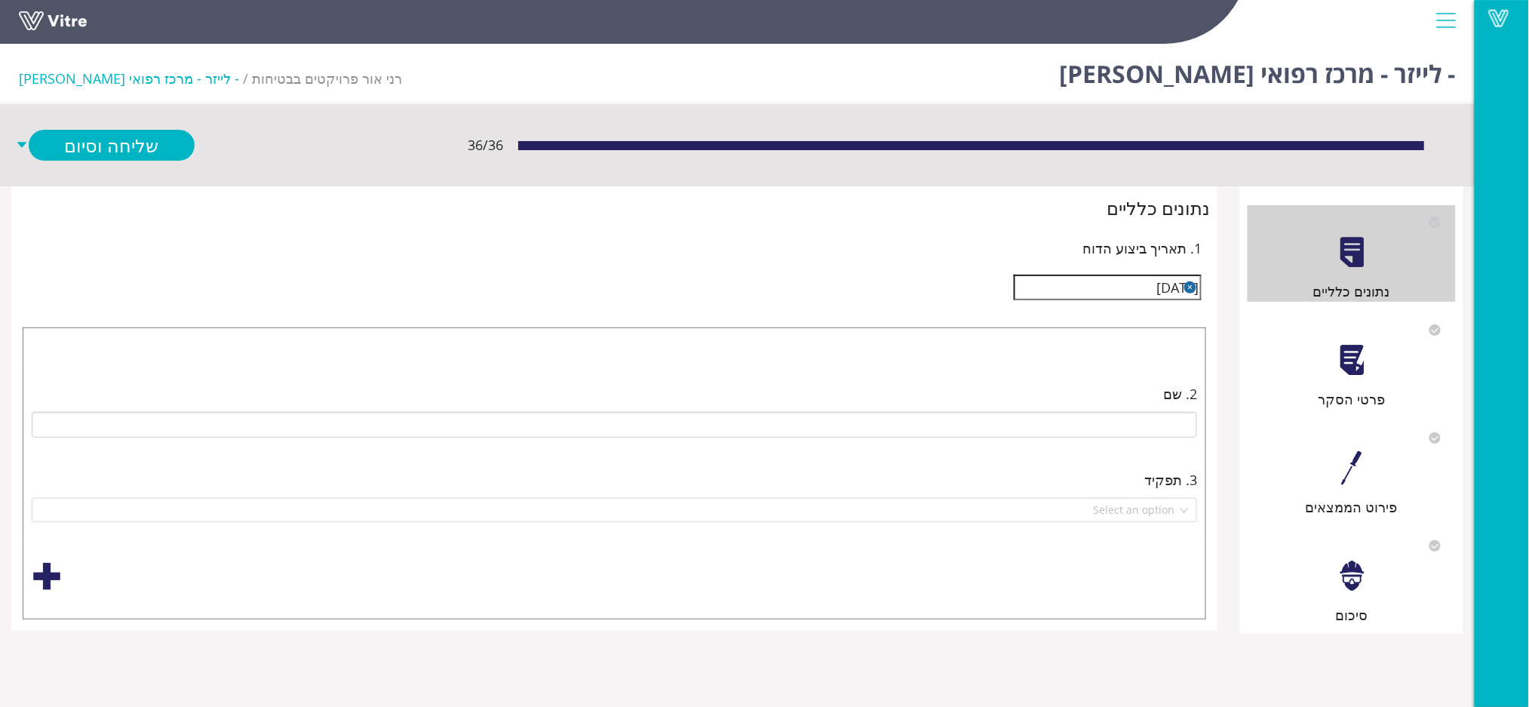
click at [1324, 493] on div "פירוט הממצאים" at bounding box center [1351, 469] width 208 height 97
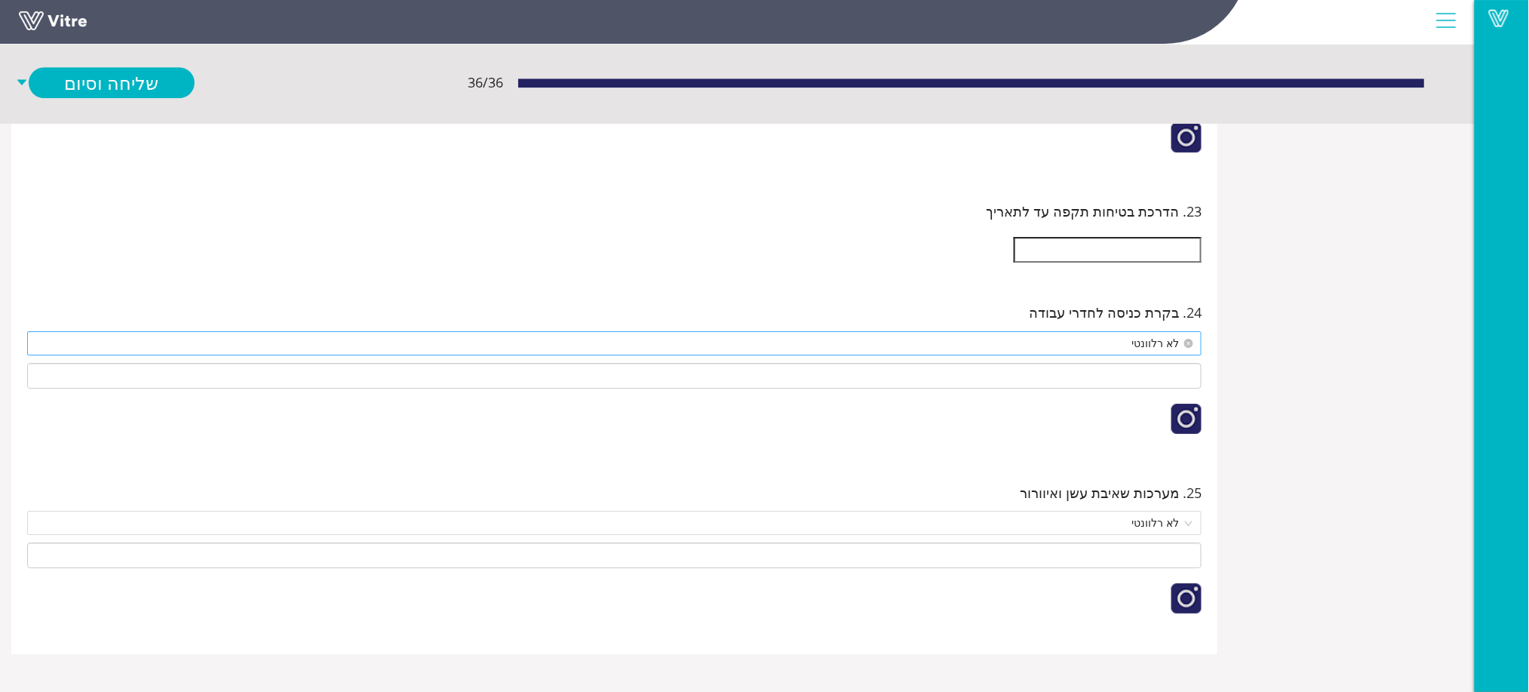
scroll to position [22460, 0]
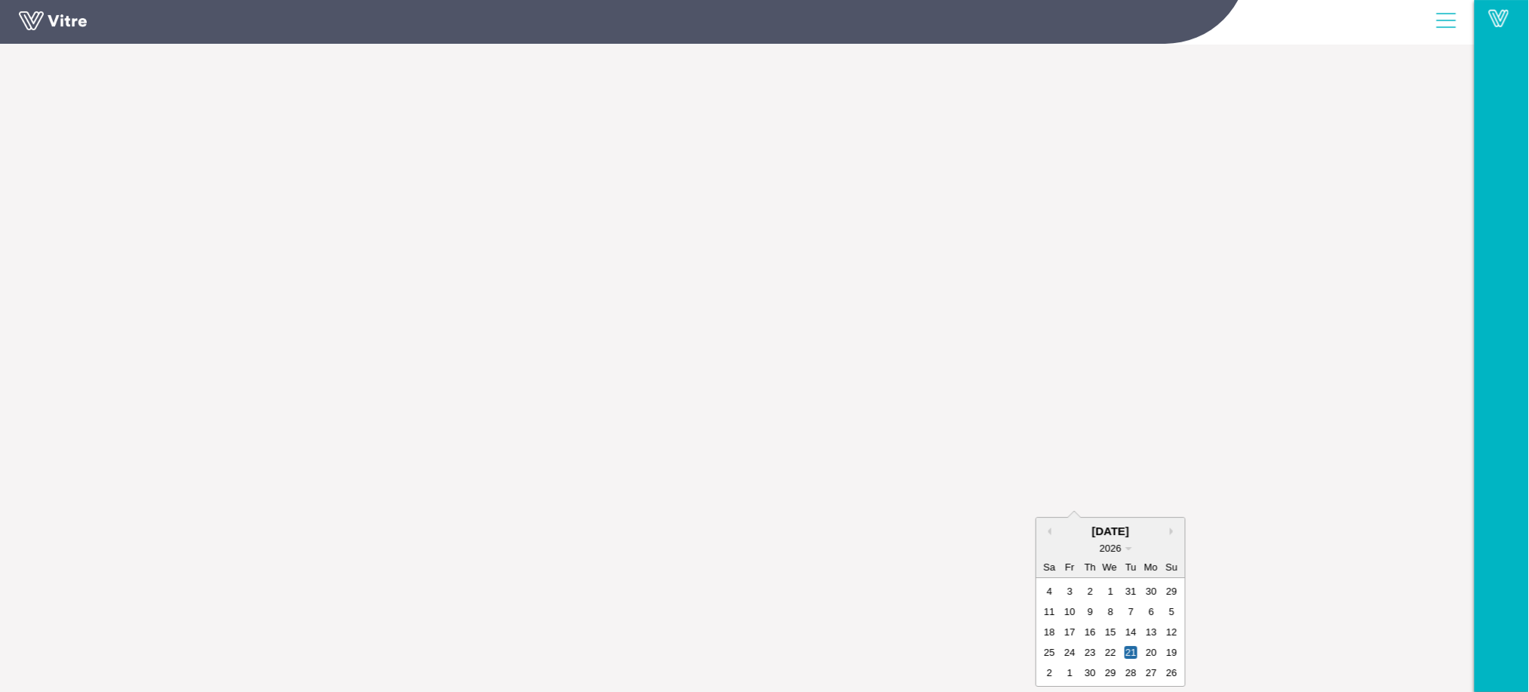
type input "[DATE]"
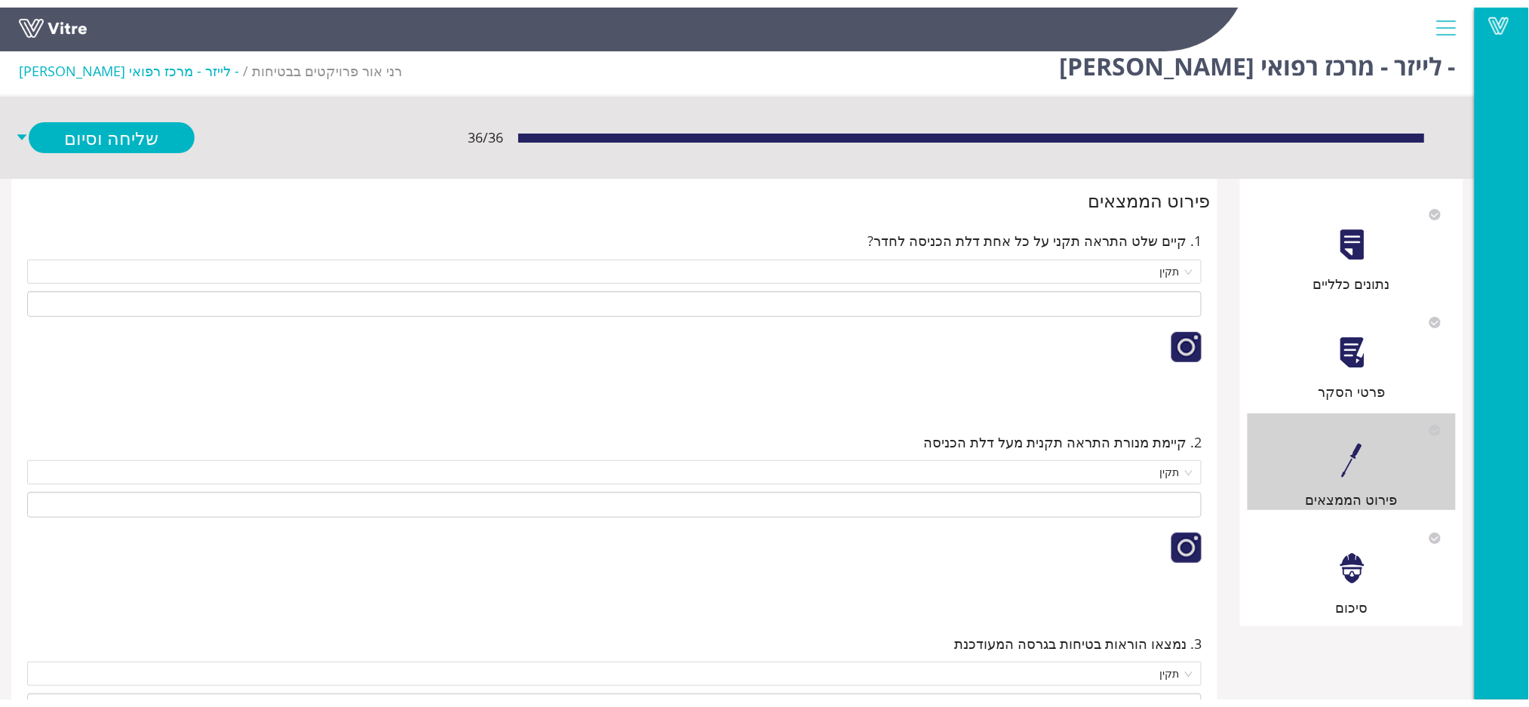
scroll to position [0, 0]
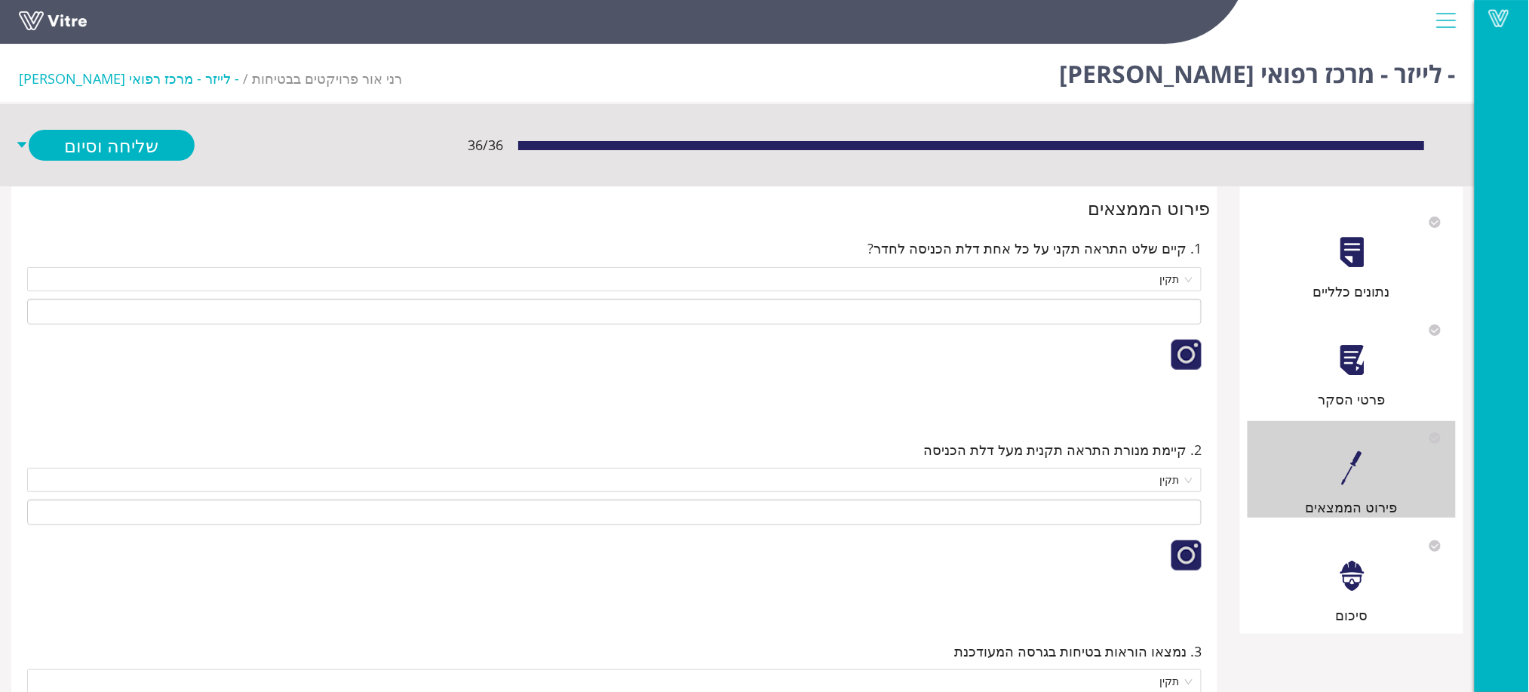
click at [1319, 584] on div "סיכום" at bounding box center [1351, 577] width 208 height 97
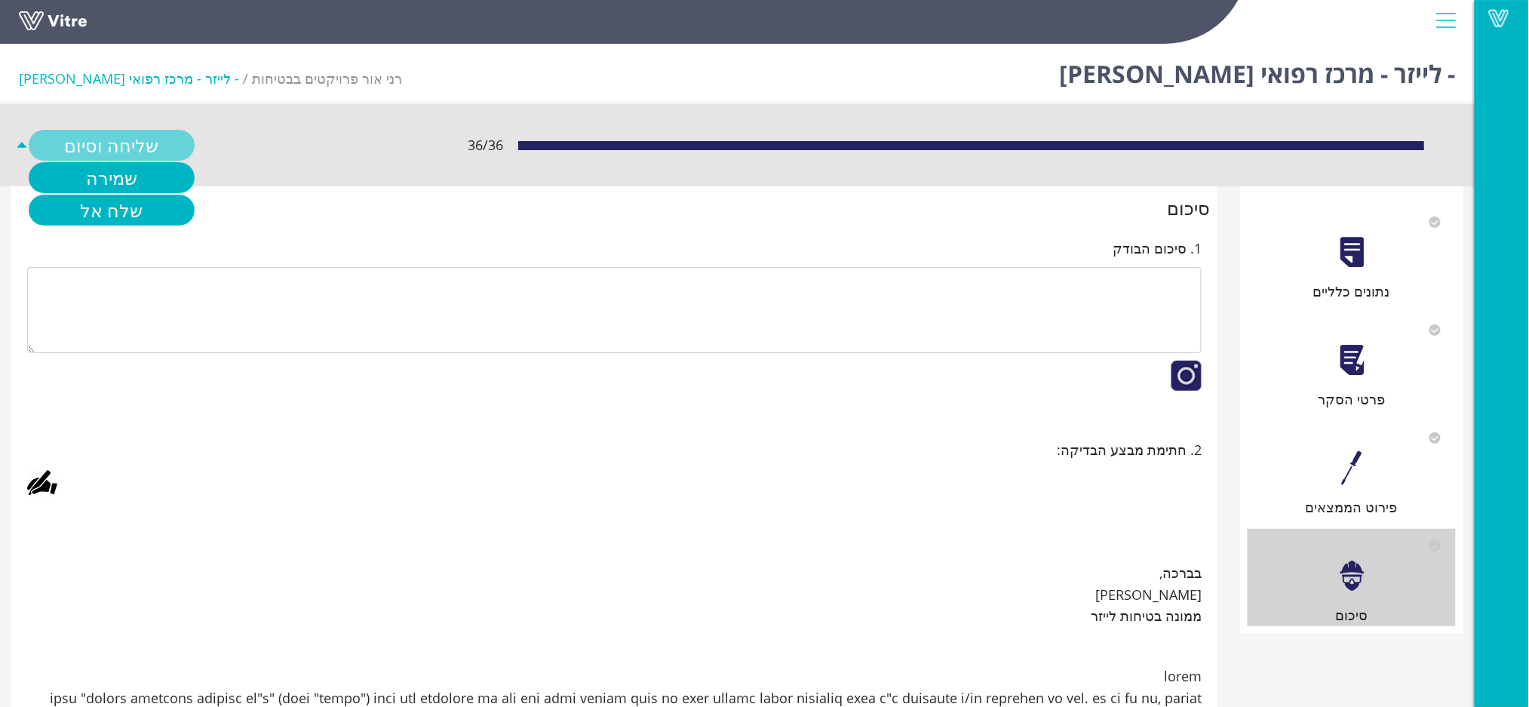
click at [147, 156] on link "שליחה וסיום" at bounding box center [112, 145] width 166 height 31
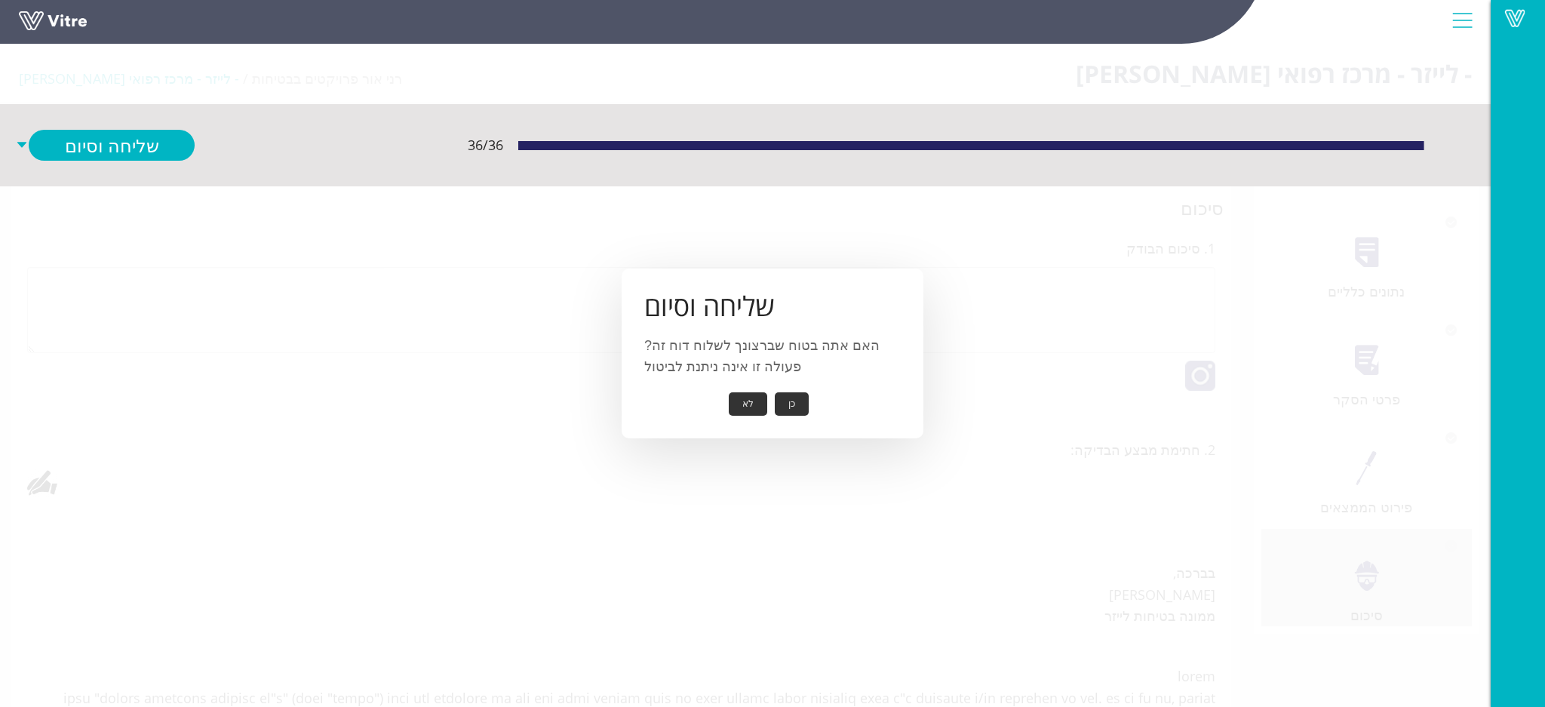
click at [787, 403] on button "כן" at bounding box center [792, 403] width 34 height 23
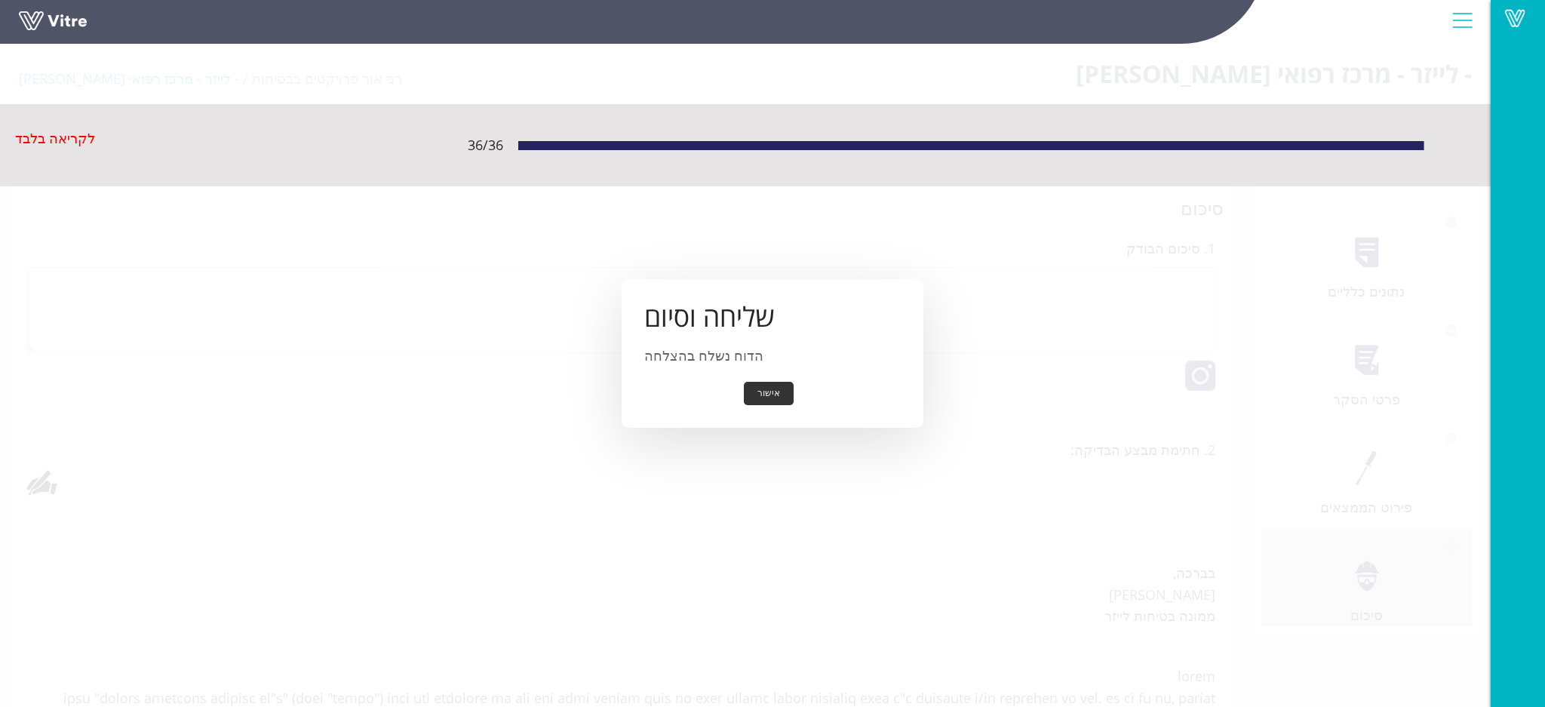
click at [760, 392] on button "אישור" at bounding box center [769, 393] width 50 height 23
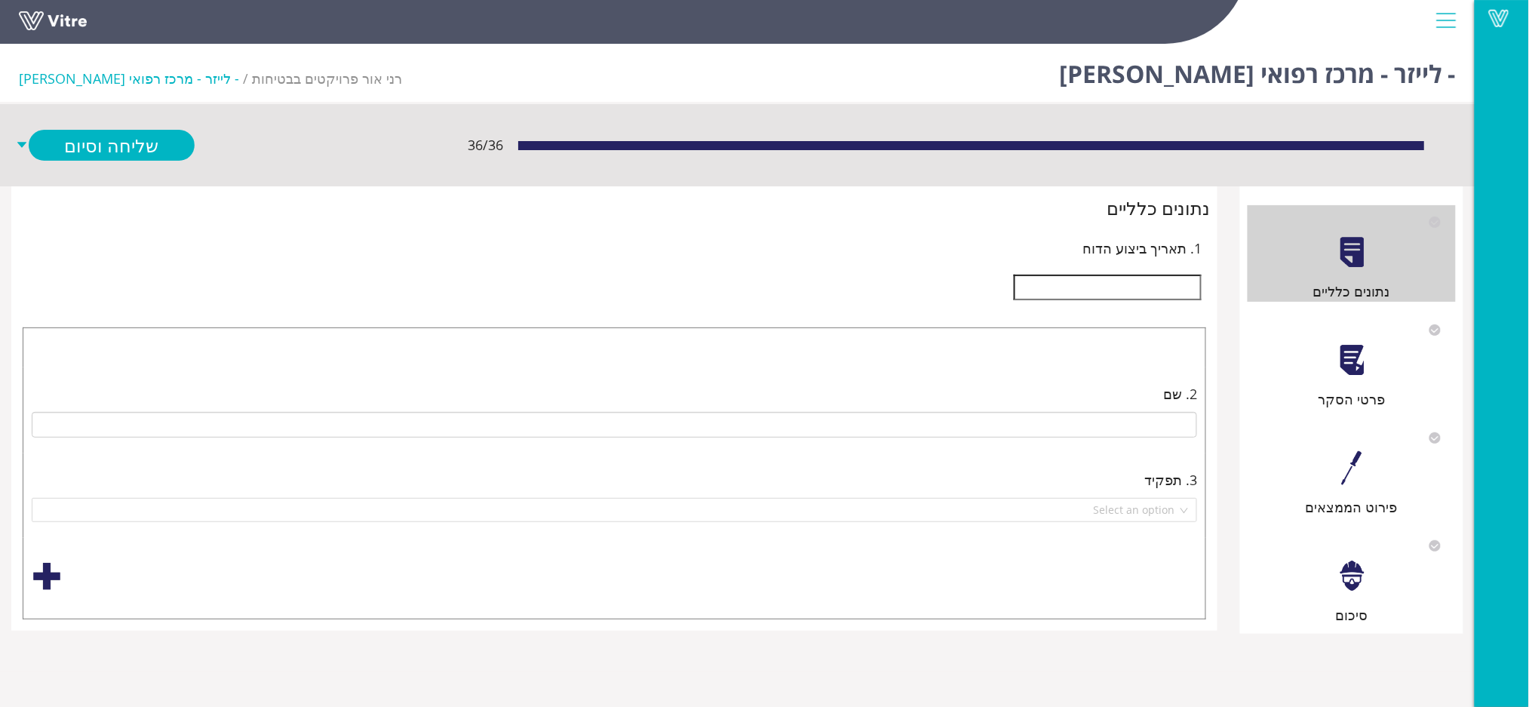
click at [1145, 288] on input "text" at bounding box center [1108, 288] width 188 height 26
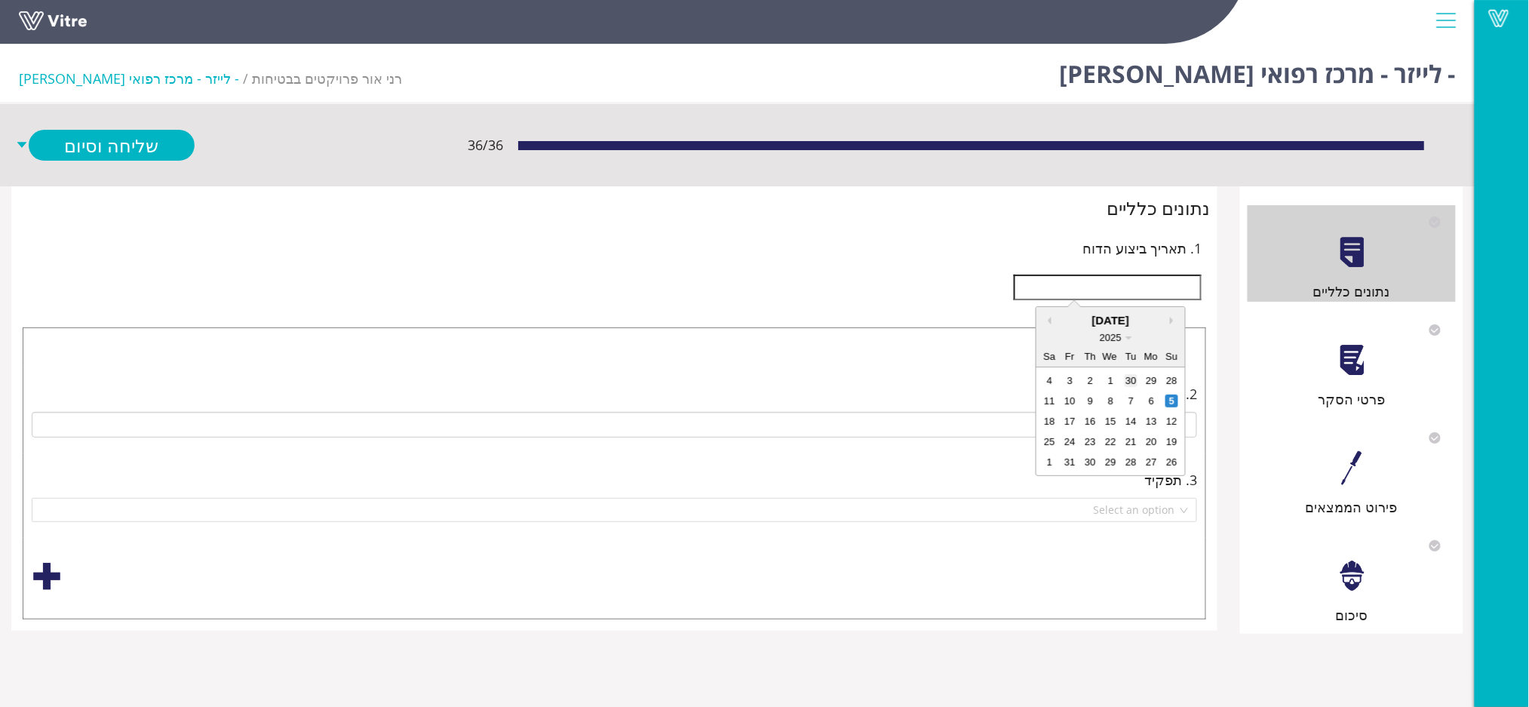
click at [1131, 382] on div "30" at bounding box center [1131, 380] width 13 height 13
type input "[DATE]"
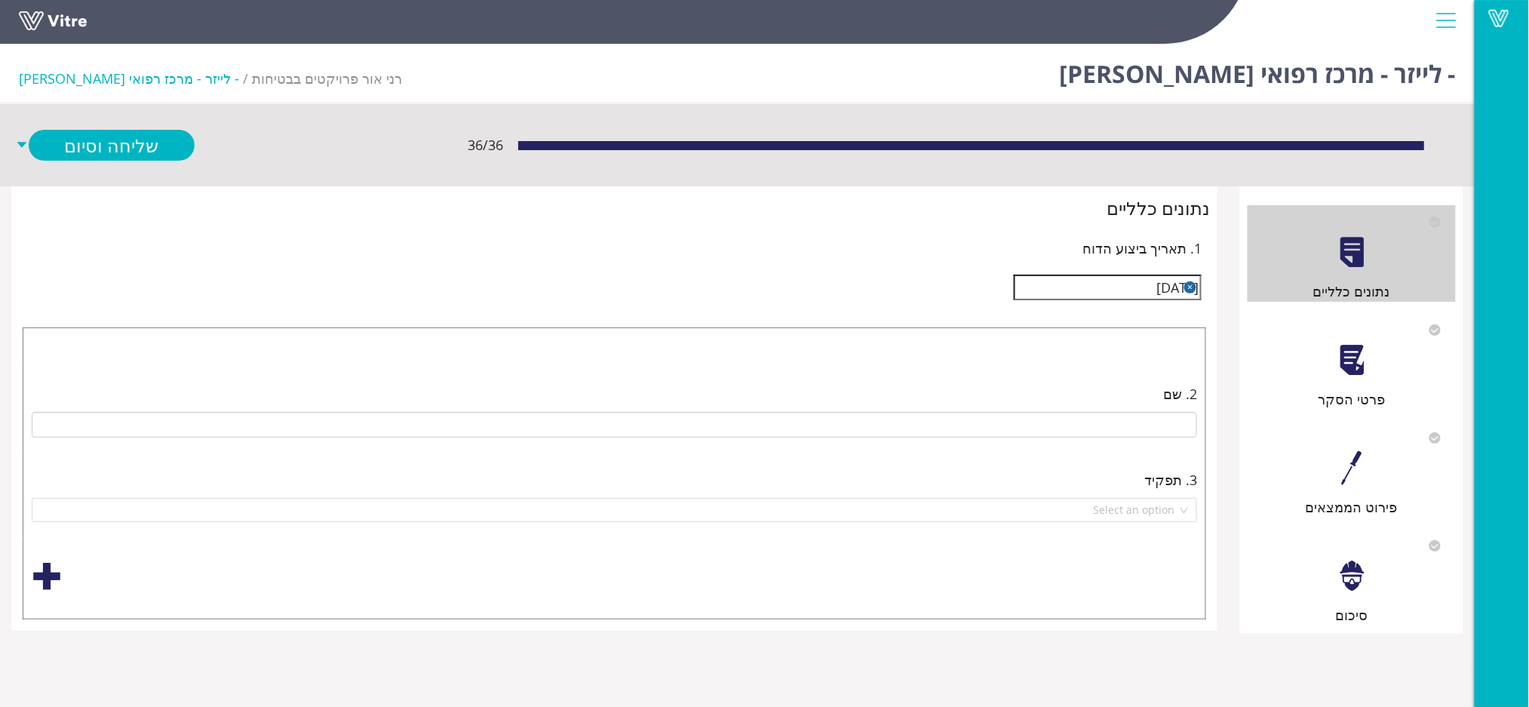
click at [1326, 370] on div "פרטי הסקר" at bounding box center [1351, 361] width 208 height 97
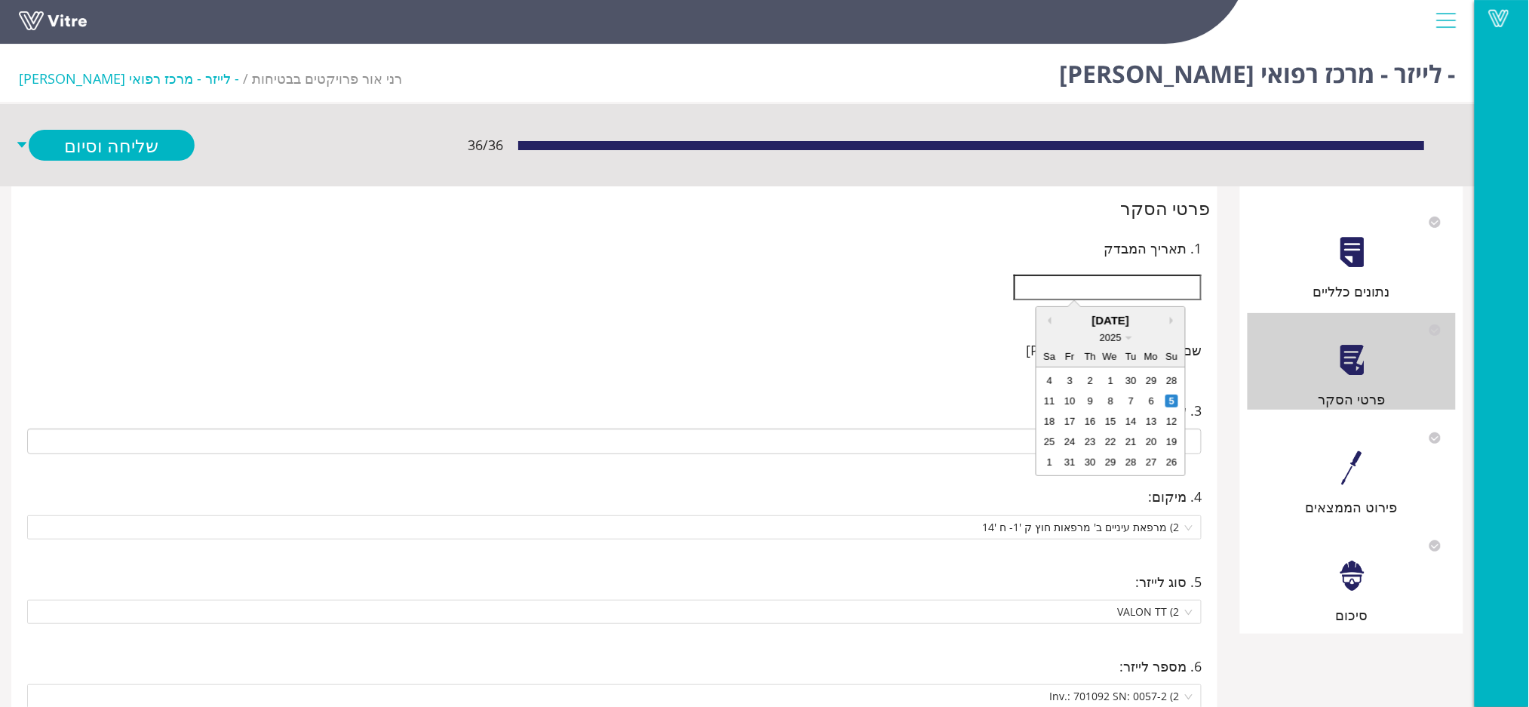
click at [1115, 283] on input "text" at bounding box center [1108, 288] width 188 height 26
click at [1131, 370] on div "28 29 30 1 2 3 4" at bounding box center [1110, 380] width 143 height 20
click at [1129, 377] on div "30" at bounding box center [1131, 380] width 13 height 13
type input "[DATE]"
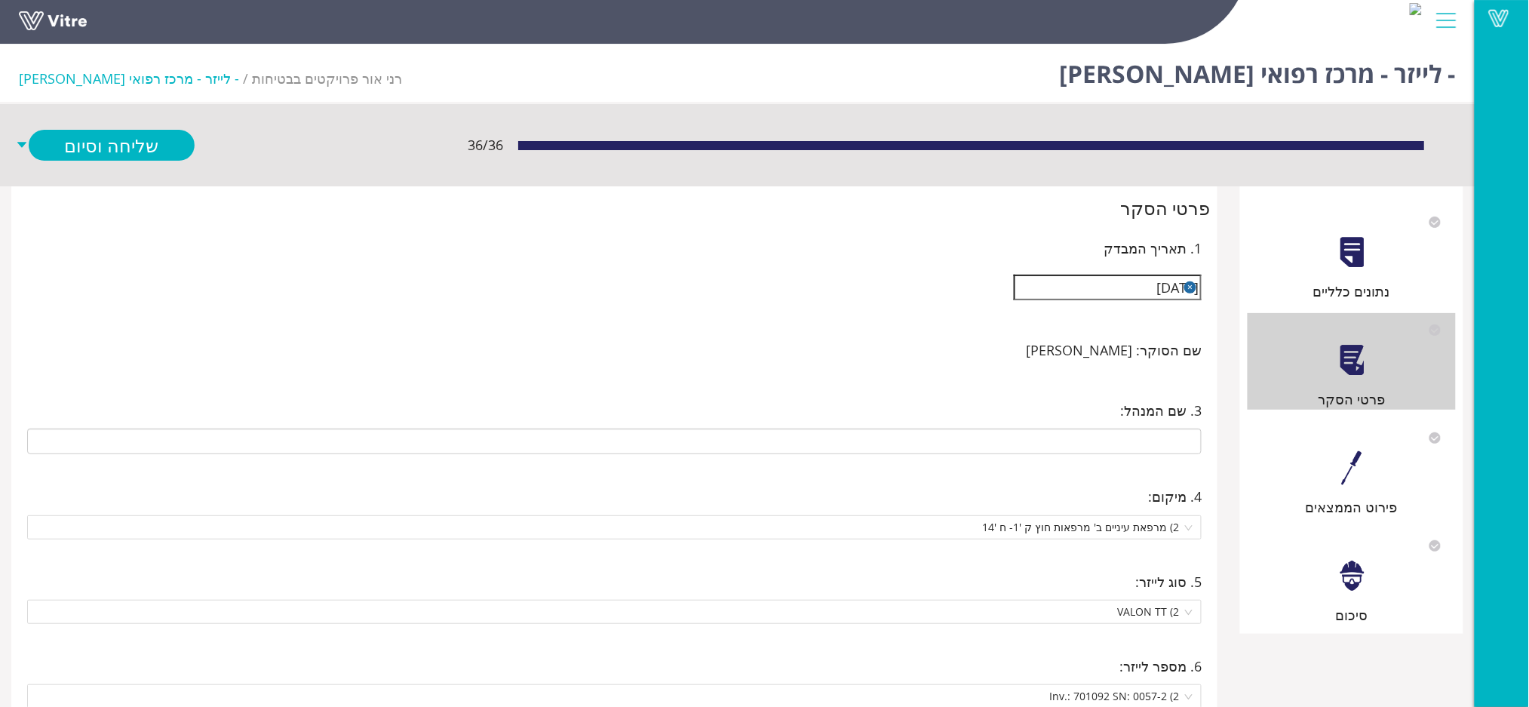
click at [1326, 462] on div "פירוט הממצאים" at bounding box center [1351, 469] width 208 height 97
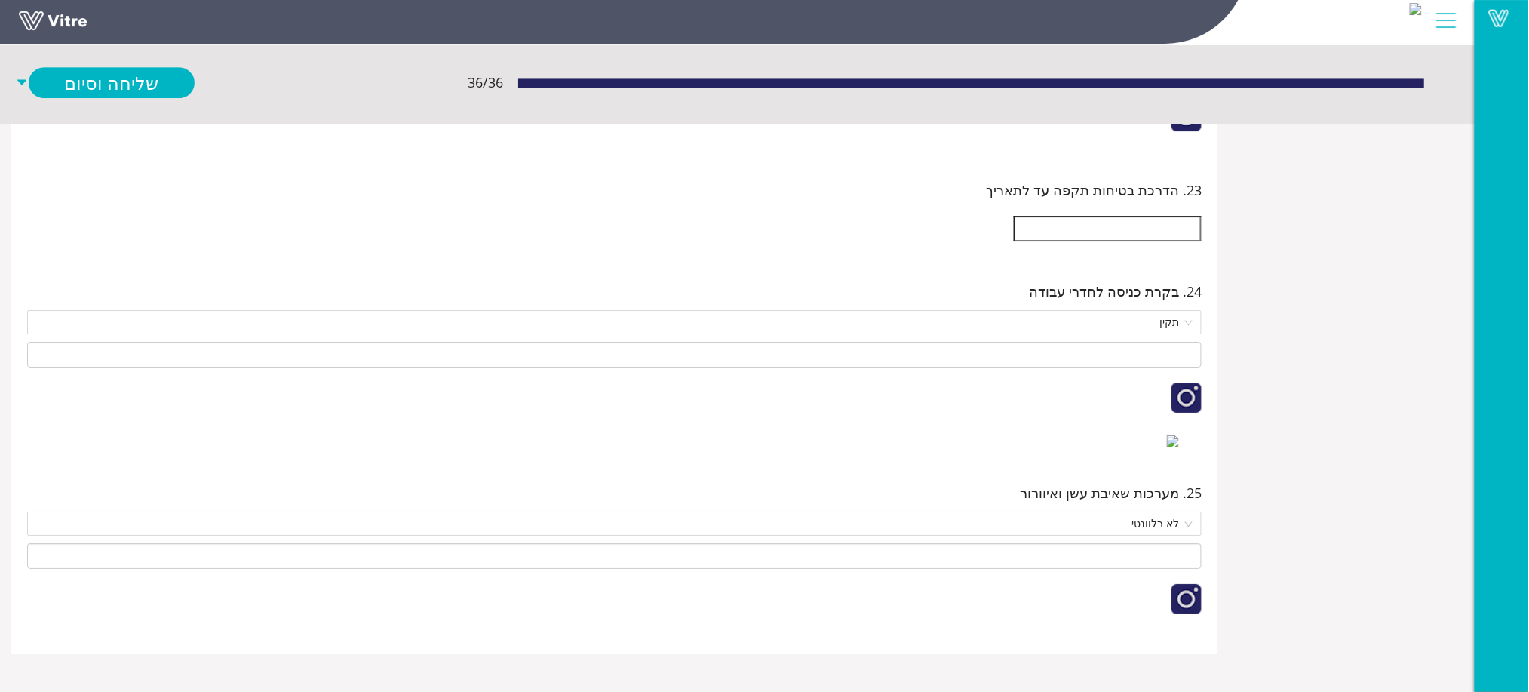
scroll to position [22279, 0]
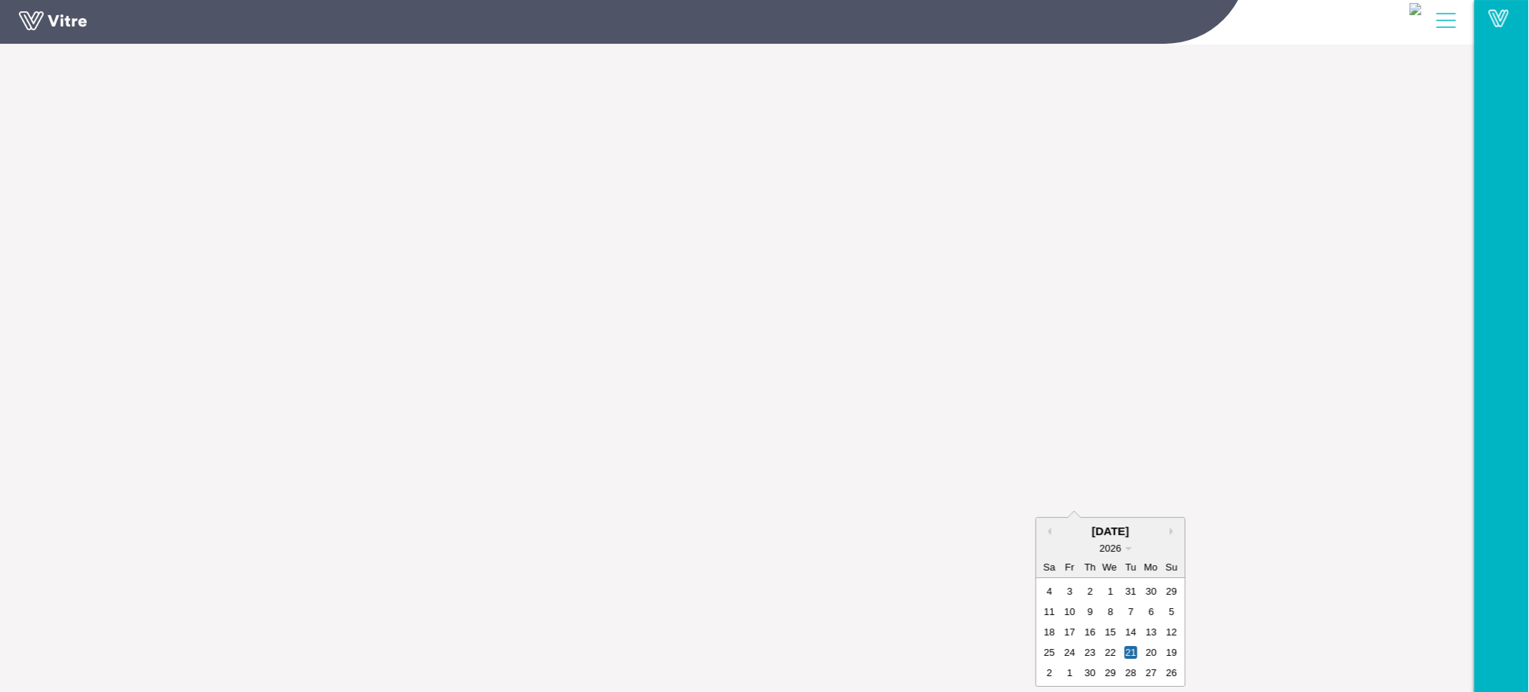
type input "[DATE]"
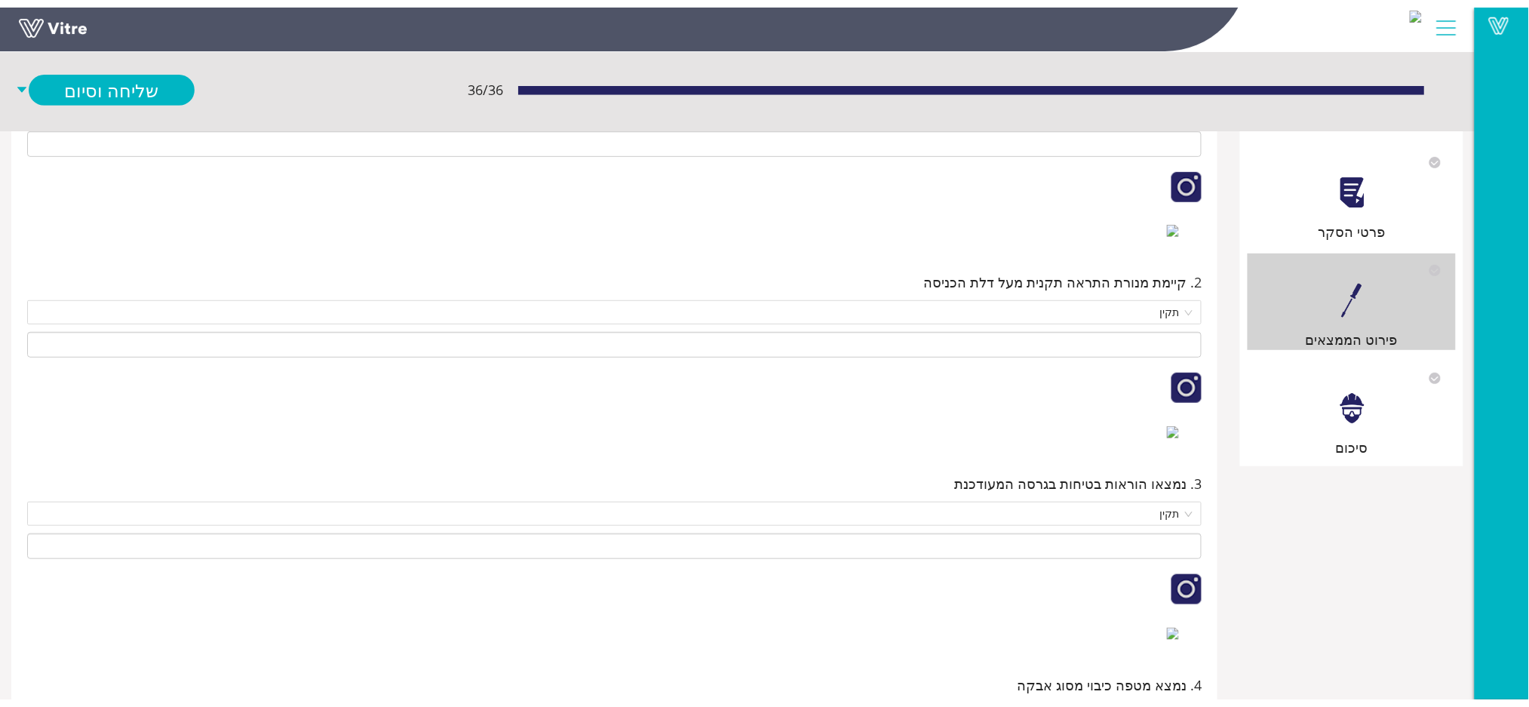
scroll to position [0, 0]
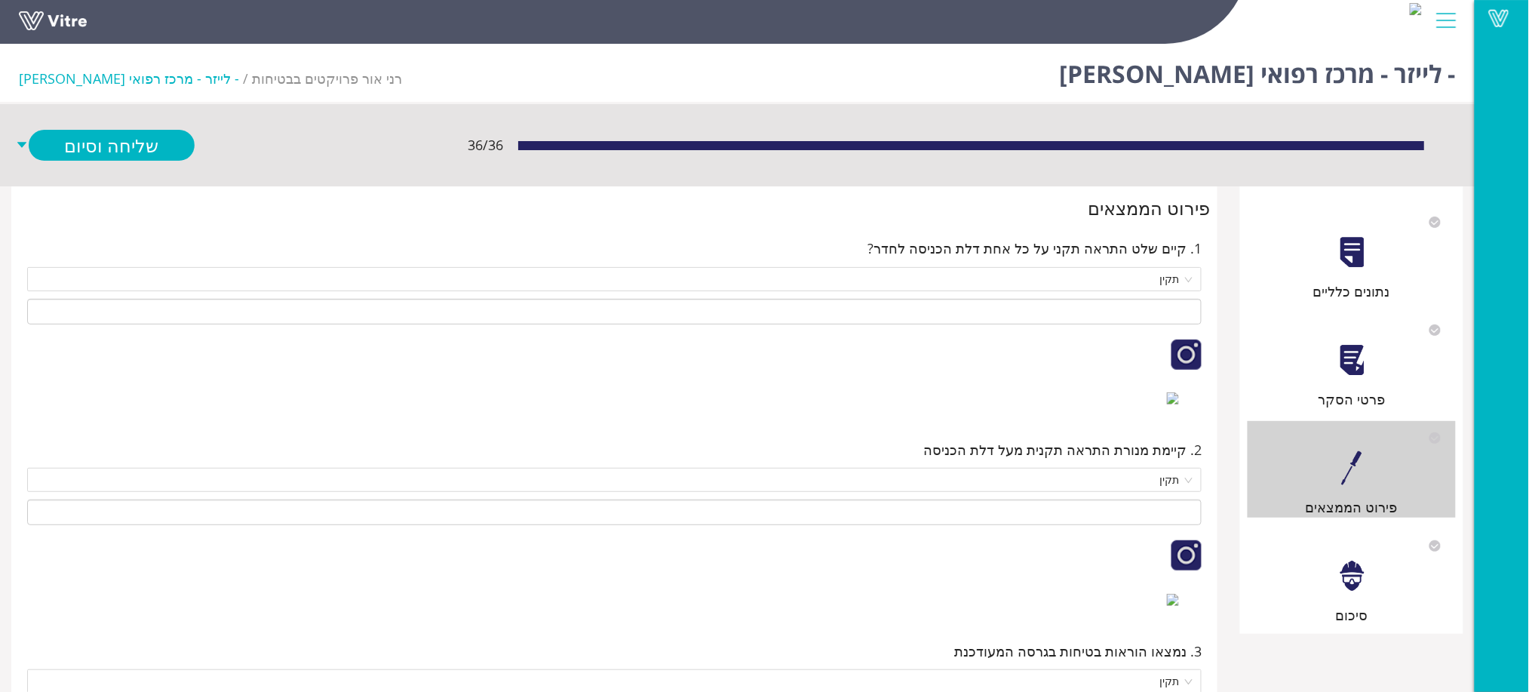
click at [1350, 583] on div at bounding box center [1352, 576] width 34 height 34
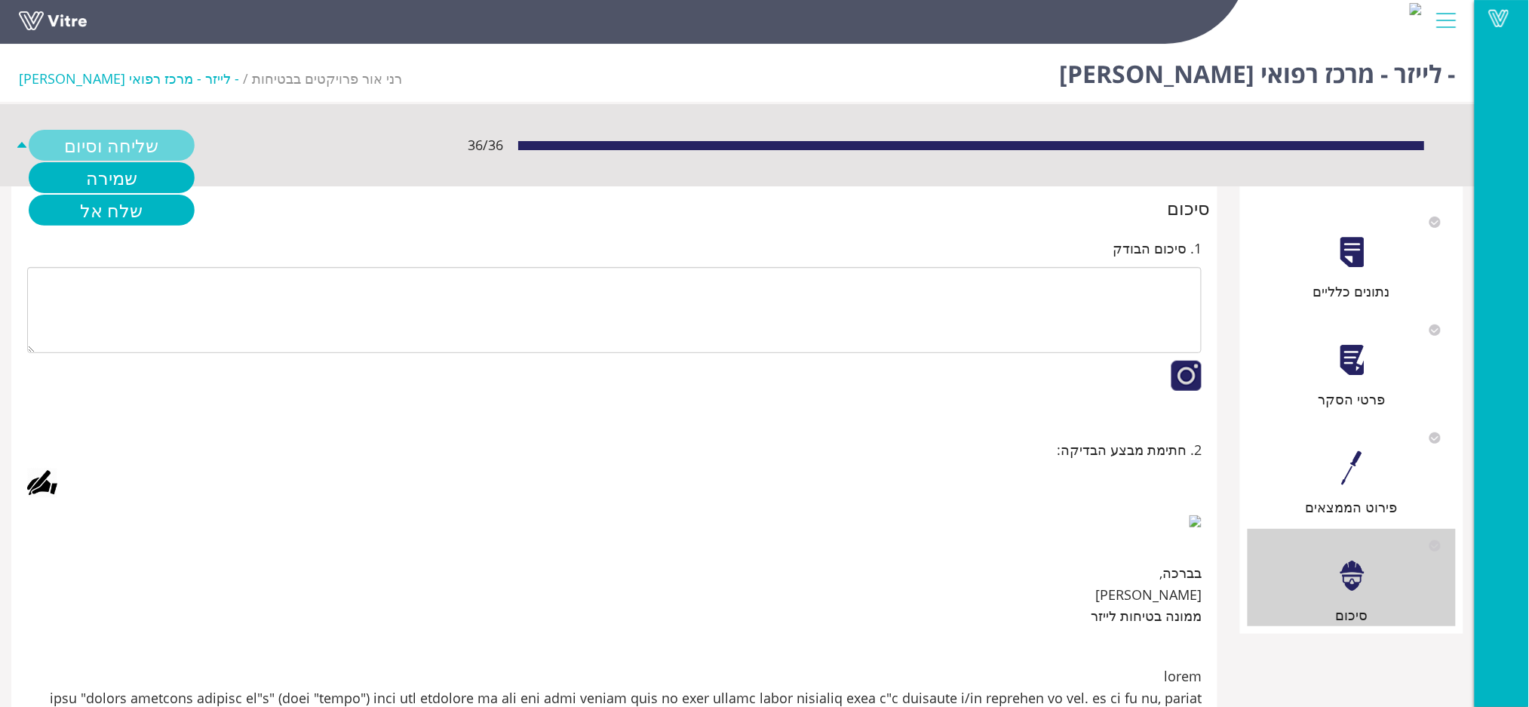
click at [87, 140] on link "שליחה וסיום" at bounding box center [112, 145] width 166 height 31
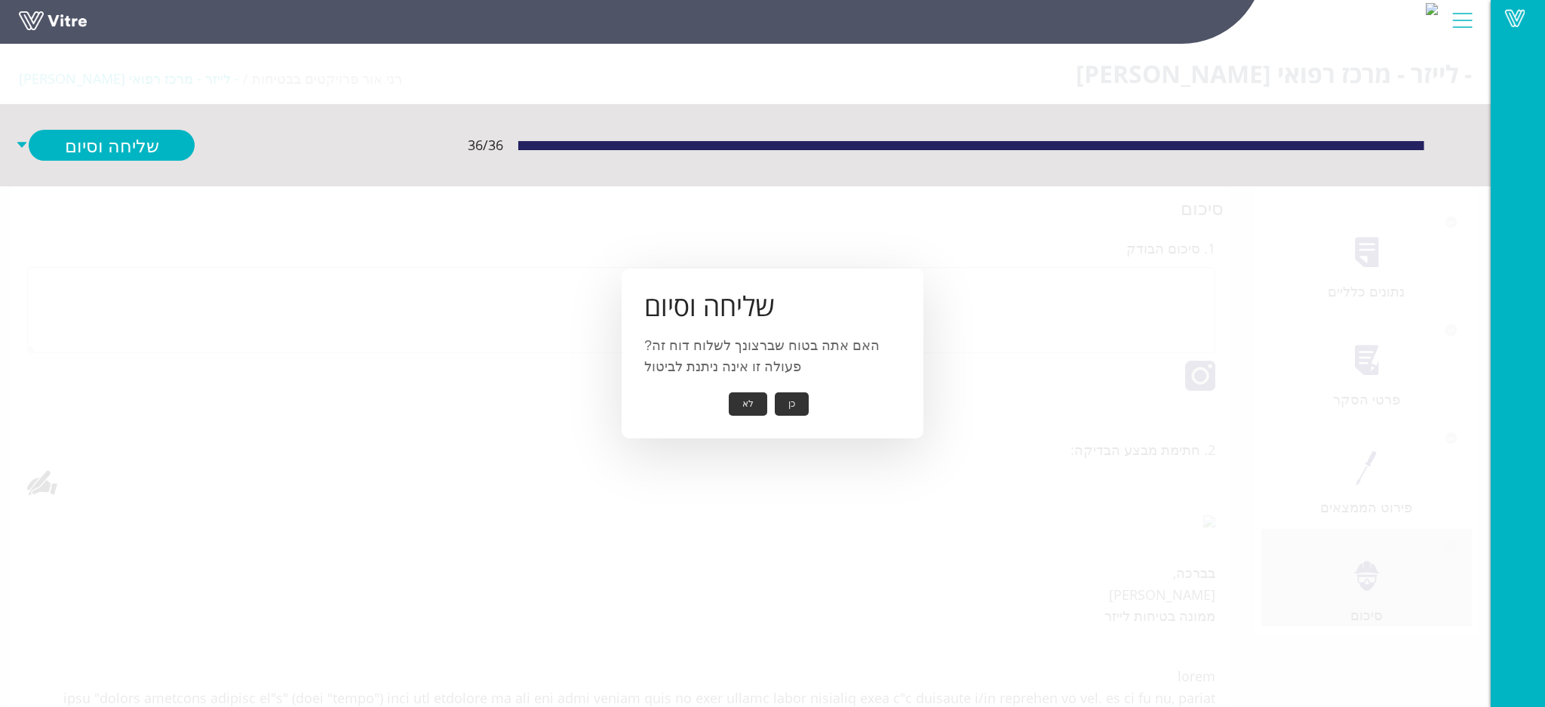
click at [786, 403] on button "כן" at bounding box center [792, 403] width 34 height 23
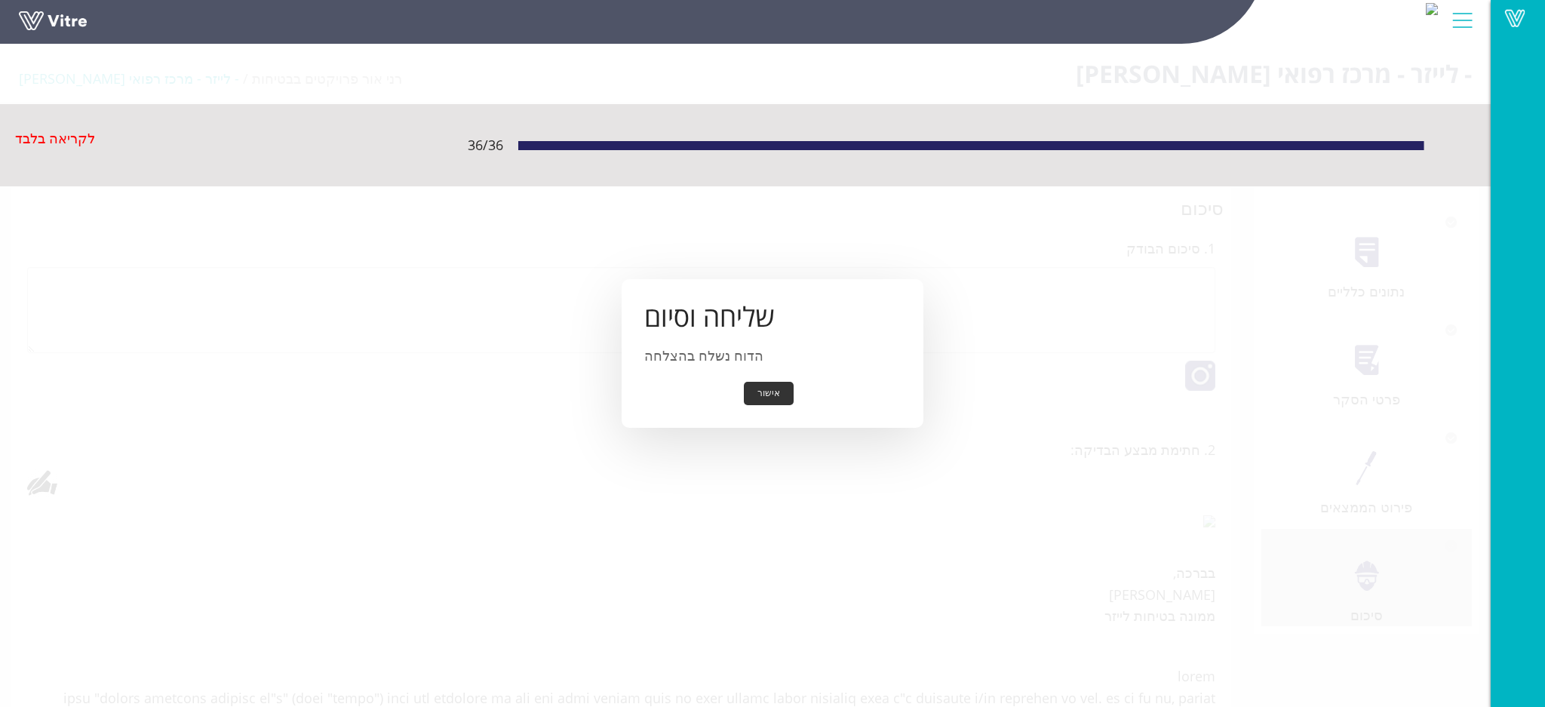
click at [771, 393] on button "אישור" at bounding box center [769, 393] width 50 height 23
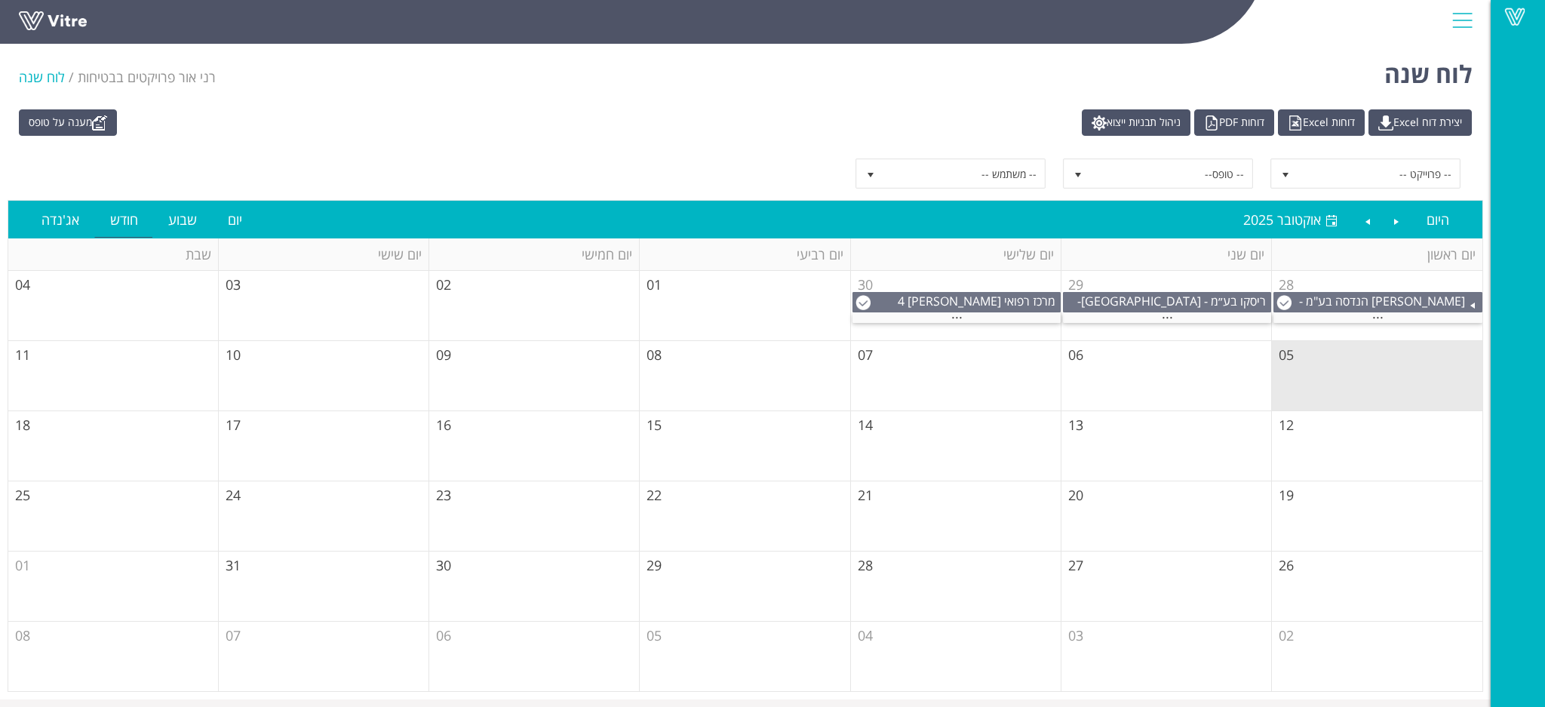
click at [877, 94] on div "לוח שנה [PERSON_NAME] פרויקטים בבטיחות לוח שנה" at bounding box center [745, 70] width 1490 height 64
click at [993, 318] on div "..." at bounding box center [956, 318] width 208 height 10
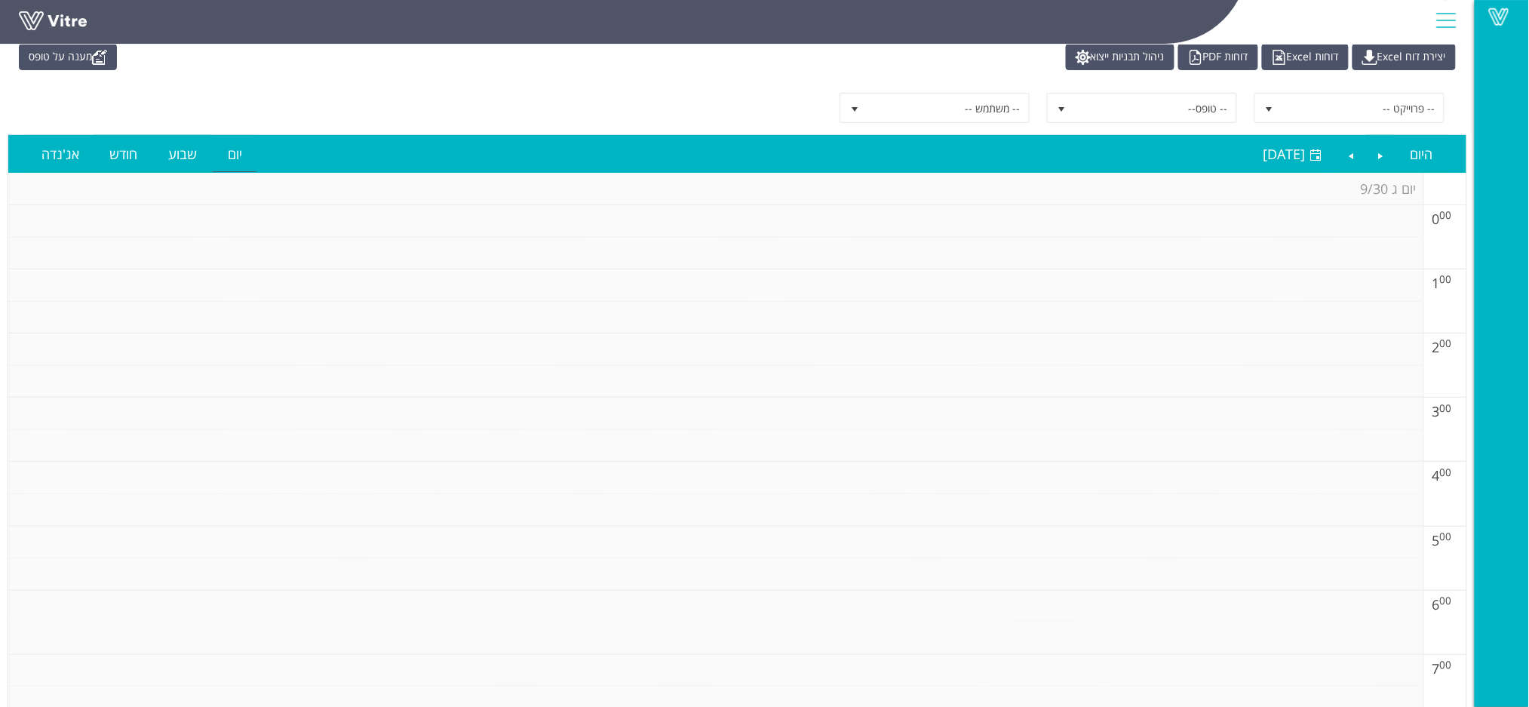
scroll to position [100, 0]
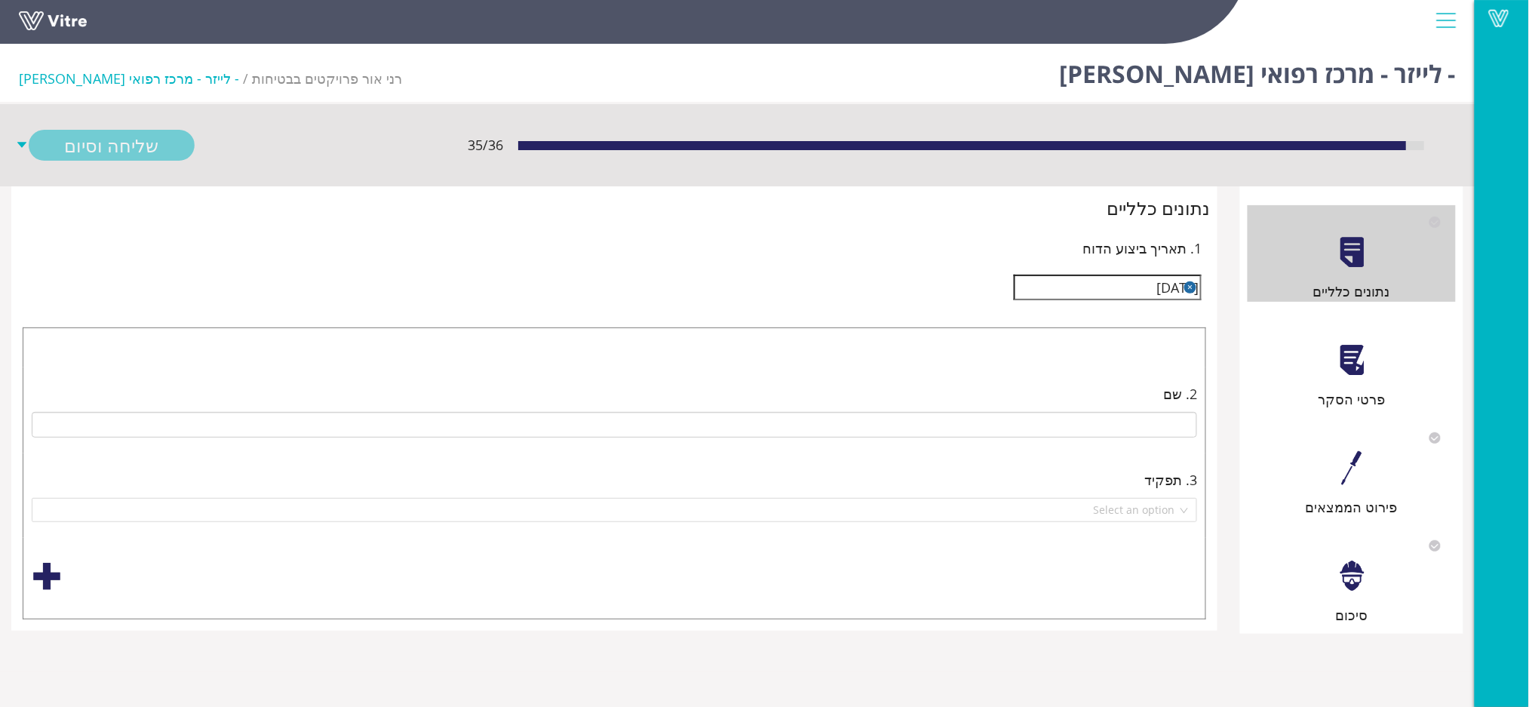
click at [1339, 358] on div at bounding box center [1352, 360] width 34 height 34
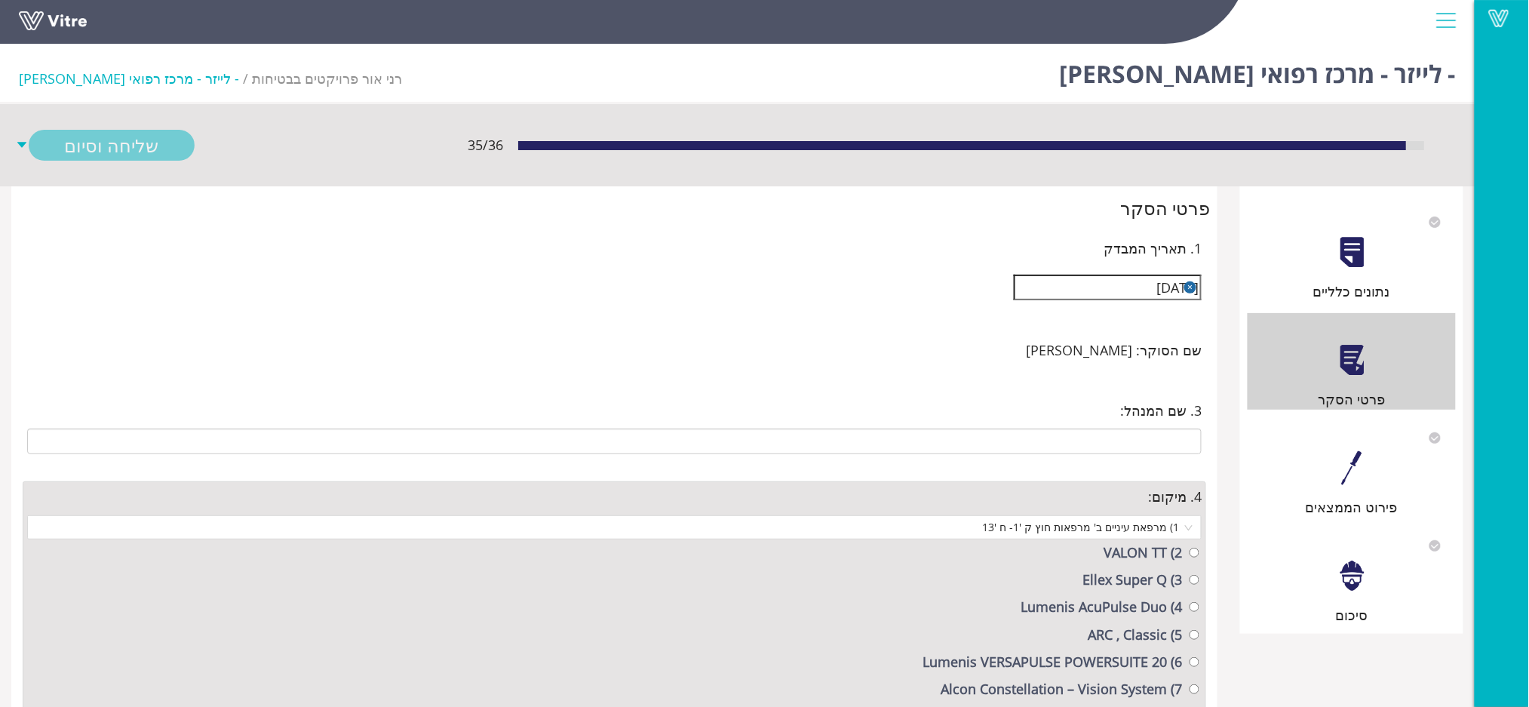
click at [1343, 470] on div at bounding box center [1352, 468] width 34 height 34
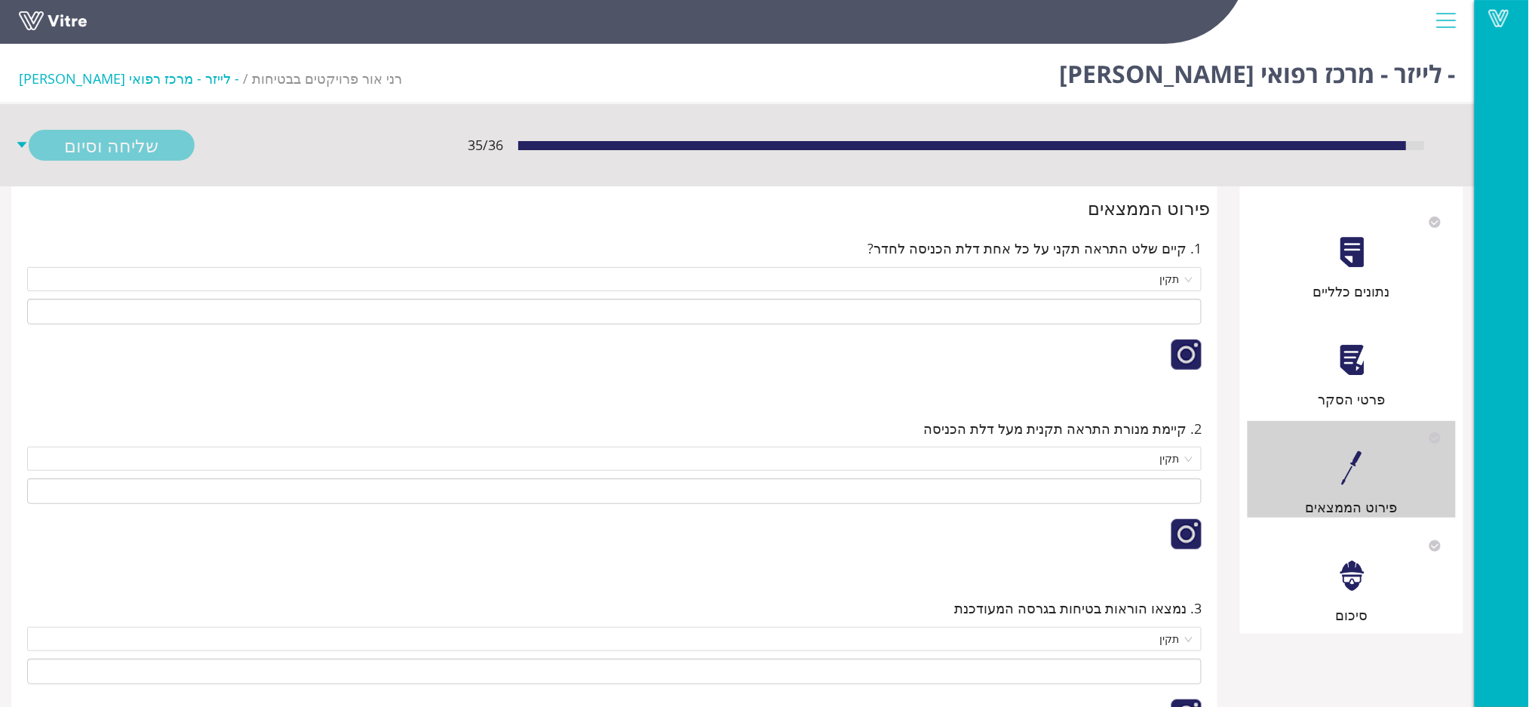
click at [1344, 567] on div at bounding box center [1352, 576] width 34 height 34
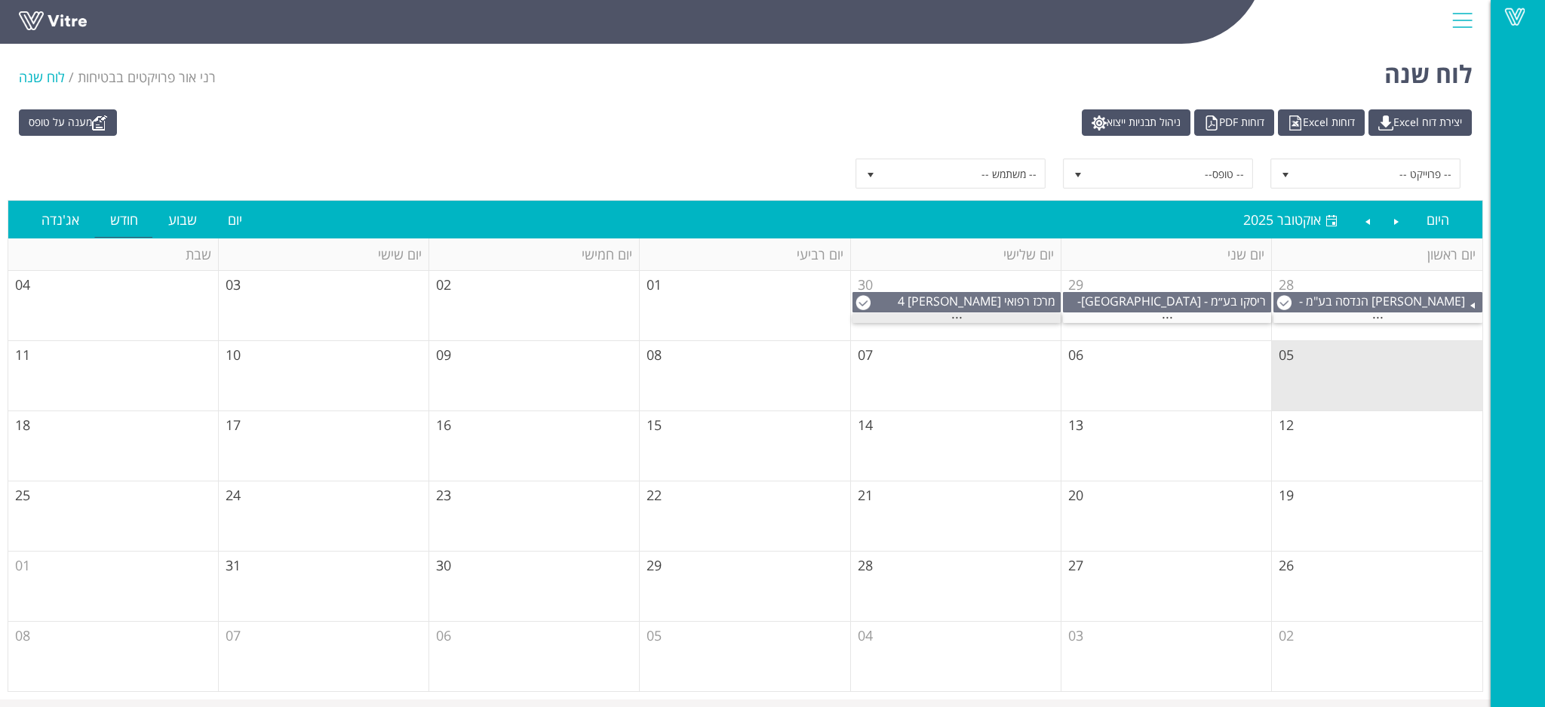
click at [960, 319] on span "..." at bounding box center [956, 313] width 11 height 17
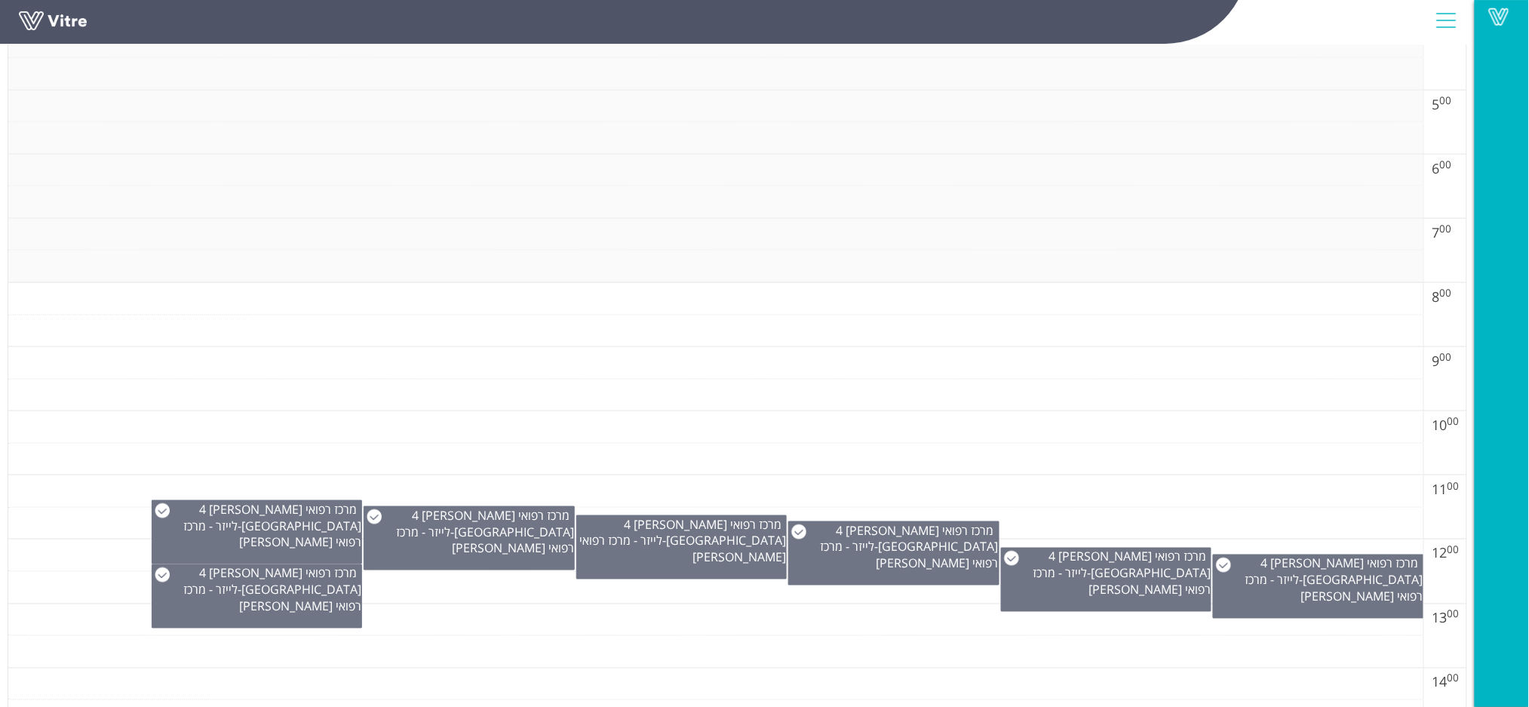
scroll to position [502, 0]
click at [690, 563] on div "מרכז רפואי [PERSON_NAME] - הידיד 4 [GEOGRAPHIC_DATA] - לייזר - מרכז רפואי [PERS…" at bounding box center [681, 546] width 211 height 64
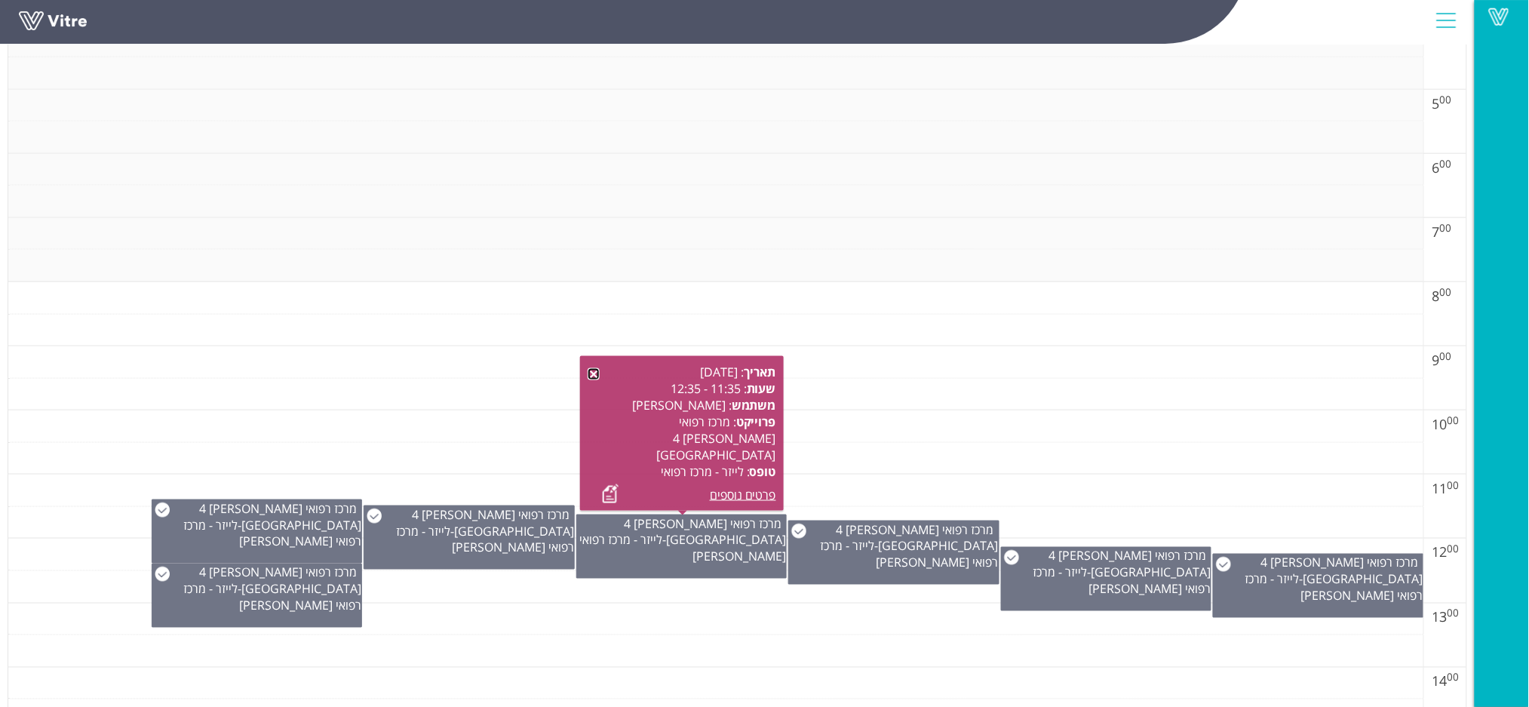
click at [598, 373] on link at bounding box center [594, 374] width 12 height 12
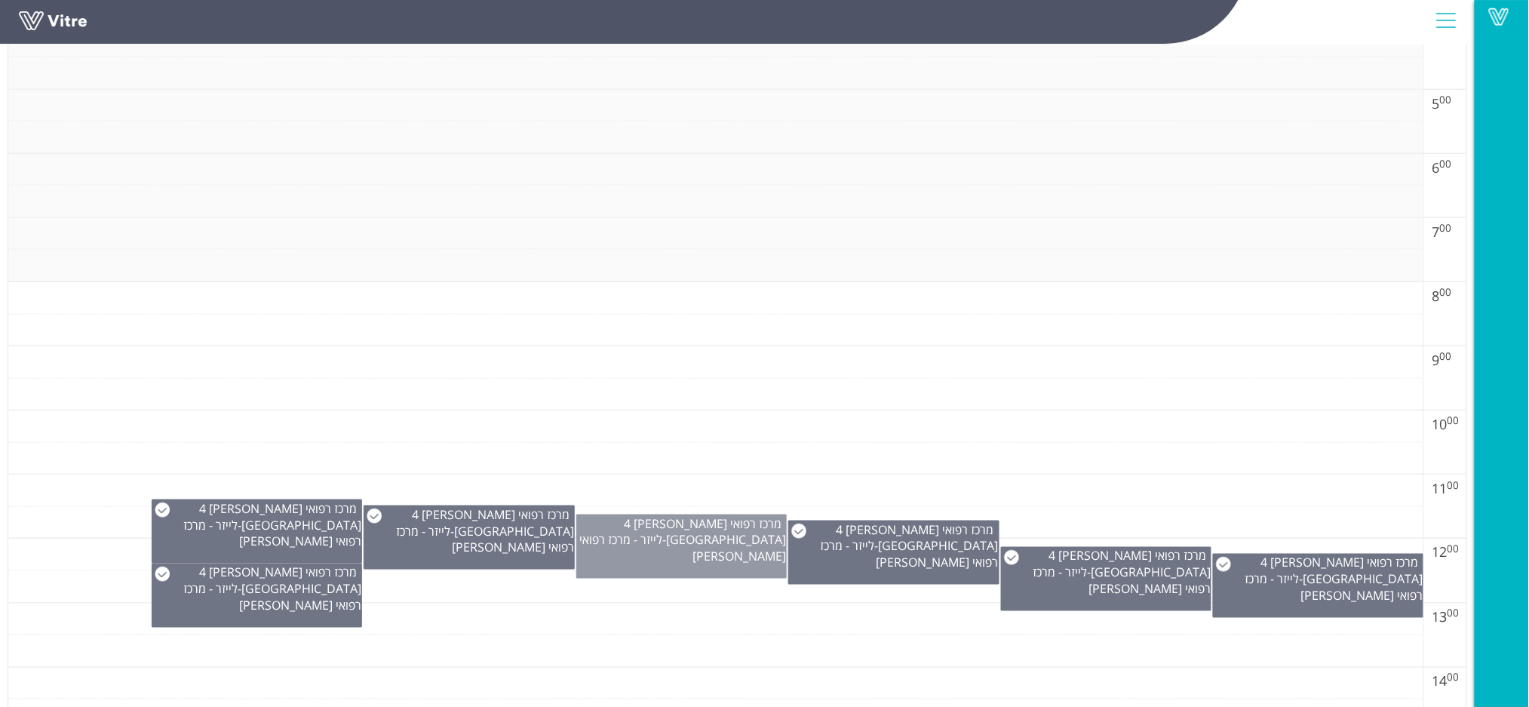
click at [646, 557] on div "מרכז רפואי [PERSON_NAME] - הידיד 4 [GEOGRAPHIC_DATA] - לייזר - מרכז רפואי [PERS…" at bounding box center [681, 546] width 211 height 64
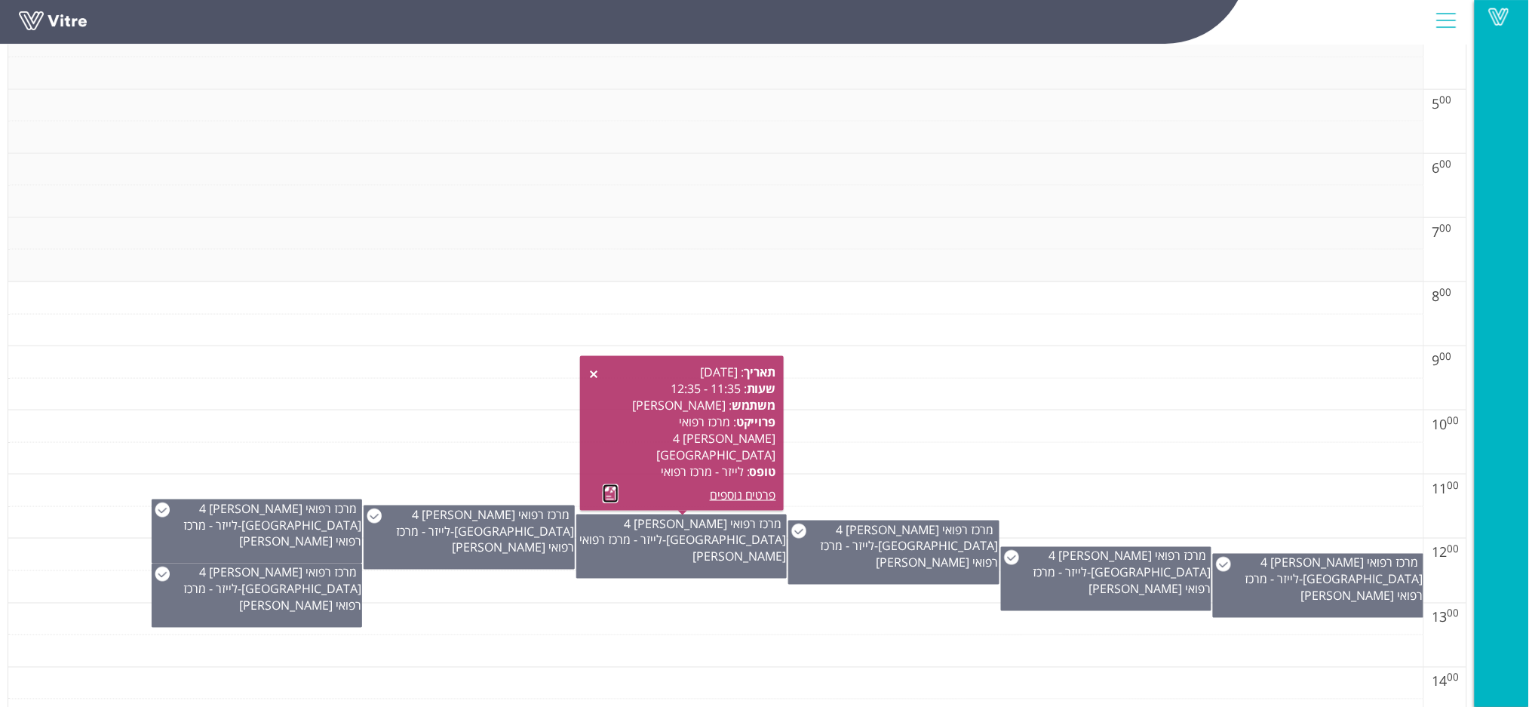
click at [612, 494] on link at bounding box center [611, 493] width 16 height 19
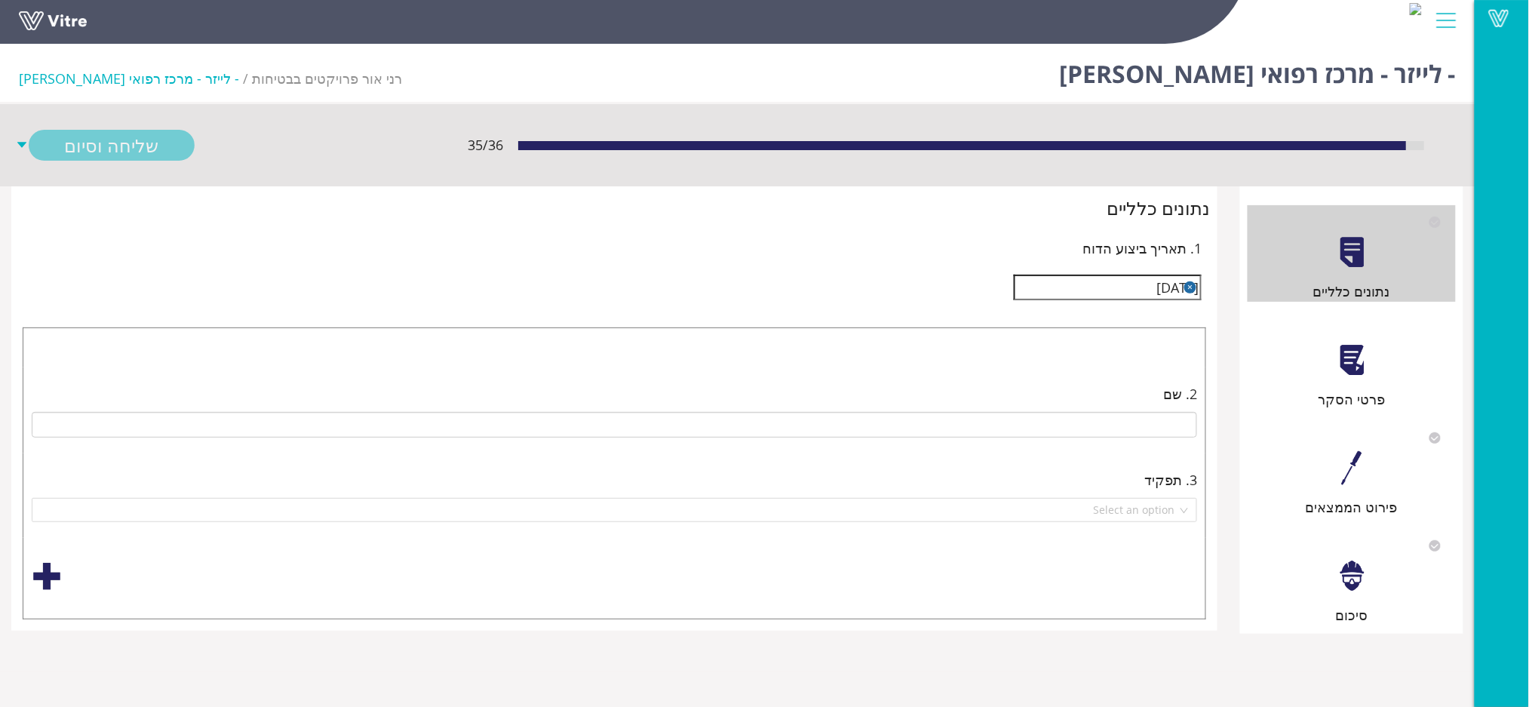
click at [1337, 363] on div at bounding box center [1352, 360] width 34 height 34
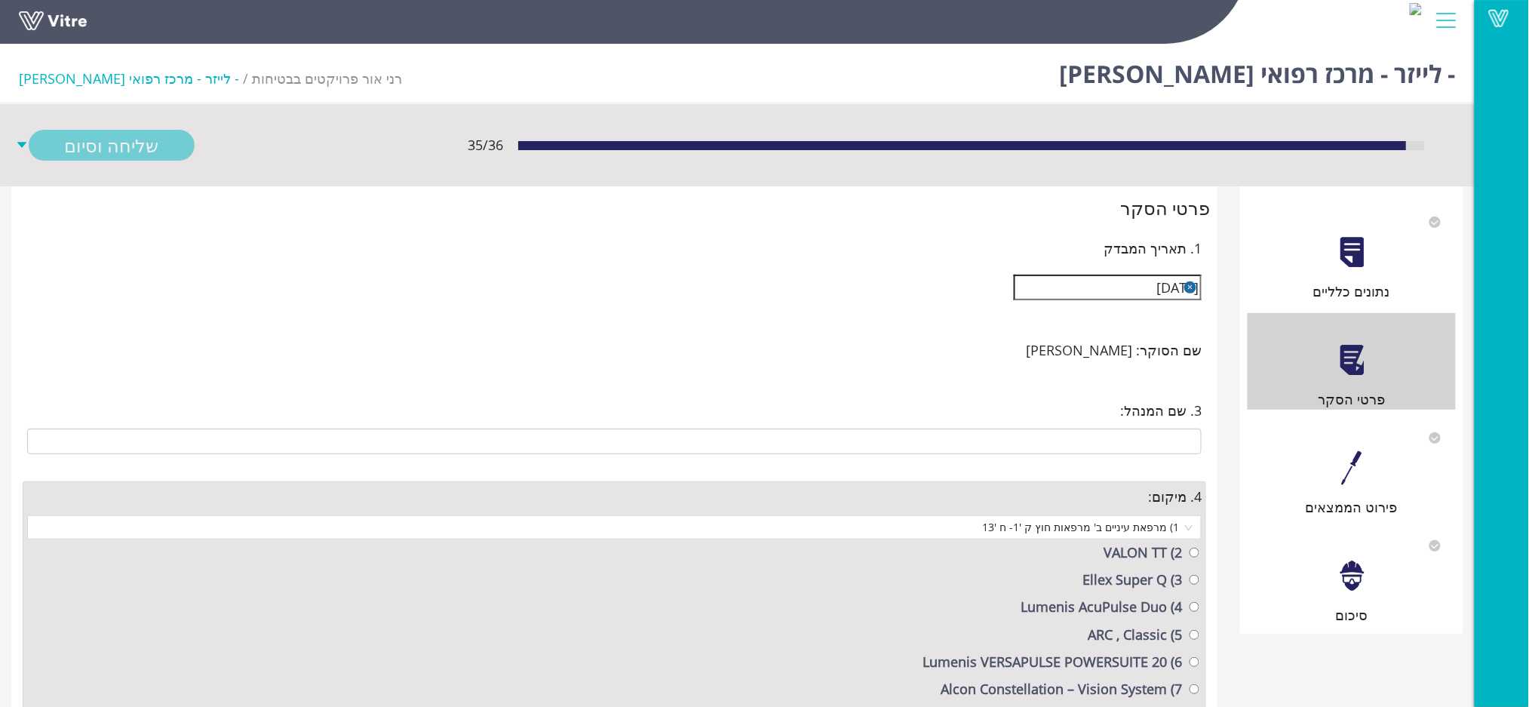
click at [1349, 448] on div "פירוט הממצאים" at bounding box center [1351, 469] width 208 height 97
